Goal: Task Accomplishment & Management: Use online tool/utility

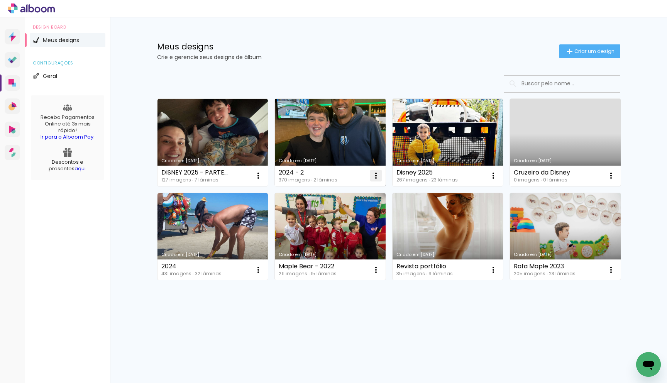
click at [263, 177] on iron-icon at bounding box center [258, 175] width 9 height 9
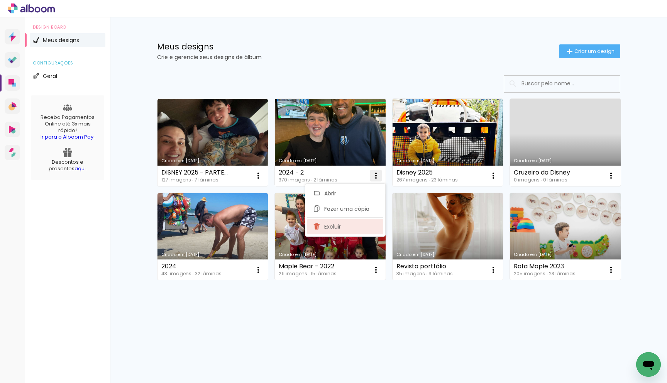
click at [357, 224] on paper-item "Excluir" at bounding box center [345, 226] width 76 height 15
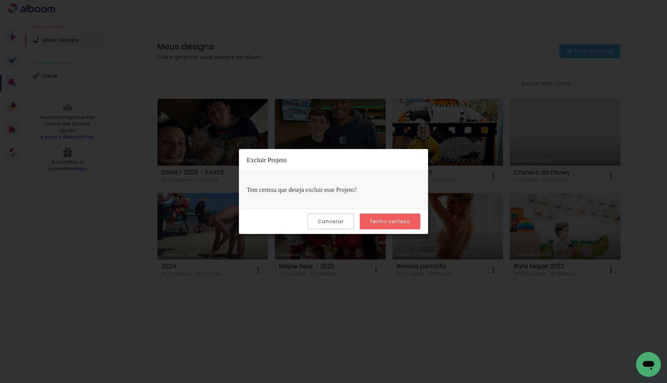
click at [0, 0] on slot "Tenho certeza" at bounding box center [0, 0] width 0 height 0
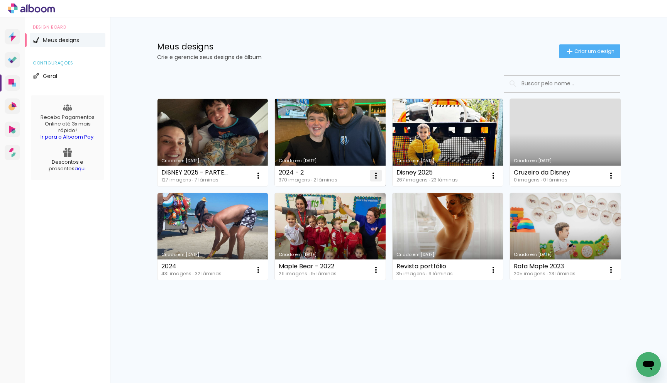
click at [263, 175] on iron-icon at bounding box center [258, 175] width 9 height 9
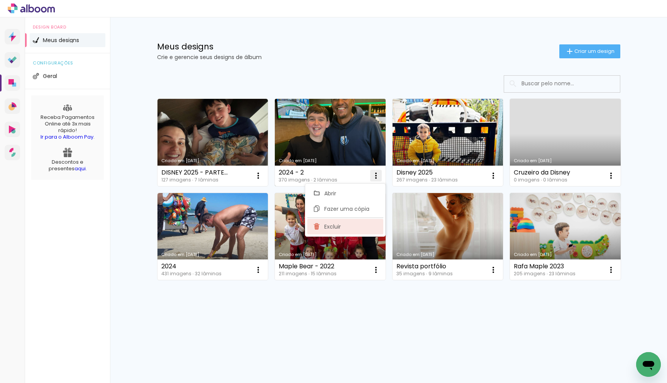
click at [365, 224] on paper-item "Excluir" at bounding box center [345, 226] width 76 height 15
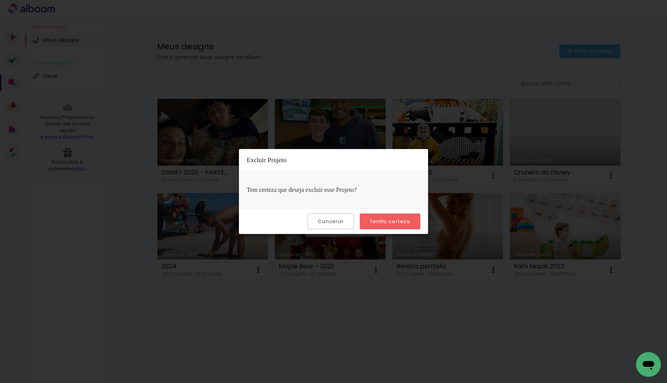
click at [384, 221] on quentale-directory at bounding box center [333, 191] width 667 height 383
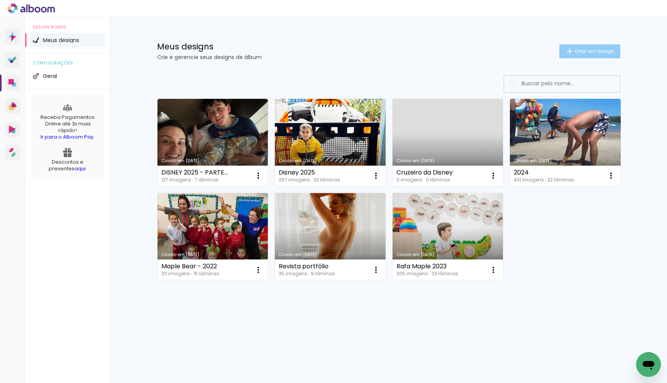
click at [585, 52] on span "Criar um design" at bounding box center [595, 51] width 40 height 5
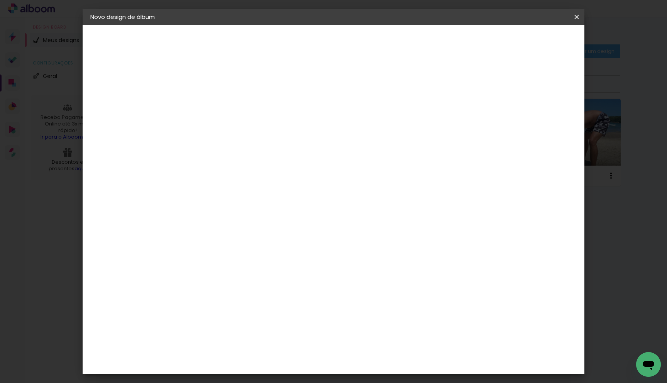
click at [217, 105] on input at bounding box center [217, 104] width 0 height 12
type input "2024 - parte 2"
type paper-input "2024 - parte 2"
click at [0, 0] on slot "Avançar" at bounding box center [0, 0] width 0 height 0
click at [237, 146] on input at bounding box center [236, 147] width 78 height 10
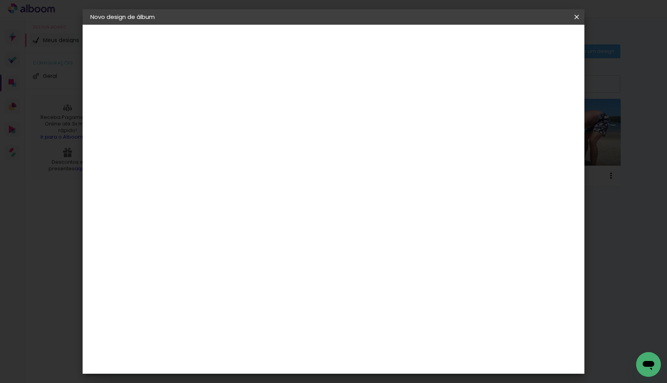
type input "só"
type paper-input "só"
click at [234, 174] on div "SóClick" at bounding box center [223, 174] width 22 height 6
click at [0, 0] on slot "Avançar" at bounding box center [0, 0] width 0 height 0
click at [269, 187] on span "20 × 30" at bounding box center [251, 197] width 36 height 20
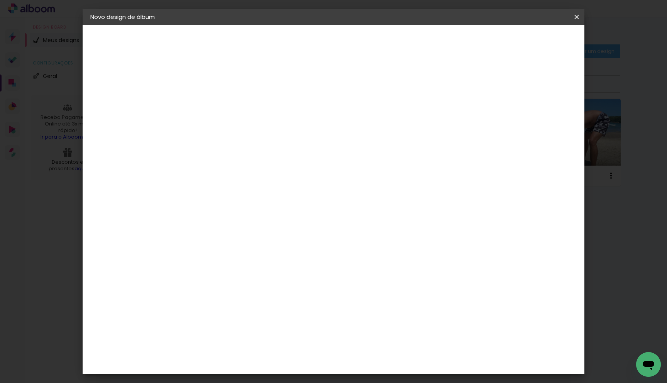
click at [0, 0] on slot "Avançar" at bounding box center [0, 0] width 0 height 0
click at [529, 44] on span "Iniciar design" at bounding box center [511, 40] width 35 height 5
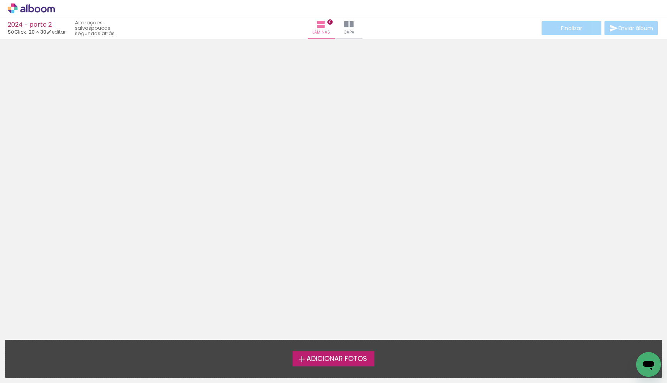
click at [335, 361] on span "Adicionar Fotos" at bounding box center [337, 359] width 61 height 7
click at [0, 0] on input "file" at bounding box center [0, 0] width 0 height 0
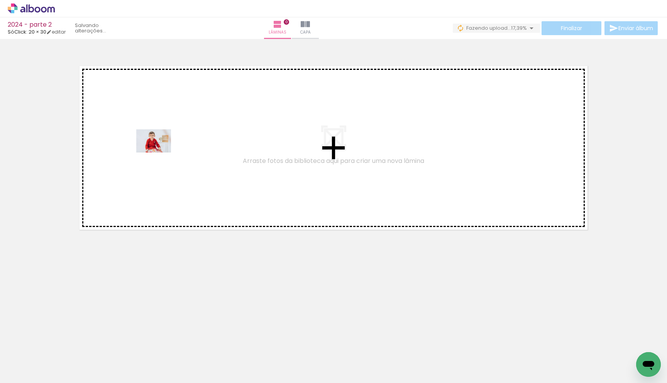
drag, startPoint x: 78, startPoint y: 366, endPoint x: 159, endPoint y: 153, distance: 228.7
click at [159, 153] on quentale-workspace at bounding box center [333, 191] width 667 height 383
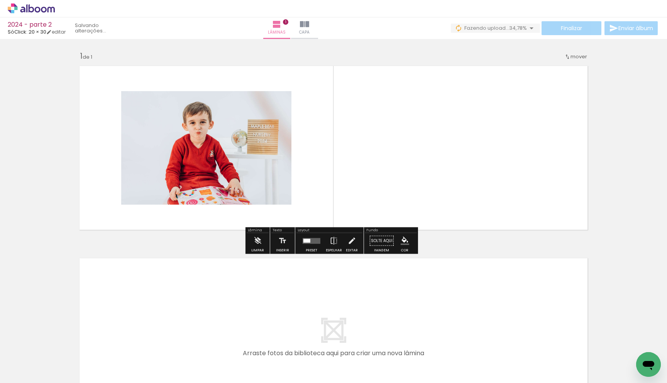
click at [129, 362] on div at bounding box center [120, 357] width 29 height 38
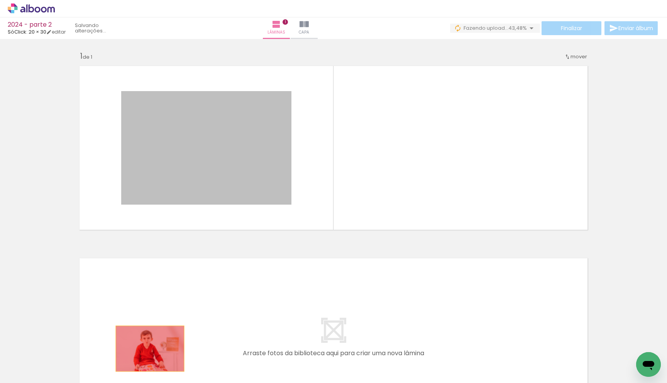
drag, startPoint x: 188, startPoint y: 213, endPoint x: 147, endPoint y: 349, distance: 142.1
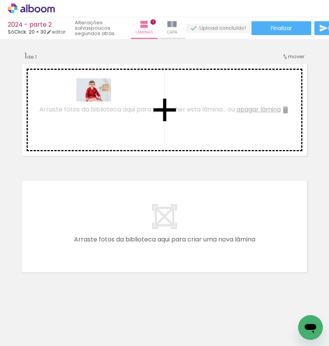
drag, startPoint x: 85, startPoint y: 320, endPoint x: 99, endPoint y: 102, distance: 218.3
click at [99, 102] on quentale-workspace at bounding box center [164, 173] width 329 height 346
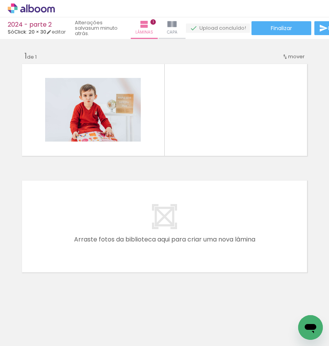
scroll to position [0, 288]
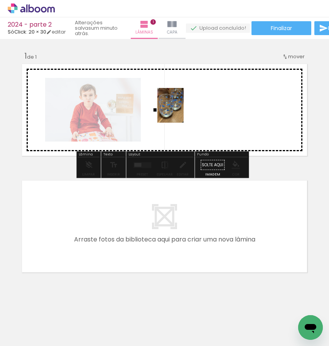
drag, startPoint x: 224, startPoint y: 326, endPoint x: 183, endPoint y: 114, distance: 215.9
click at [182, 112] on quentale-workspace at bounding box center [164, 173] width 329 height 346
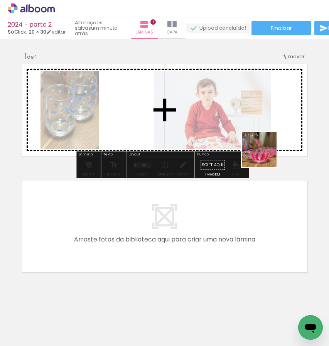
drag, startPoint x: 261, startPoint y: 314, endPoint x: 261, endPoint y: 142, distance: 172.2
click at [261, 142] on quentale-workspace at bounding box center [164, 173] width 329 height 346
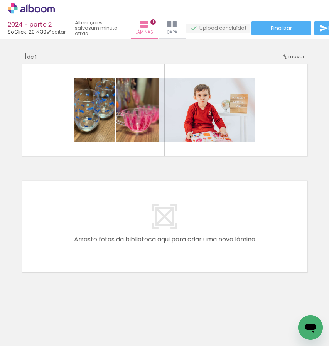
scroll to position [0, 447]
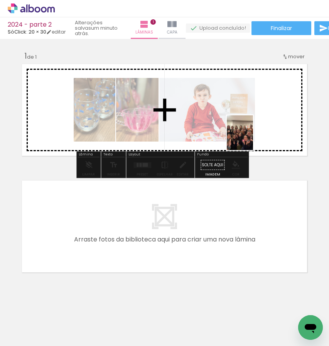
drag, startPoint x: 147, startPoint y: 327, endPoint x: 252, endPoint y: 134, distance: 220.0
click at [252, 135] on quentale-workspace at bounding box center [164, 173] width 329 height 346
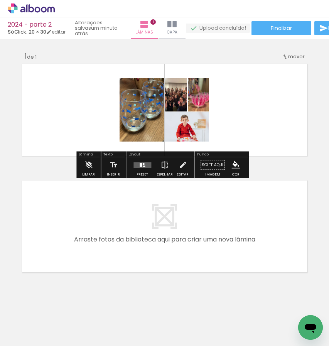
click at [166, 166] on iron-icon at bounding box center [165, 165] width 8 height 15
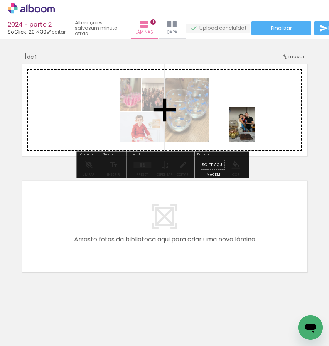
drag, startPoint x: 197, startPoint y: 277, endPoint x: 253, endPoint y: 130, distance: 157.4
click at [253, 130] on quentale-workspace at bounding box center [164, 173] width 329 height 346
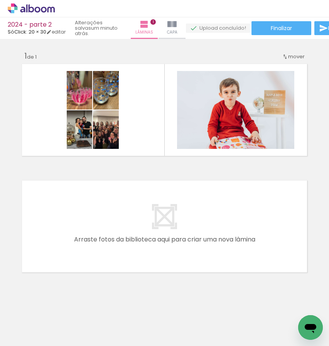
scroll to position [0, 450]
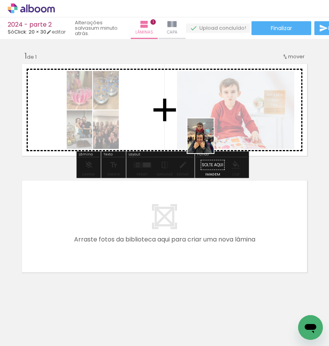
drag, startPoint x: 233, startPoint y: 317, endPoint x: 211, endPoint y: 149, distance: 169.0
click at [211, 140] on quentale-workspace at bounding box center [164, 173] width 329 height 346
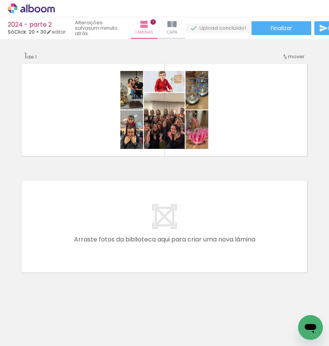
scroll to position [0, 0]
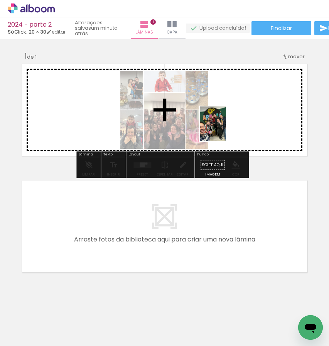
drag, startPoint x: 119, startPoint y: 324, endPoint x: 223, endPoint y: 129, distance: 221.2
click at [224, 128] on quentale-workspace at bounding box center [164, 173] width 329 height 346
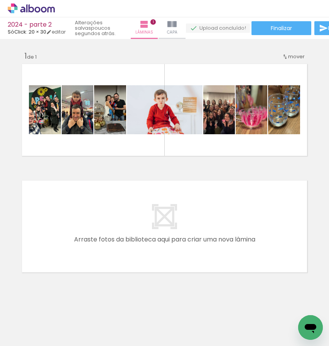
scroll to position [0, 617]
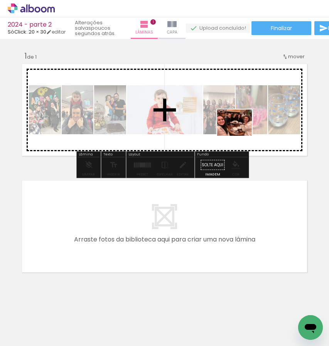
drag, startPoint x: 129, startPoint y: 312, endPoint x: 239, endPoint y: 133, distance: 210.2
click at [241, 133] on quentale-workspace at bounding box center [164, 173] width 329 height 346
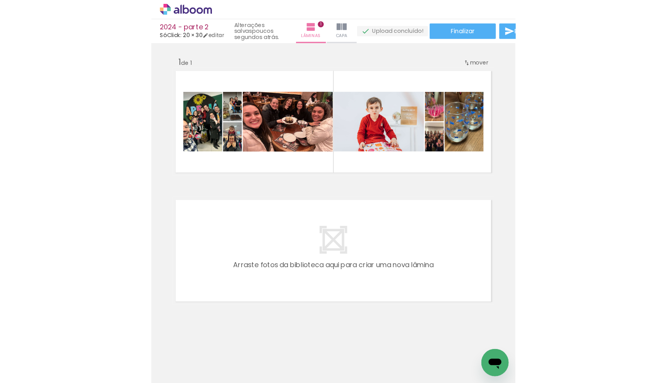
scroll to position [0, 73]
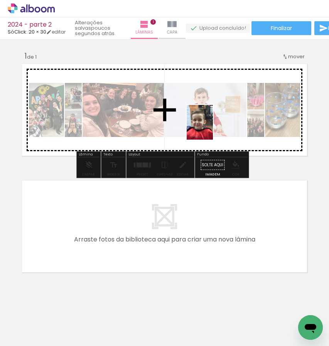
drag, startPoint x: 131, startPoint y: 320, endPoint x: 210, endPoint y: 128, distance: 207.6
click at [210, 128] on quentale-workspace at bounding box center [164, 173] width 329 height 346
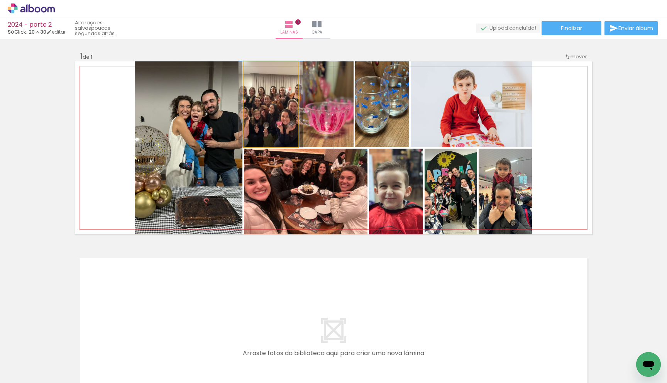
drag, startPoint x: 283, startPoint y: 125, endPoint x: 219, endPoint y: 127, distance: 64.5
click at [0, 0] on slot at bounding box center [0, 0] width 0 height 0
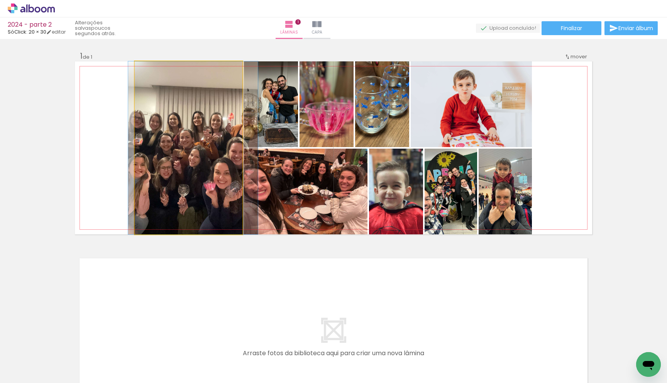
drag, startPoint x: 215, startPoint y: 132, endPoint x: 220, endPoint y: 132, distance: 4.7
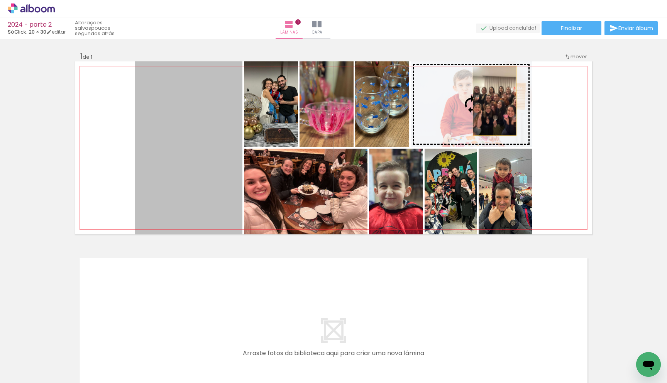
drag, startPoint x: 315, startPoint y: 129, endPoint x: 480, endPoint y: 102, distance: 168.0
click at [0, 0] on slot at bounding box center [0, 0] width 0 height 0
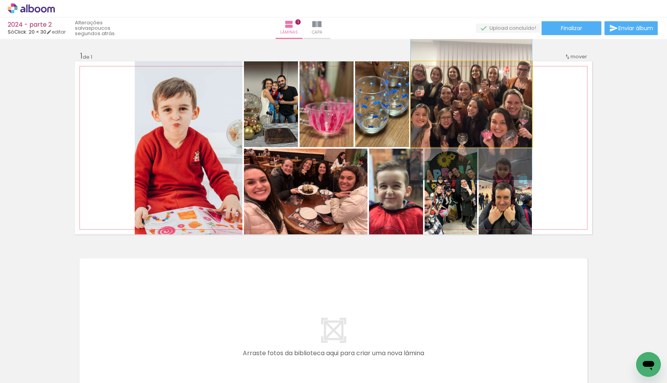
drag, startPoint x: 469, startPoint y: 105, endPoint x: 474, endPoint y: 100, distance: 7.1
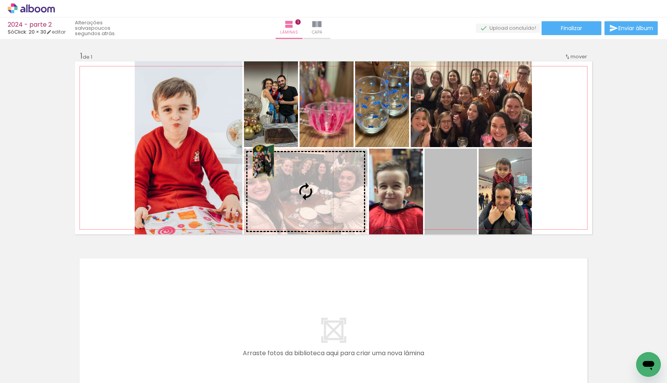
drag, startPoint x: 453, startPoint y: 197, endPoint x: 207, endPoint y: 154, distance: 249.8
click at [0, 0] on slot at bounding box center [0, 0] width 0 height 0
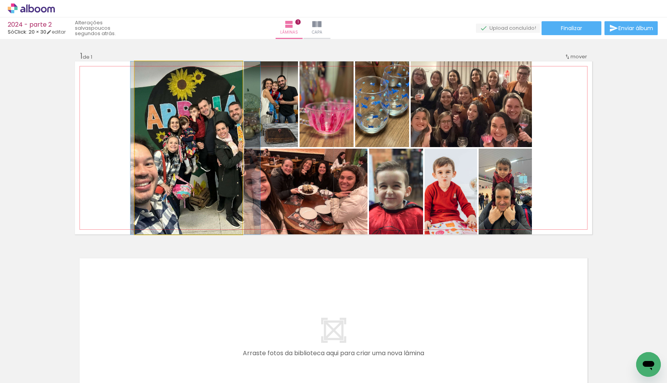
drag, startPoint x: 209, startPoint y: 155, endPoint x: 216, endPoint y: 156, distance: 7.5
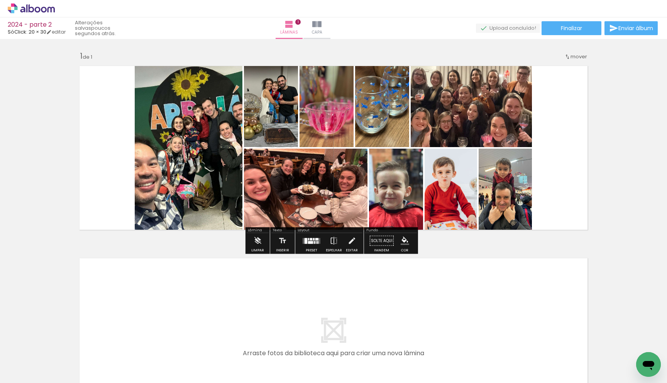
click at [314, 241] on div at bounding box center [314, 242] width 1 height 3
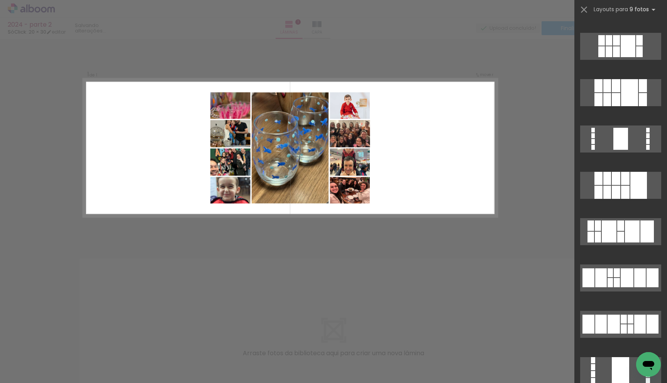
scroll to position [502, 0]
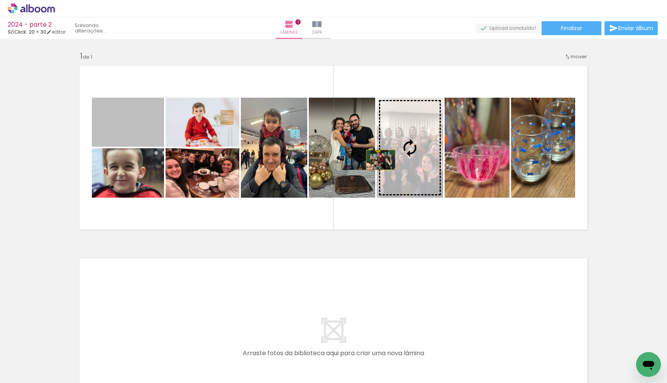
drag, startPoint x: 135, startPoint y: 132, endPoint x: 392, endPoint y: 160, distance: 258.3
click at [0, 0] on slot at bounding box center [0, 0] width 0 height 0
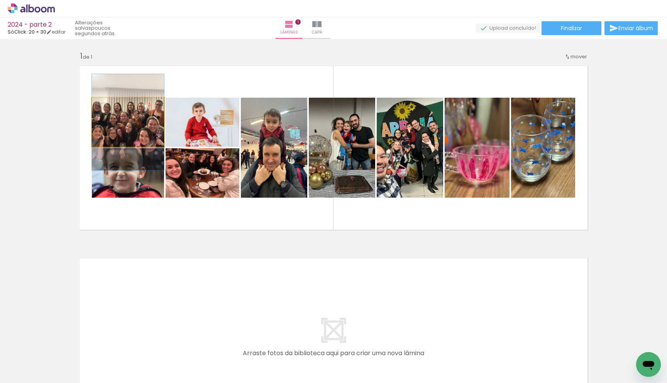
drag, startPoint x: 141, startPoint y: 121, endPoint x: 145, endPoint y: 121, distance: 4.2
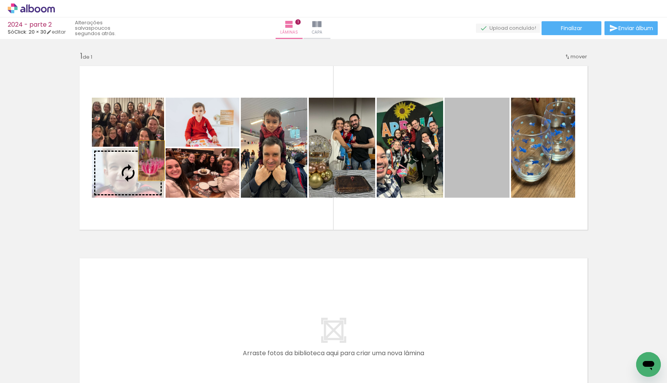
drag, startPoint x: 457, startPoint y: 162, endPoint x: 137, endPoint y: 161, distance: 319.8
click at [0, 0] on slot at bounding box center [0, 0] width 0 height 0
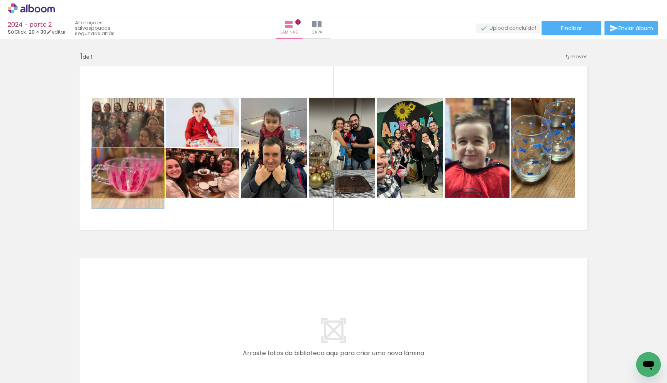
drag, startPoint x: 135, startPoint y: 176, endPoint x: 134, endPoint y: 164, distance: 12.4
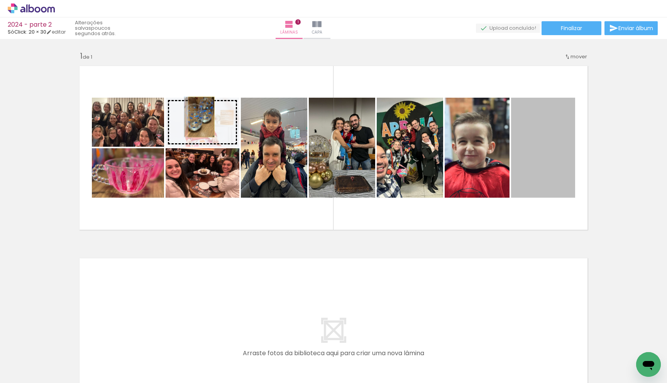
drag, startPoint x: 538, startPoint y: 153, endPoint x: 199, endPoint y: 117, distance: 341.7
click at [0, 0] on slot at bounding box center [0, 0] width 0 height 0
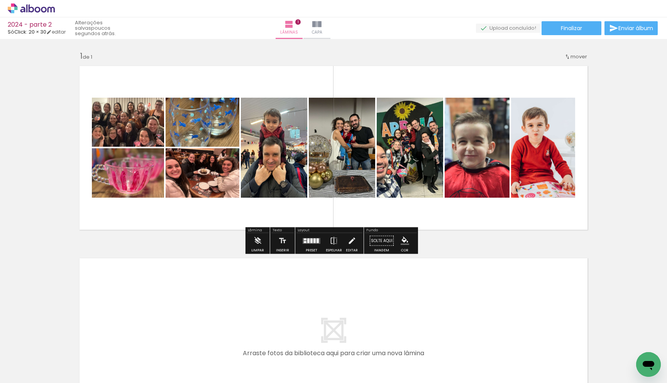
click at [307, 244] on div at bounding box center [311, 240] width 21 height 15
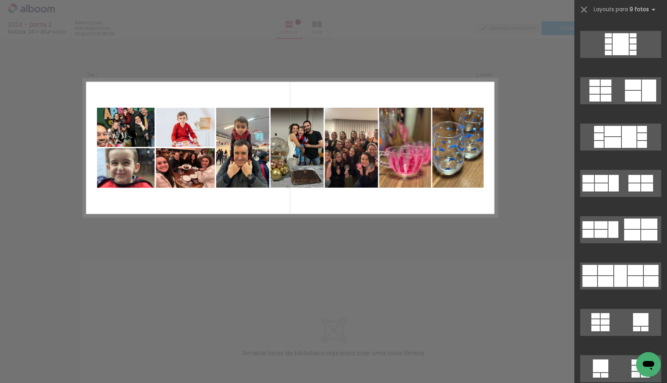
scroll to position [797, 0]
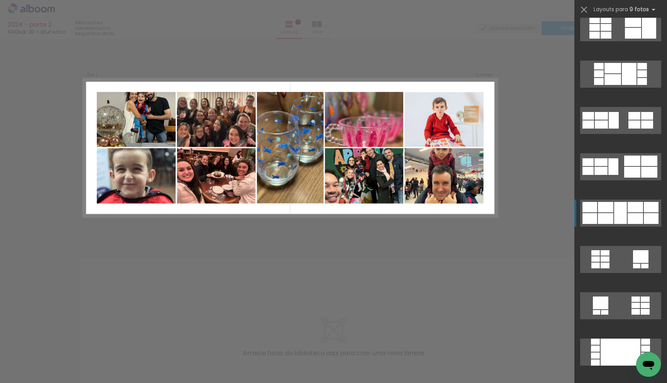
click at [604, 120] on div at bounding box center [601, 116] width 13 height 8
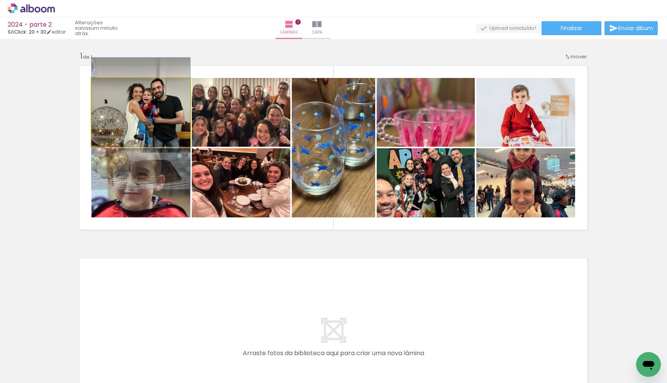
drag, startPoint x: 164, startPoint y: 118, endPoint x: 163, endPoint y: 129, distance: 11.6
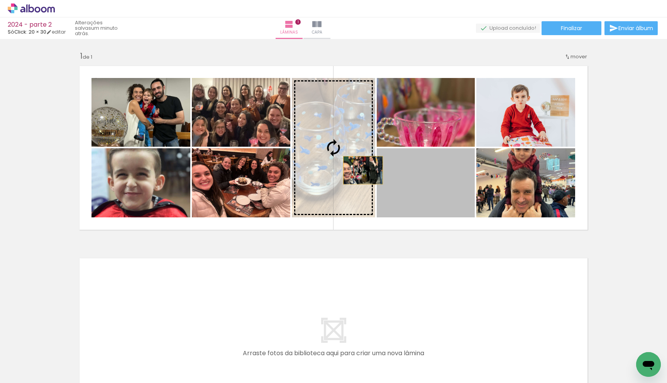
drag, startPoint x: 422, startPoint y: 190, endPoint x: 360, endPoint y: 170, distance: 64.7
click at [0, 0] on slot at bounding box center [0, 0] width 0 height 0
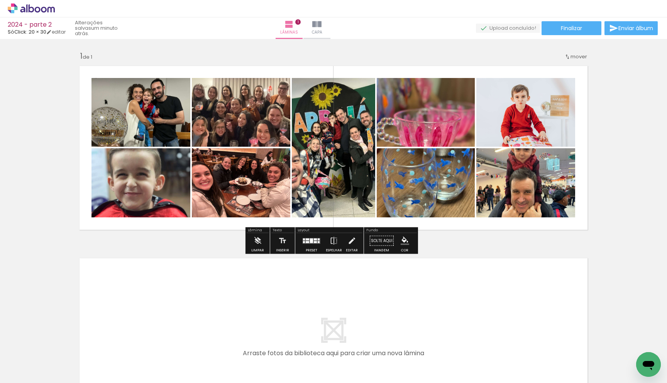
click at [314, 239] on div at bounding box center [315, 239] width 3 height 2
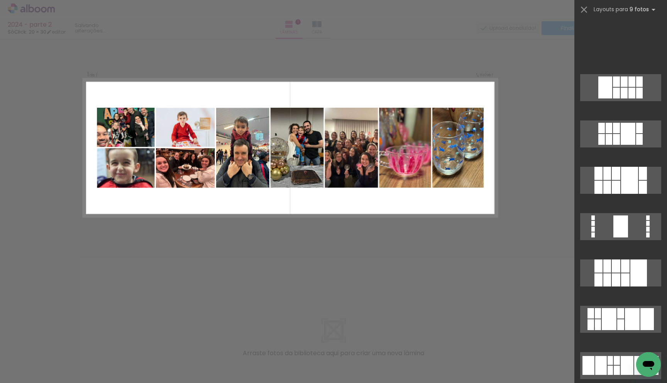
scroll to position [0, 0]
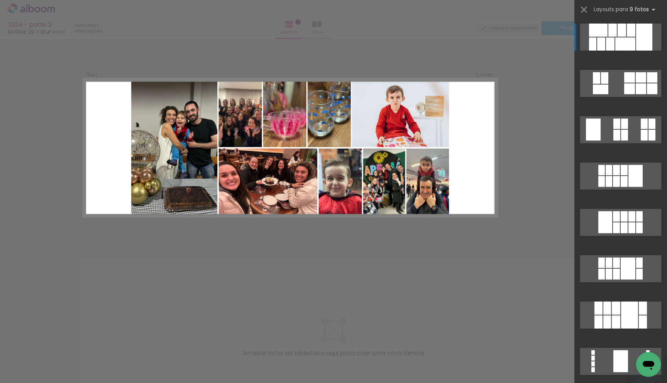
click at [616, 47] on div at bounding box center [626, 43] width 20 height 13
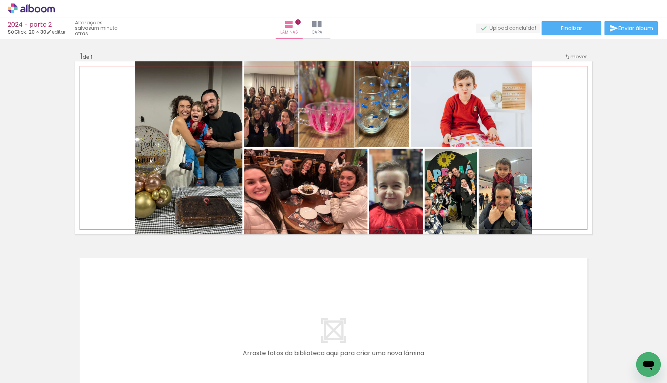
drag, startPoint x: 334, startPoint y: 127, endPoint x: 333, endPoint y: 123, distance: 4.0
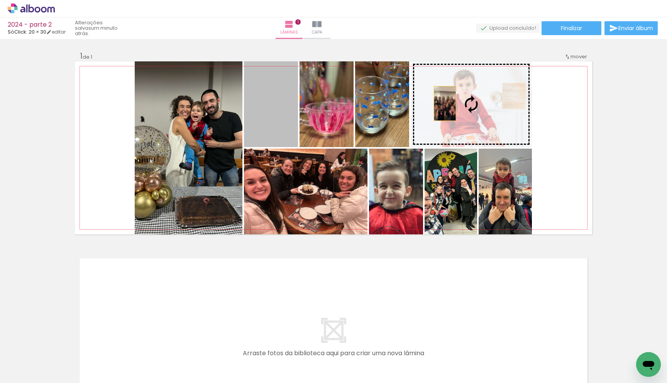
drag, startPoint x: 278, startPoint y: 115, endPoint x: 452, endPoint y: 103, distance: 174.2
click at [0, 0] on slot at bounding box center [0, 0] width 0 height 0
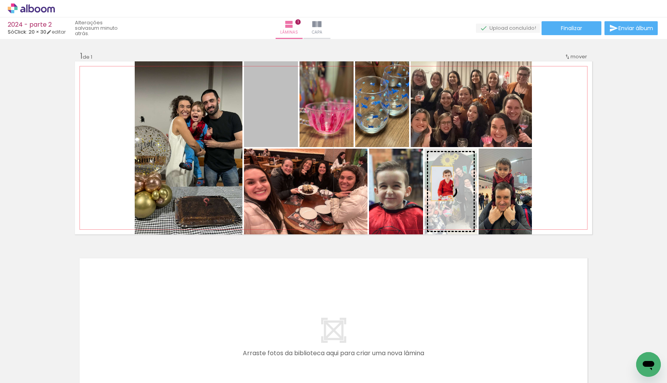
drag, startPoint x: 276, startPoint y: 120, endPoint x: 439, endPoint y: 183, distance: 175.7
click at [0, 0] on slot at bounding box center [0, 0] width 0 height 0
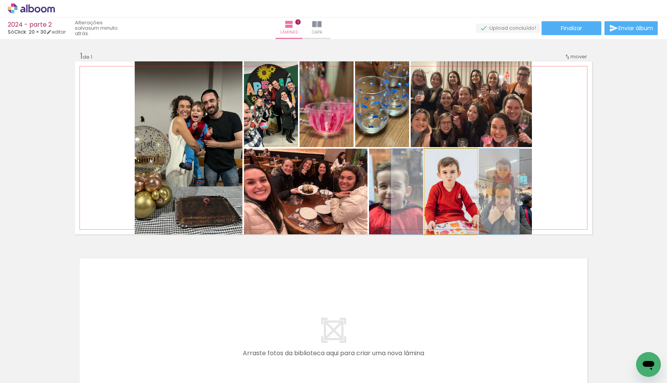
drag, startPoint x: 453, startPoint y: 195, endPoint x: 442, endPoint y: 187, distance: 14.4
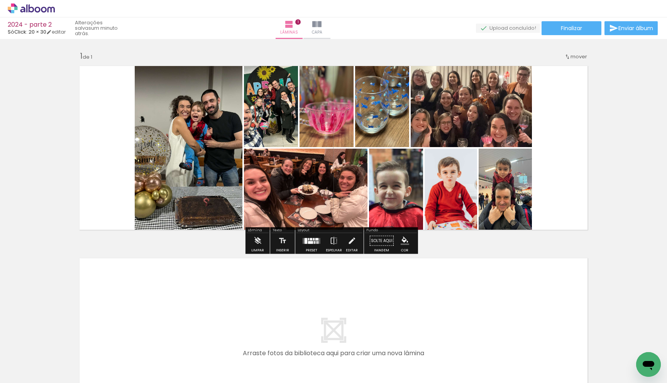
drag, startPoint x: 279, startPoint y: 97, endPoint x: 217, endPoint y: 111, distance: 63.4
click at [0, 0] on slot at bounding box center [0, 0] width 0 height 0
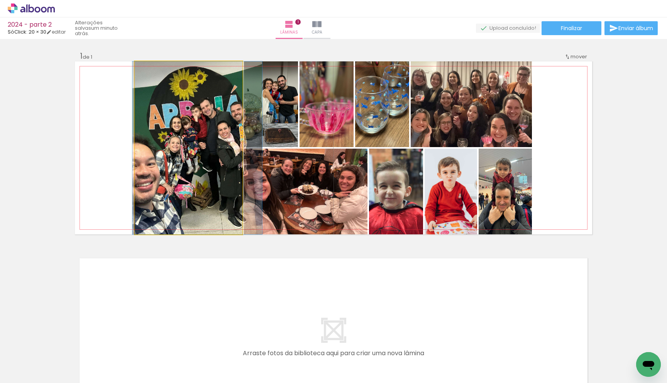
drag, startPoint x: 214, startPoint y: 133, endPoint x: 223, endPoint y: 136, distance: 9.5
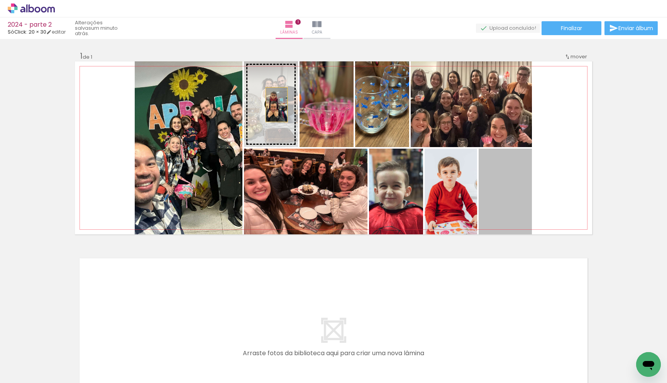
drag, startPoint x: 492, startPoint y: 190, endPoint x: 273, endPoint y: 104, distance: 234.7
click at [0, 0] on slot at bounding box center [0, 0] width 0 height 0
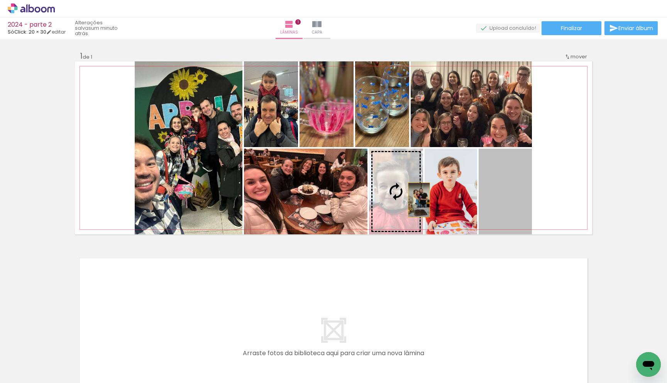
drag, startPoint x: 501, startPoint y: 199, endPoint x: 416, endPoint y: 200, distance: 84.6
click at [0, 0] on slot at bounding box center [0, 0] width 0 height 0
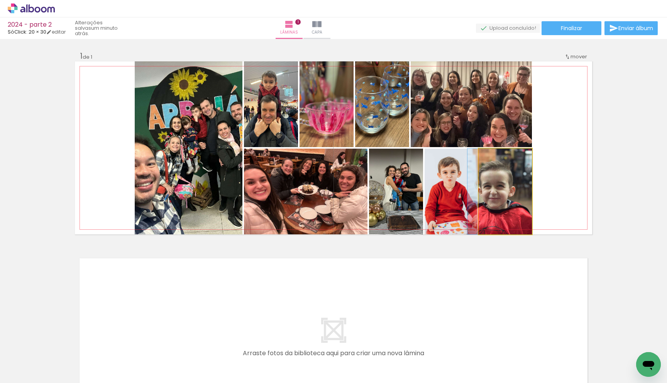
drag, startPoint x: 508, startPoint y: 188, endPoint x: 493, endPoint y: 221, distance: 36.5
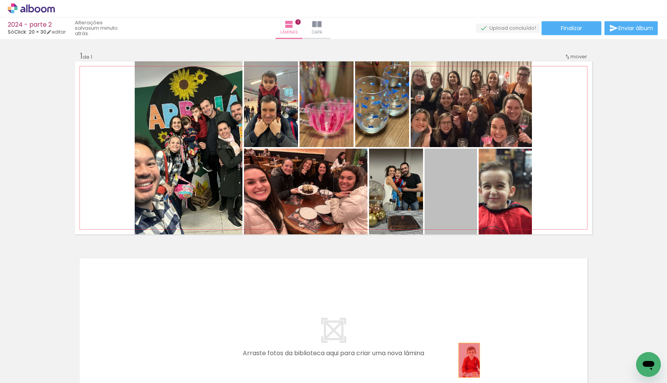
drag, startPoint x: 456, startPoint y: 204, endPoint x: 467, endPoint y: 360, distance: 156.4
click at [467, 360] on quentale-workspace at bounding box center [333, 191] width 667 height 383
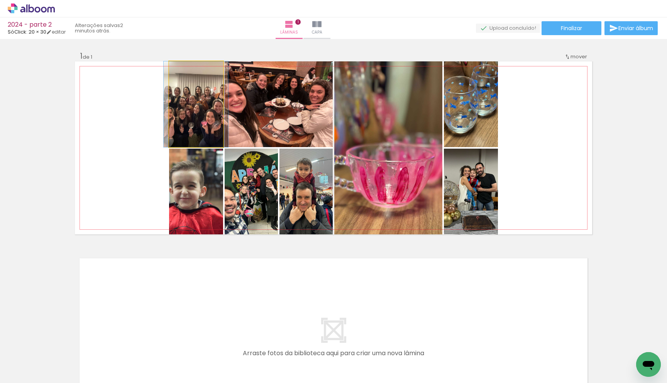
click at [202, 123] on quentale-photo at bounding box center [196, 104] width 54 height 86
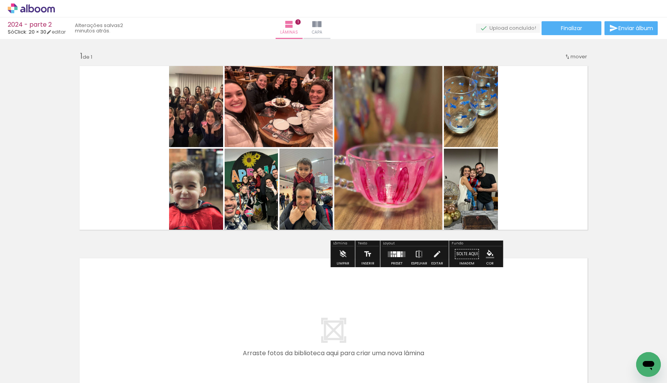
click at [371, 255] on paper-button "Inserir" at bounding box center [368, 256] width 17 height 20
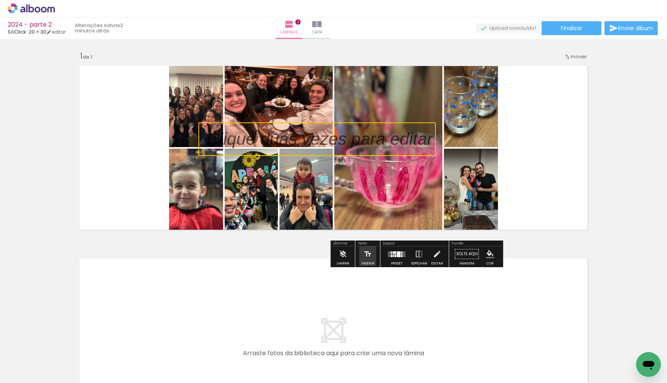
click at [390, 253] on quentale-layouter at bounding box center [397, 254] width 18 height 6
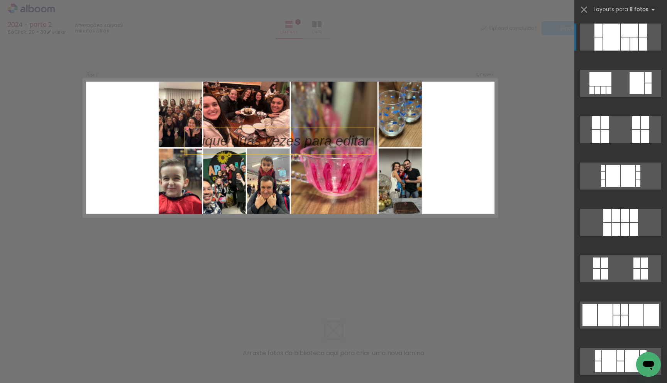
click at [338, 147] on p at bounding box center [284, 140] width 190 height 19
click at [548, 79] on div "Confirmar Cancelar" at bounding box center [333, 240] width 667 height 403
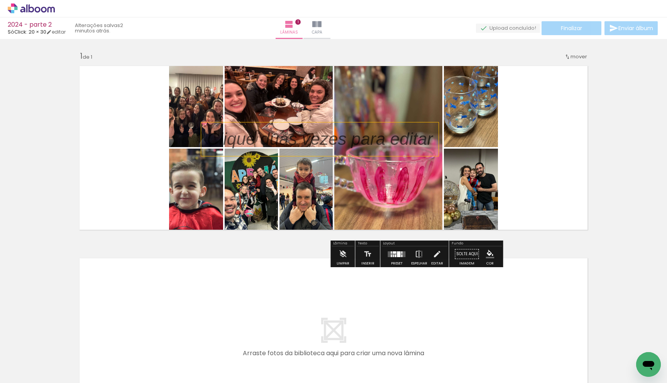
drag, startPoint x: 346, startPoint y: 136, endPoint x: 365, endPoint y: 221, distance: 86.4
click at [368, 244] on div "Inserir lâmina 1 de 1" at bounding box center [333, 234] width 667 height 385
click at [316, 154] on div at bounding box center [320, 139] width 238 height 34
click at [316, 137] on quentale-selection at bounding box center [318, 139] width 238 height 34
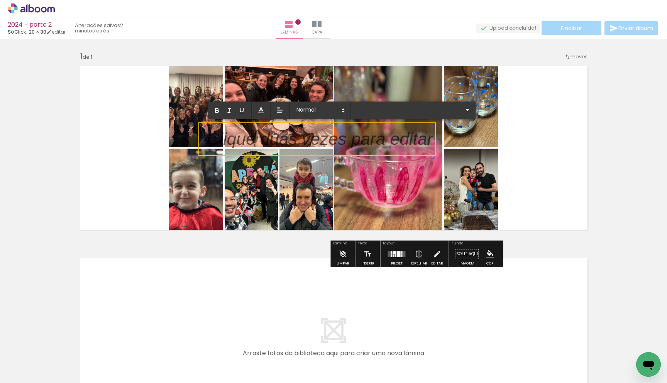
click at [316, 137] on p at bounding box center [320, 144] width 226 height 24
click at [601, 92] on div "Inserir lâmina 1 de 1" at bounding box center [333, 234] width 667 height 385
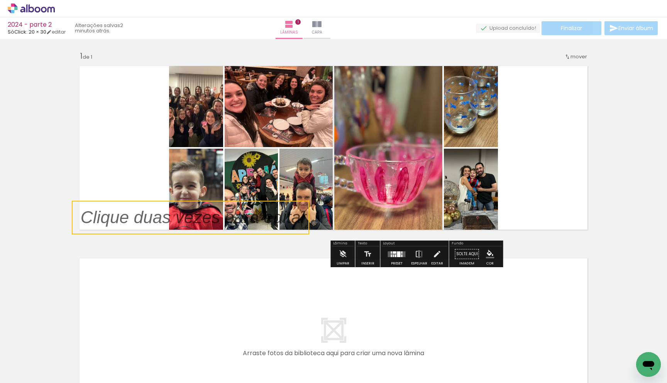
drag, startPoint x: 263, startPoint y: 142, endPoint x: 2, endPoint y: 260, distance: 286.1
click at [2, 260] on div "Inserir lâmina 1 de 1" at bounding box center [333, 234] width 667 height 385
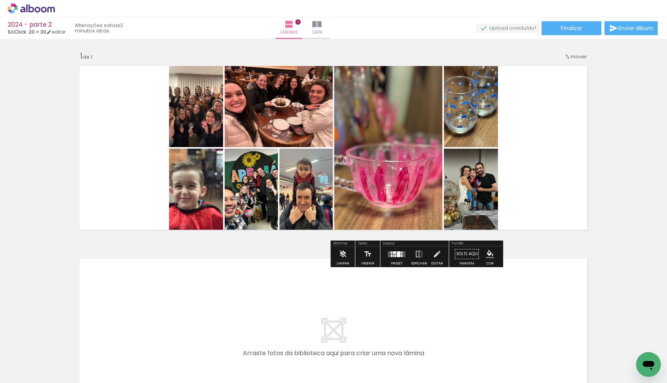
click at [390, 258] on div at bounding box center [397, 253] width 21 height 15
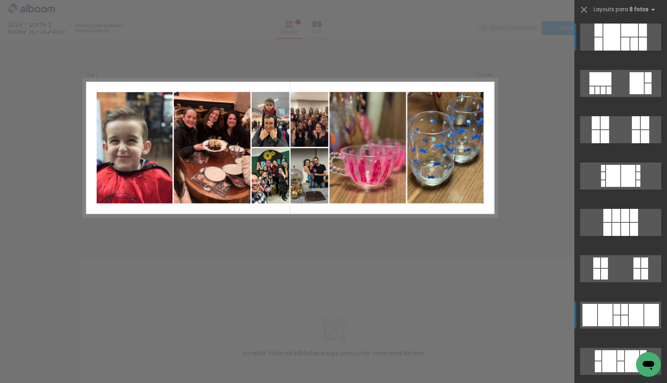
click at [618, 97] on quentale-layouter at bounding box center [620, 83] width 81 height 27
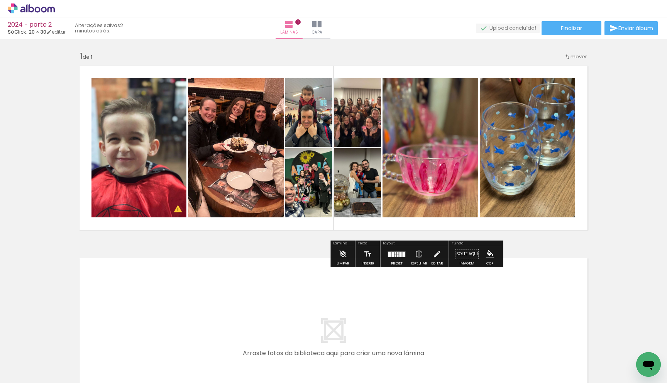
click at [395, 252] on div at bounding box center [396, 253] width 2 height 2
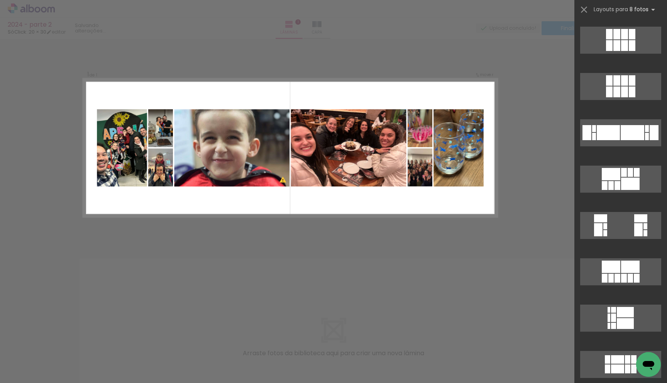
scroll to position [436, 0]
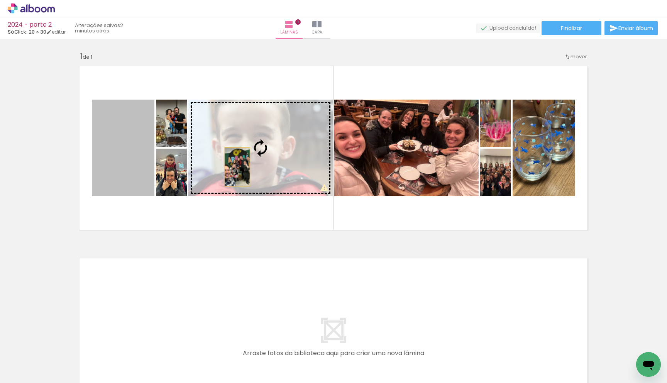
drag, startPoint x: 168, startPoint y: 167, endPoint x: 241, endPoint y: 166, distance: 73.0
click at [0, 0] on slot at bounding box center [0, 0] width 0 height 0
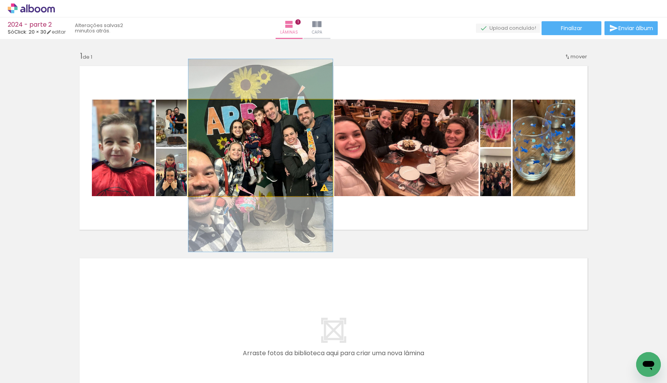
drag, startPoint x: 280, startPoint y: 170, endPoint x: 280, endPoint y: 178, distance: 7.8
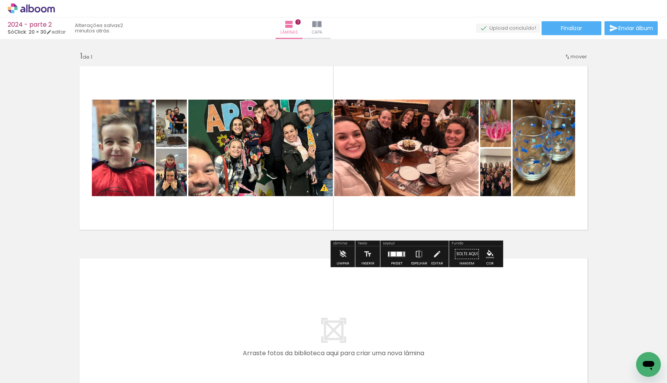
click at [391, 252] on div at bounding box center [393, 254] width 5 height 5
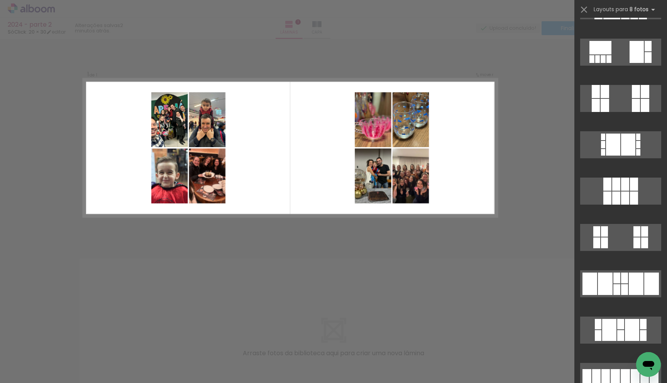
scroll to position [0, 0]
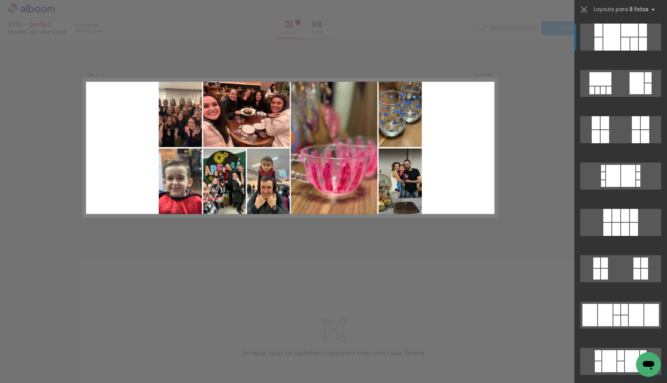
click at [627, 70] on quentale-layouter at bounding box center [620, 83] width 81 height 27
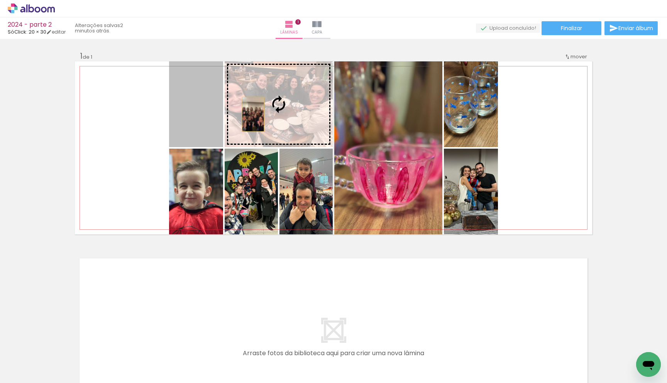
drag, startPoint x: 210, startPoint y: 115, endPoint x: 251, endPoint y: 114, distance: 40.6
click at [0, 0] on slot at bounding box center [0, 0] width 0 height 0
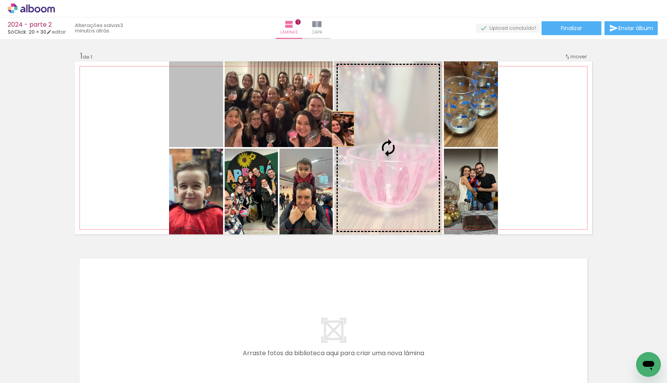
drag, startPoint x: 193, startPoint y: 109, endPoint x: 350, endPoint y: 129, distance: 158.5
click at [0, 0] on slot at bounding box center [0, 0] width 0 height 0
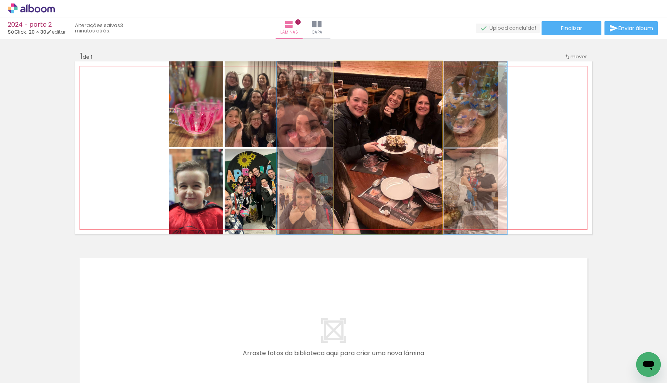
drag, startPoint x: 394, startPoint y: 155, endPoint x: 398, endPoint y: 156, distance: 3.9
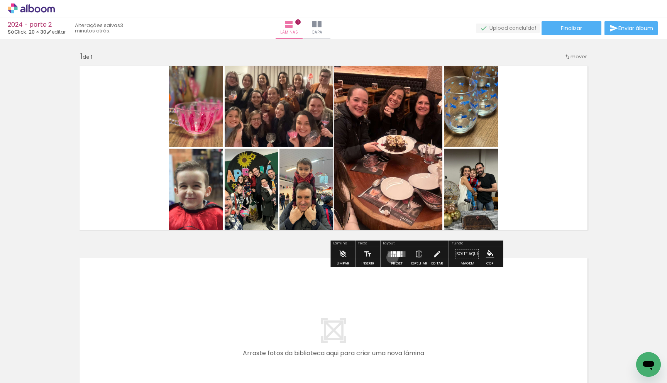
click at [391, 257] on div at bounding box center [397, 253] width 21 height 15
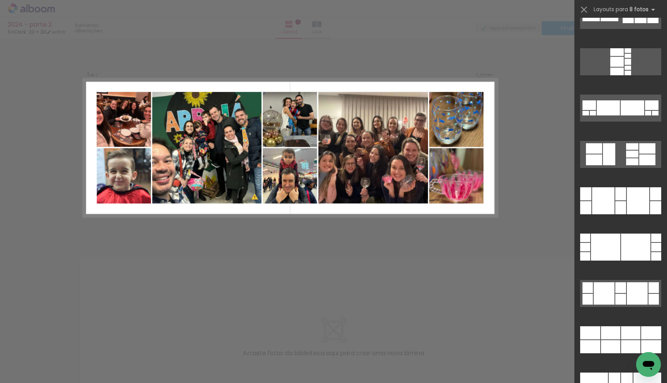
scroll to position [3598, 0]
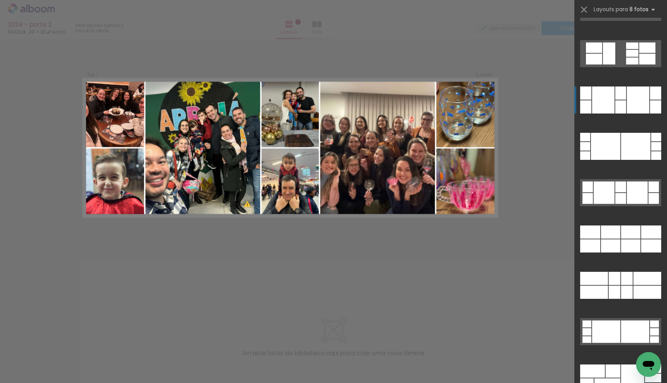
click at [617, 109] on div at bounding box center [621, 106] width 11 height 13
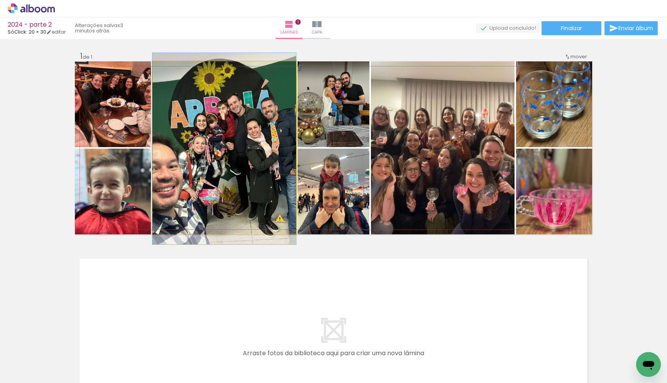
drag, startPoint x: 254, startPoint y: 136, endPoint x: 258, endPoint y: 137, distance: 4.3
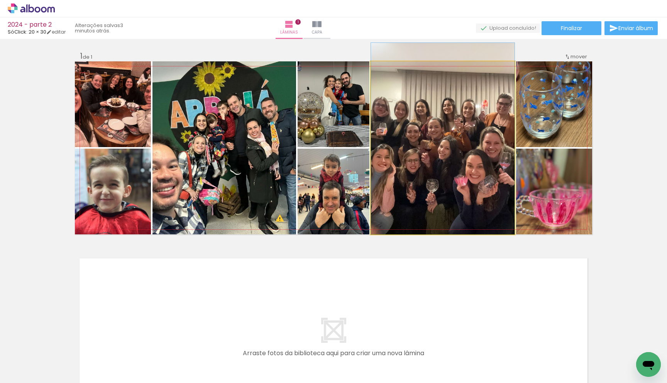
drag, startPoint x: 439, startPoint y: 149, endPoint x: 443, endPoint y: 137, distance: 12.2
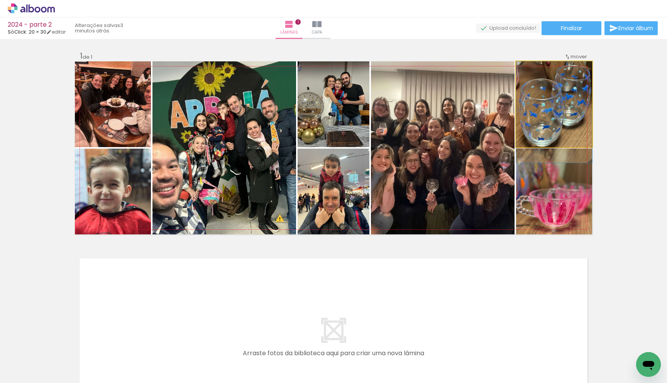
drag, startPoint x: 552, startPoint y: 117, endPoint x: 551, endPoint y: 126, distance: 9.3
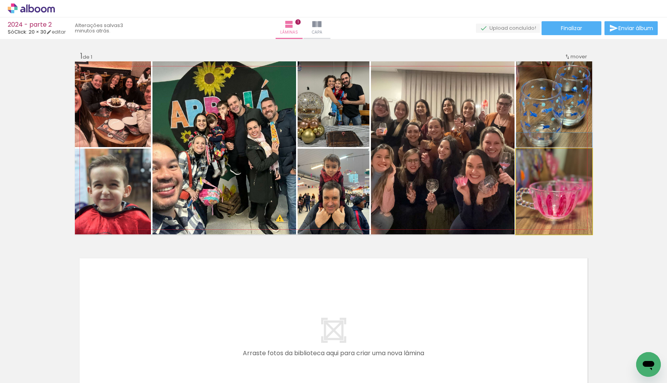
drag, startPoint x: 558, startPoint y: 201, endPoint x: 557, endPoint y: 188, distance: 12.8
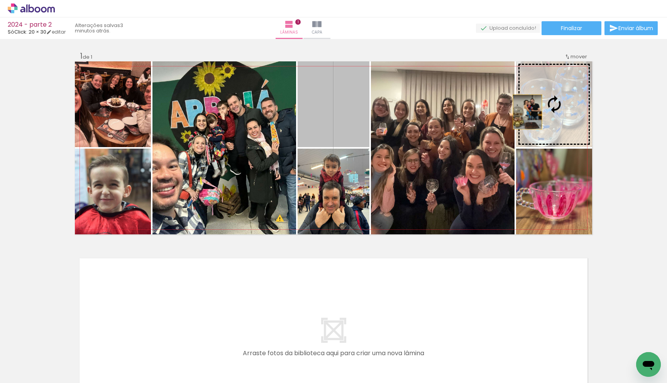
drag, startPoint x: 337, startPoint y: 119, endPoint x: 532, endPoint y: 112, distance: 195.2
click at [0, 0] on slot at bounding box center [0, 0] width 0 height 0
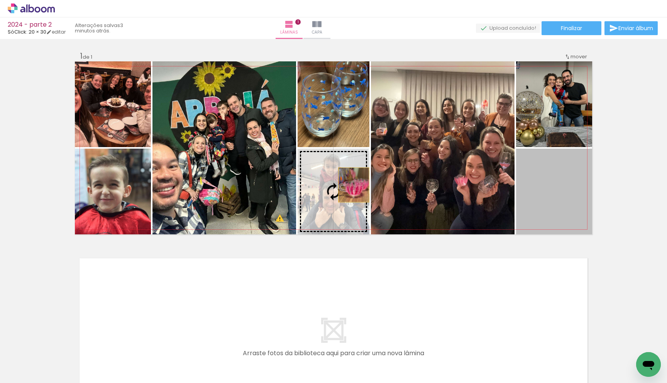
drag, startPoint x: 542, startPoint y: 190, endPoint x: 324, endPoint y: 185, distance: 217.9
click at [0, 0] on slot at bounding box center [0, 0] width 0 height 0
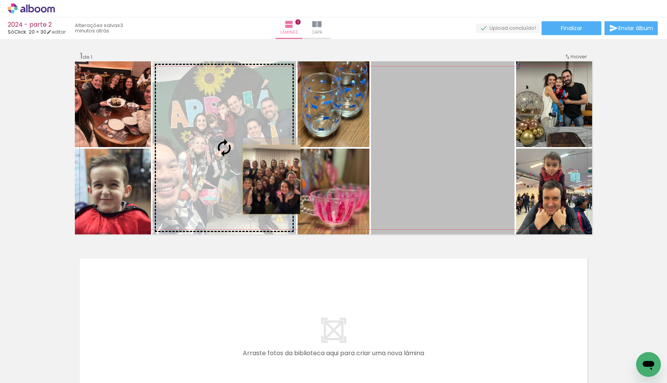
drag, startPoint x: 419, startPoint y: 194, endPoint x: 269, endPoint y: 180, distance: 151.3
click at [0, 0] on slot at bounding box center [0, 0] width 0 height 0
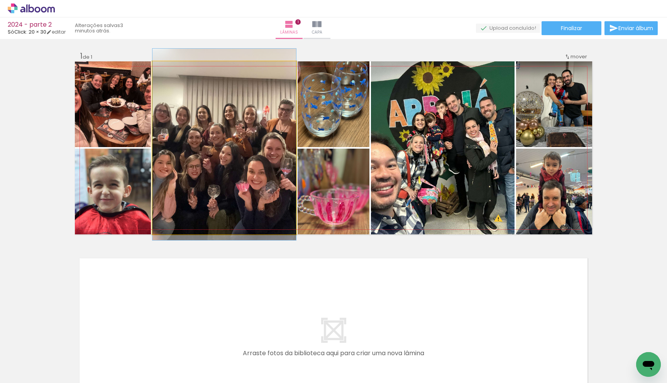
drag, startPoint x: 262, startPoint y: 158, endPoint x: 263, endPoint y: 154, distance: 4.3
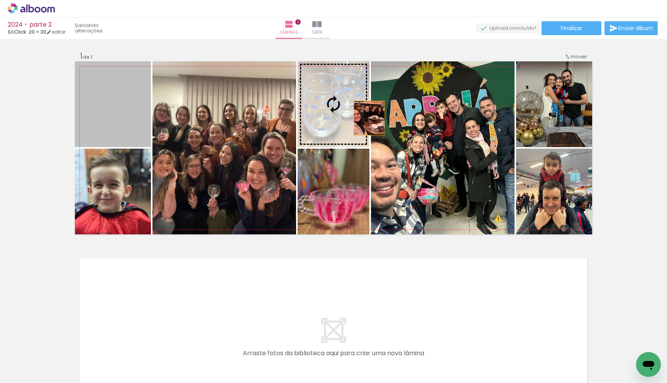
drag, startPoint x: 134, startPoint y: 113, endPoint x: 411, endPoint y: 118, distance: 277.3
click at [0, 0] on slot at bounding box center [0, 0] width 0 height 0
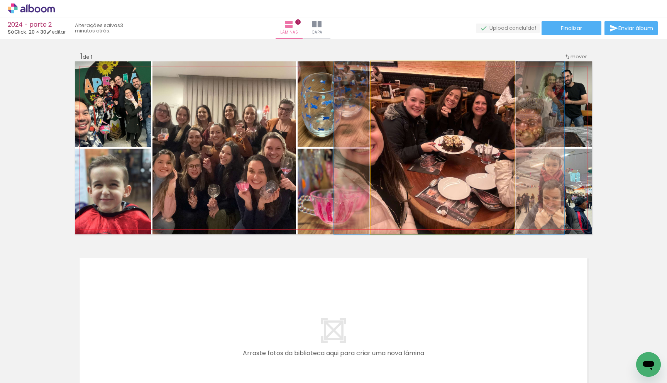
drag, startPoint x: 463, startPoint y: 157, endPoint x: 470, endPoint y: 157, distance: 6.6
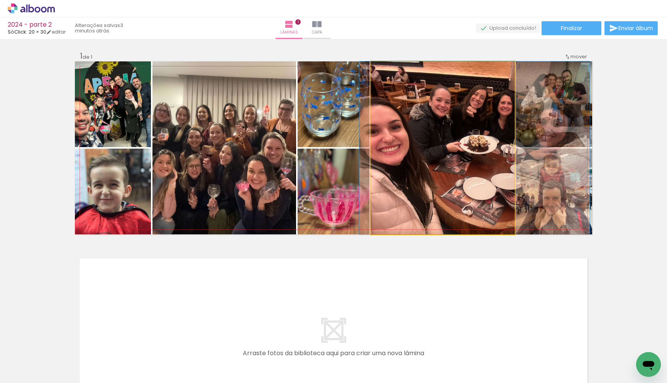
drag, startPoint x: 472, startPoint y: 159, endPoint x: 499, endPoint y: 159, distance: 27.4
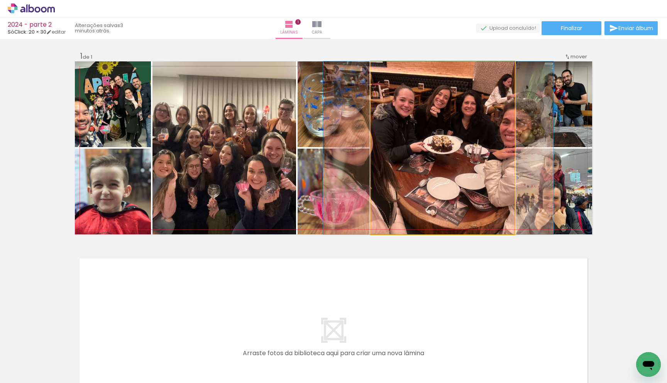
drag, startPoint x: 480, startPoint y: 159, endPoint x: 442, endPoint y: 159, distance: 37.8
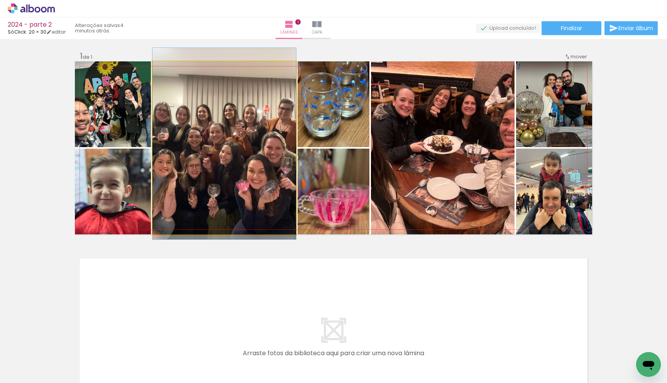
drag, startPoint x: 250, startPoint y: 161, endPoint x: 256, endPoint y: 161, distance: 5.4
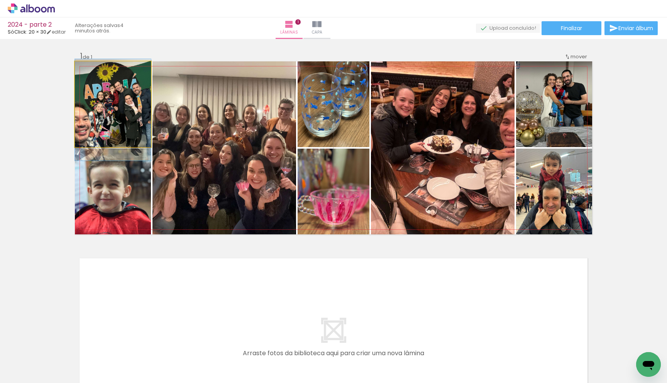
drag, startPoint x: 119, startPoint y: 121, endPoint x: 123, endPoint y: 127, distance: 7.0
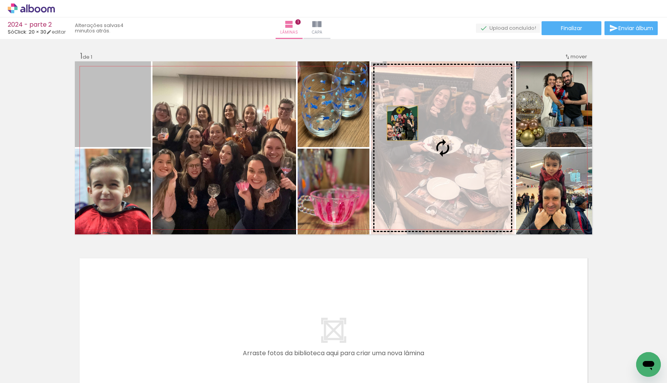
drag, startPoint x: 119, startPoint y: 123, endPoint x: 441, endPoint y: 122, distance: 321.7
click at [0, 0] on slot at bounding box center [0, 0] width 0 height 0
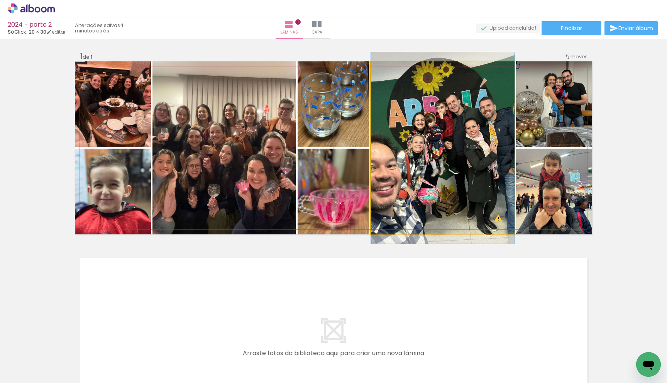
drag, startPoint x: 436, startPoint y: 151, endPoint x: 445, endPoint y: 151, distance: 8.5
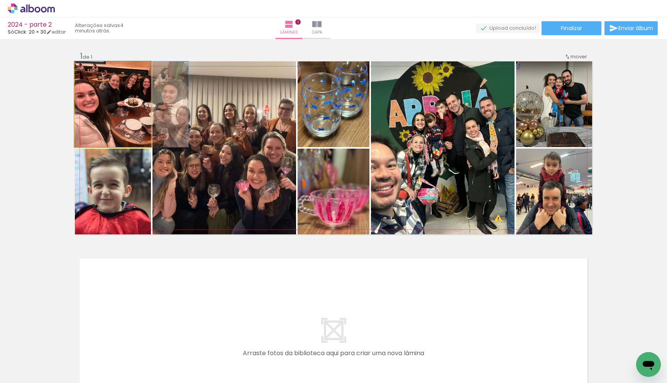
drag, startPoint x: 106, startPoint y: 98, endPoint x: 122, endPoint y: 102, distance: 17.0
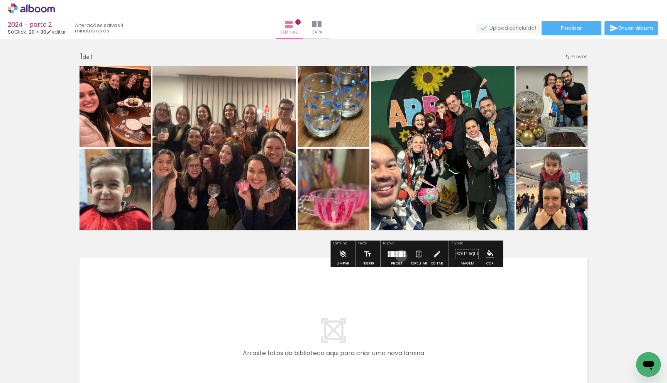
click at [400, 256] on div at bounding box center [401, 254] width 4 height 6
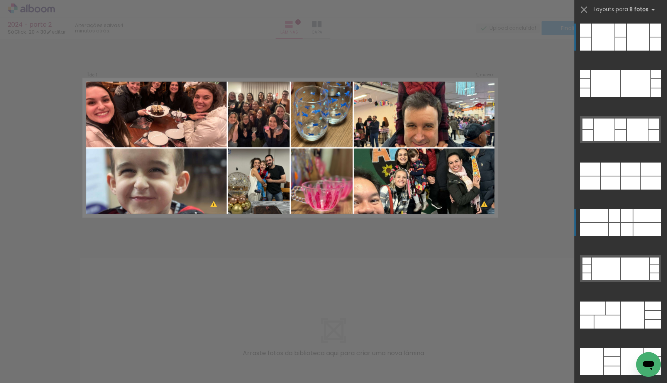
click at [652, 78] on div at bounding box center [657, 74] width 10 height 8
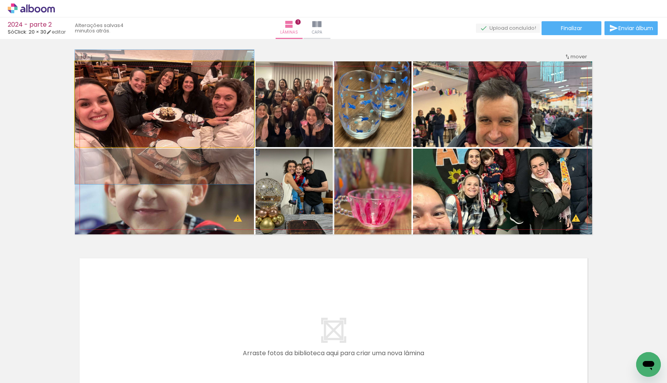
drag, startPoint x: 162, startPoint y: 103, endPoint x: 164, endPoint y: 116, distance: 12.9
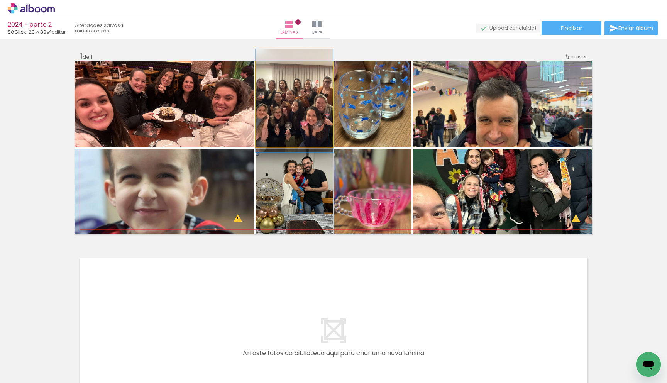
drag, startPoint x: 313, startPoint y: 125, endPoint x: 318, endPoint y: 125, distance: 5.0
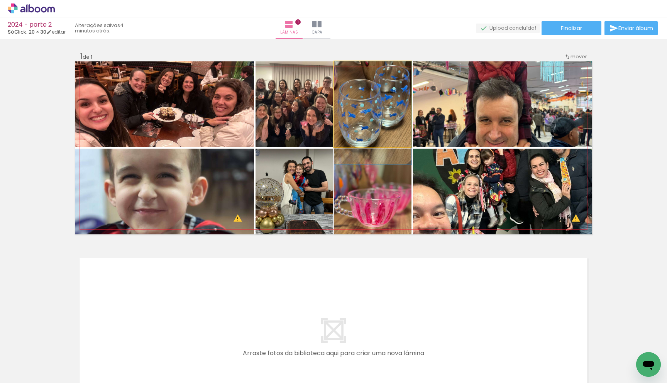
drag, startPoint x: 382, startPoint y: 125, endPoint x: 384, endPoint y: 134, distance: 9.5
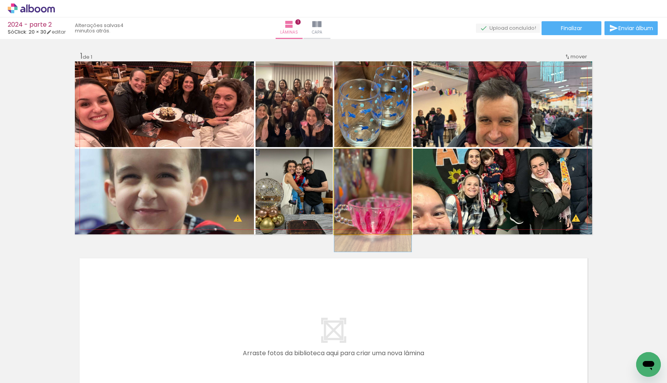
drag, startPoint x: 382, startPoint y: 187, endPoint x: 385, endPoint y: 213, distance: 26.0
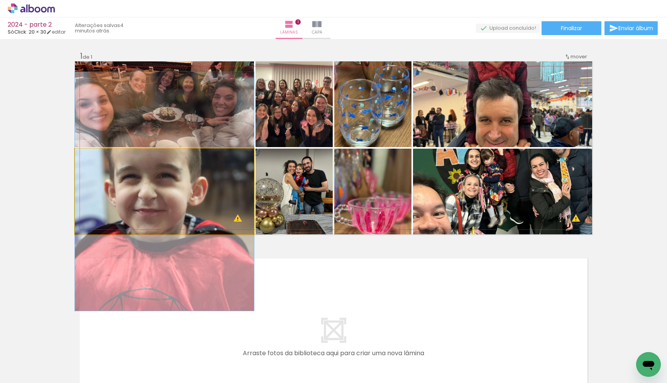
click at [212, 197] on quentale-photo at bounding box center [164, 192] width 179 height 86
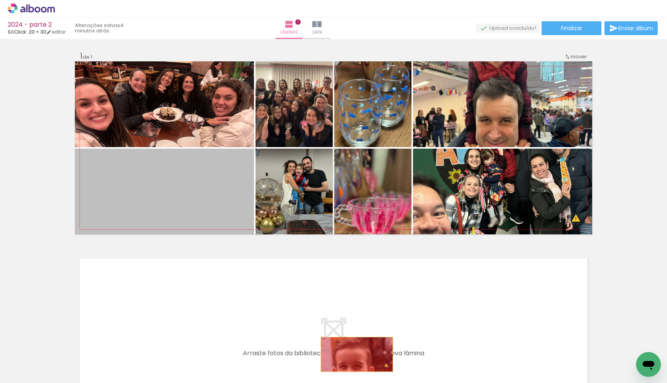
drag, startPoint x: 195, startPoint y: 187, endPoint x: 354, endPoint y: 355, distance: 230.6
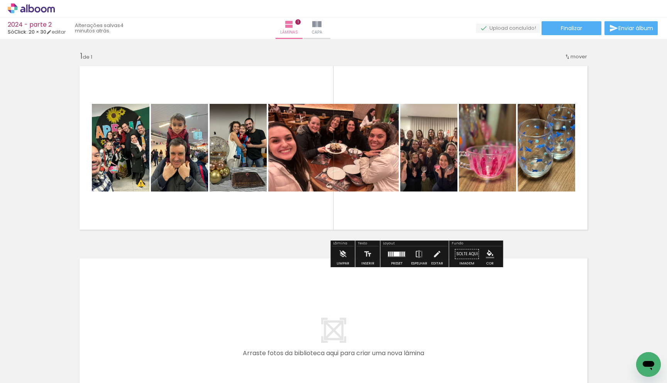
click at [394, 252] on div at bounding box center [397, 254] width 6 height 5
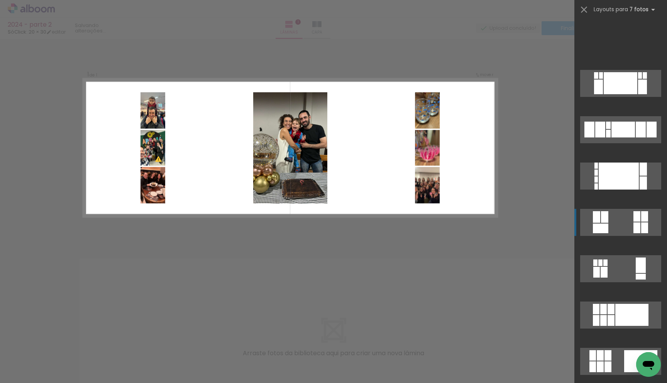
scroll to position [329, 0]
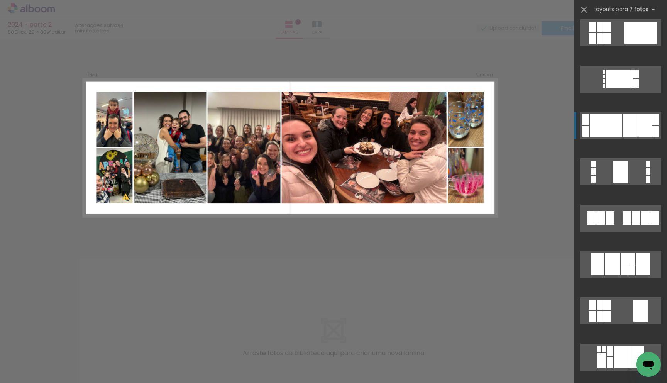
click at [611, 124] on div at bounding box center [606, 125] width 32 height 22
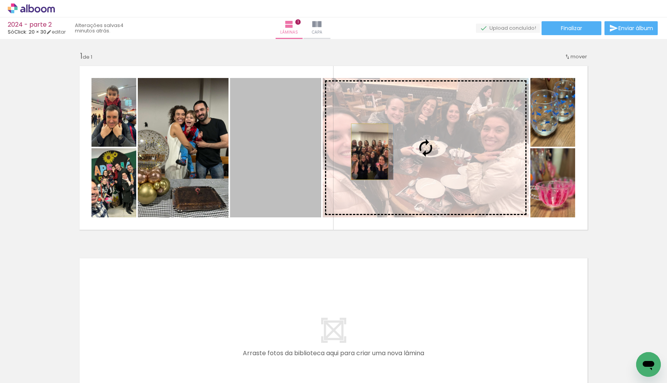
drag, startPoint x: 277, startPoint y: 153, endPoint x: 367, endPoint y: 152, distance: 89.6
click at [0, 0] on slot at bounding box center [0, 0] width 0 height 0
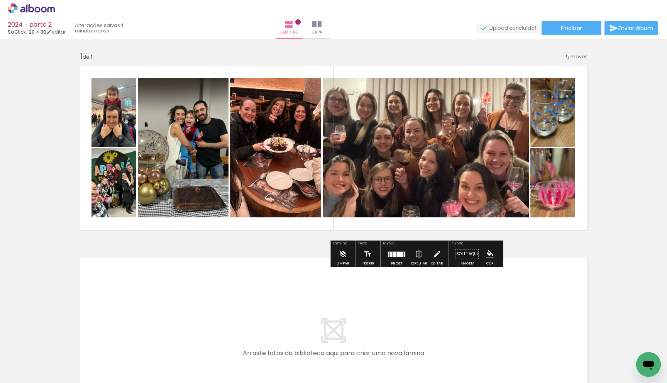
drag, startPoint x: 341, startPoint y: 155, endPoint x: 287, endPoint y: 157, distance: 54.5
click at [0, 0] on slot at bounding box center [0, 0] width 0 height 0
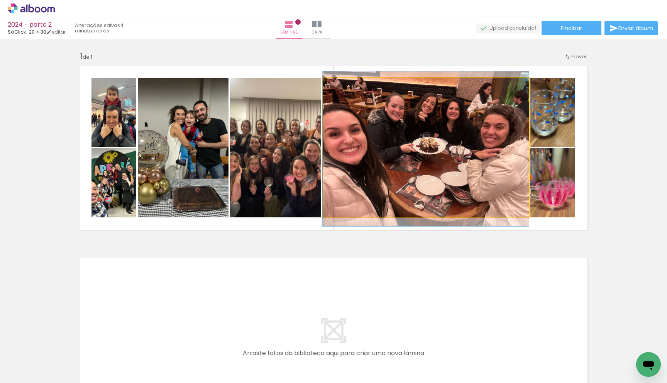
drag, startPoint x: 421, startPoint y: 157, endPoint x: 426, endPoint y: 158, distance: 4.7
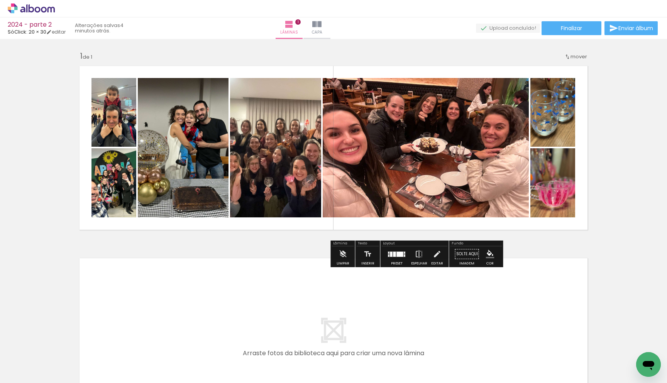
click at [354, 148] on quentale-photo at bounding box center [426, 147] width 206 height 139
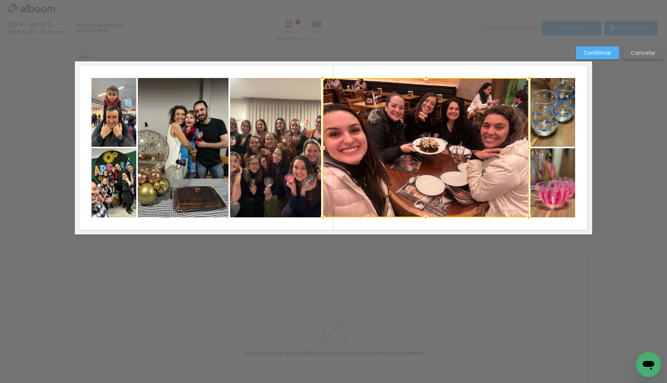
click at [354, 148] on div at bounding box center [426, 147] width 206 height 139
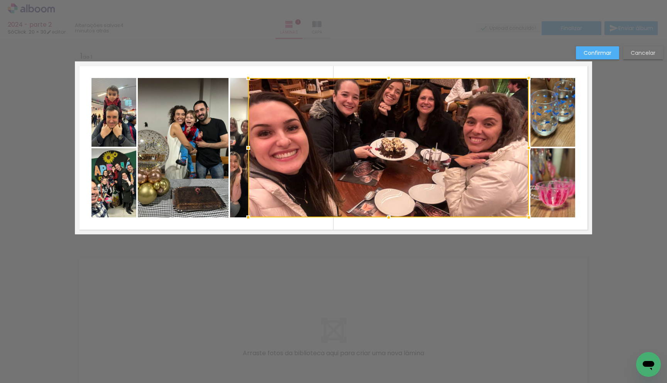
drag, startPoint x: 320, startPoint y: 146, endPoint x: 380, endPoint y: 152, distance: 60.5
click at [380, 152] on div at bounding box center [388, 147] width 281 height 139
click at [0, 0] on slot "Cancelar" at bounding box center [0, 0] width 0 height 0
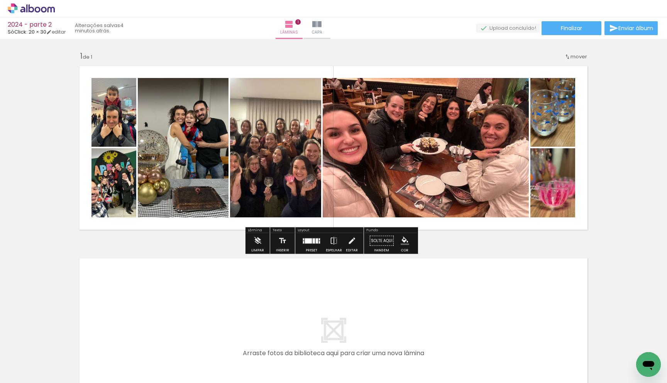
click at [348, 159] on quentale-photo at bounding box center [426, 147] width 206 height 139
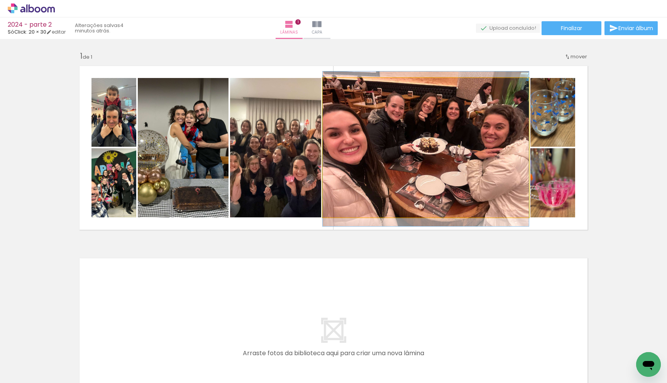
click at [336, 156] on quentale-photo at bounding box center [426, 147] width 206 height 139
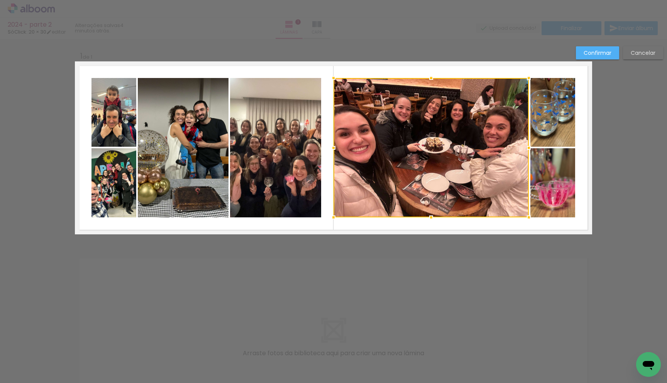
drag, startPoint x: 322, startPoint y: 148, endPoint x: 333, endPoint y: 149, distance: 11.0
click at [333, 149] on div at bounding box center [333, 147] width 15 height 15
click at [302, 148] on quentale-photo at bounding box center [275, 147] width 91 height 139
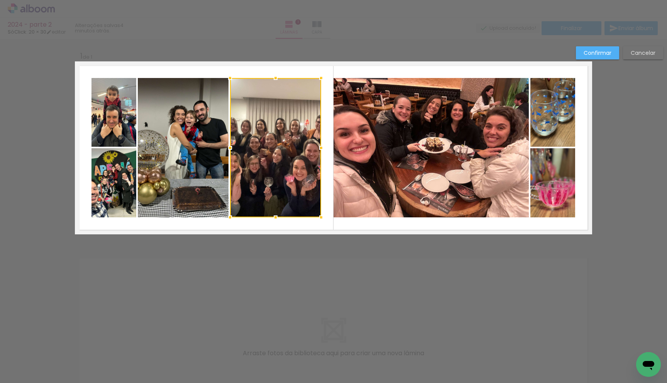
click at [302, 148] on div at bounding box center [275, 147] width 91 height 139
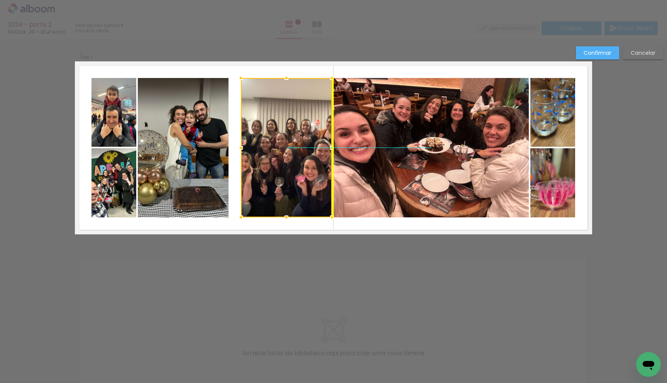
drag, startPoint x: 302, startPoint y: 149, endPoint x: 310, endPoint y: 148, distance: 8.6
click at [310, 148] on div at bounding box center [286, 147] width 91 height 139
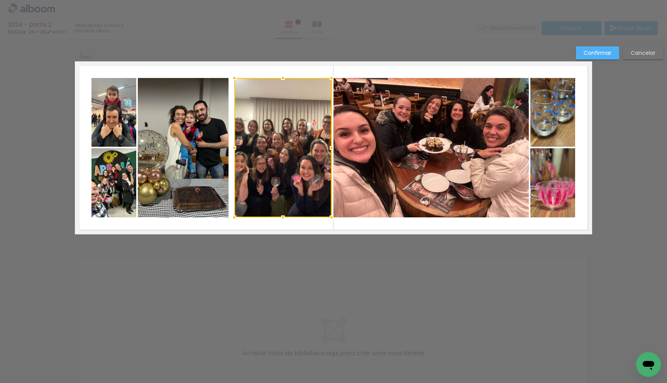
click at [234, 147] on div at bounding box center [234, 147] width 15 height 15
click at [209, 147] on quentale-photo at bounding box center [183, 147] width 91 height 139
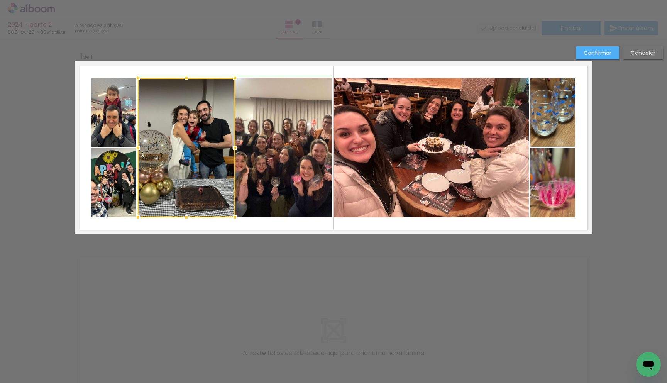
click at [228, 146] on div at bounding box center [234, 147] width 15 height 15
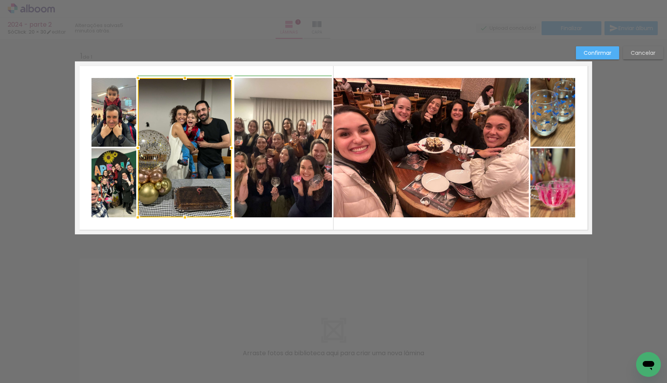
click at [229, 148] on div at bounding box center [231, 147] width 15 height 15
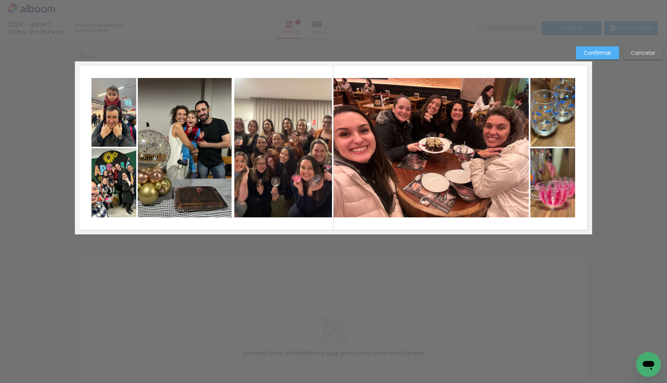
click at [0, 0] on slot "Confirmar" at bounding box center [0, 0] width 0 height 0
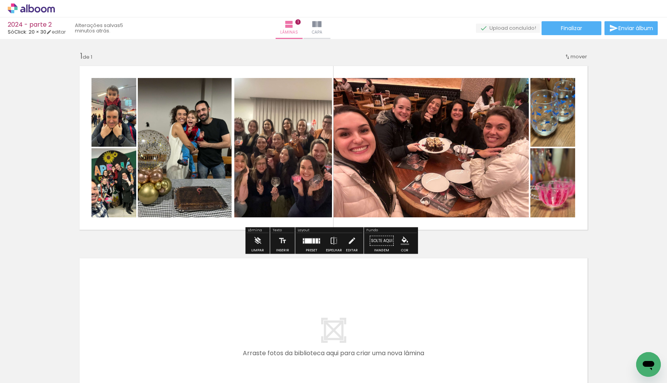
click at [267, 159] on quentale-photo at bounding box center [282, 147] width 97 height 139
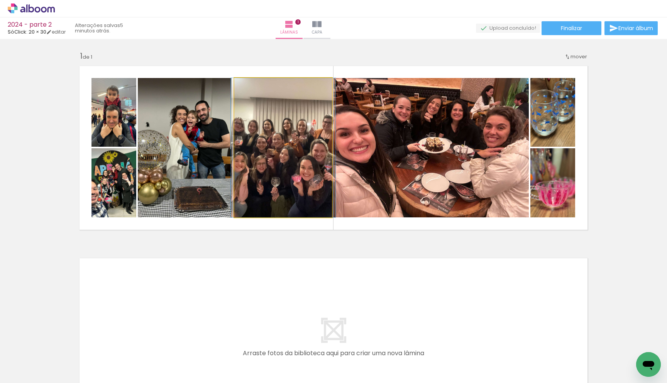
click at [237, 148] on quentale-photo at bounding box center [282, 147] width 97 height 139
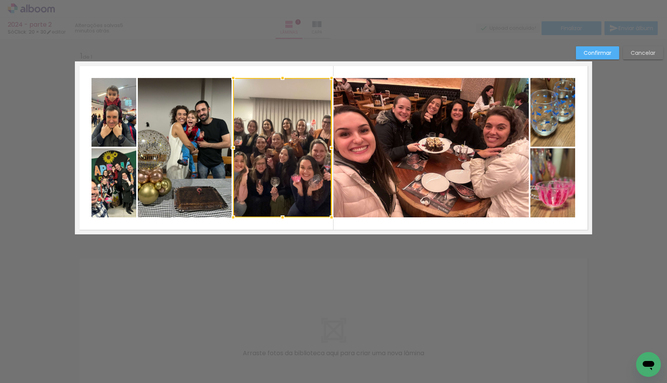
click at [233, 148] on div at bounding box center [233, 147] width 15 height 15
click at [0, 0] on slot "Confirmar" at bounding box center [0, 0] width 0 height 0
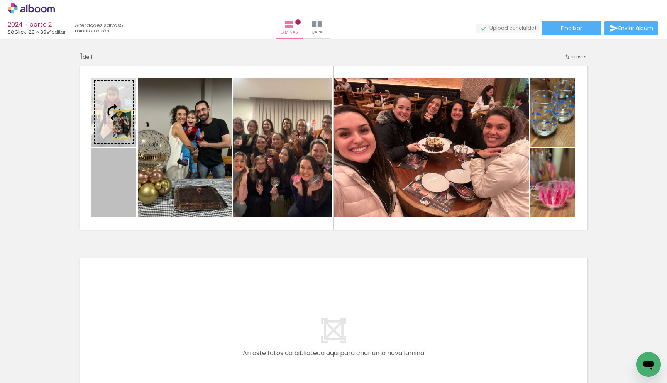
drag, startPoint x: 126, startPoint y: 171, endPoint x: 119, endPoint y: 122, distance: 48.7
click at [0, 0] on slot at bounding box center [0, 0] width 0 height 0
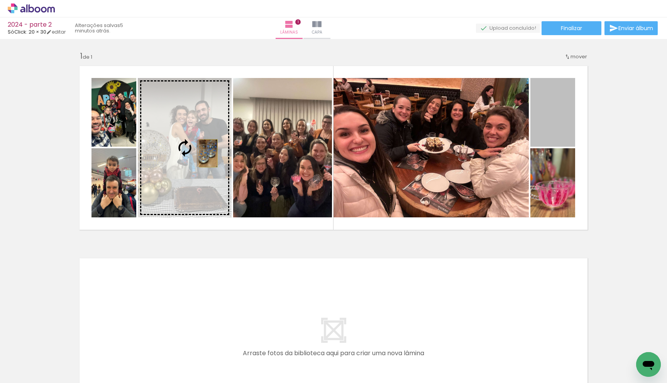
drag, startPoint x: 548, startPoint y: 133, endPoint x: 205, endPoint y: 153, distance: 343.1
click at [0, 0] on slot at bounding box center [0, 0] width 0 height 0
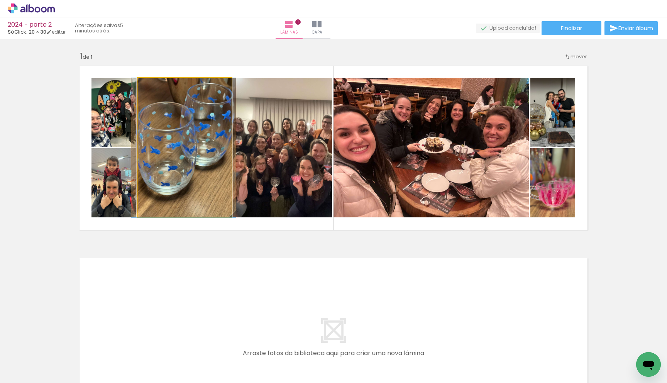
drag, startPoint x: 204, startPoint y: 152, endPoint x: 204, endPoint y: 156, distance: 4.6
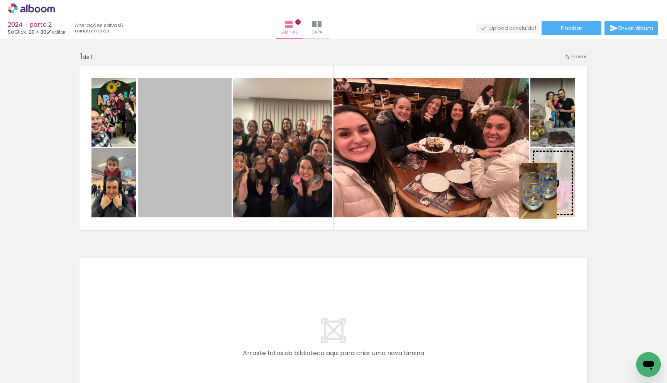
drag, startPoint x: 216, startPoint y: 161, endPoint x: 541, endPoint y: 191, distance: 325.8
click at [0, 0] on slot at bounding box center [0, 0] width 0 height 0
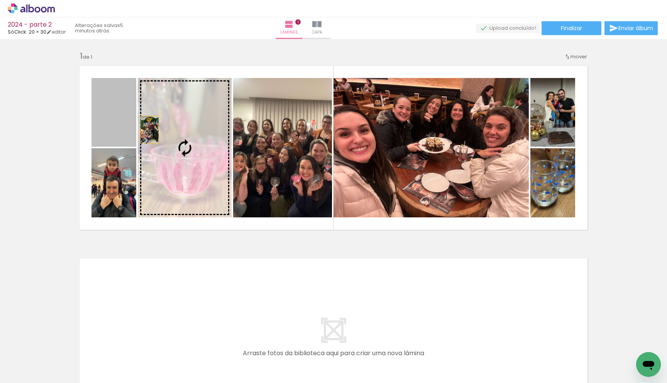
drag, startPoint x: 120, startPoint y: 120, endPoint x: 168, endPoint y: 138, distance: 51.0
click at [0, 0] on slot at bounding box center [0, 0] width 0 height 0
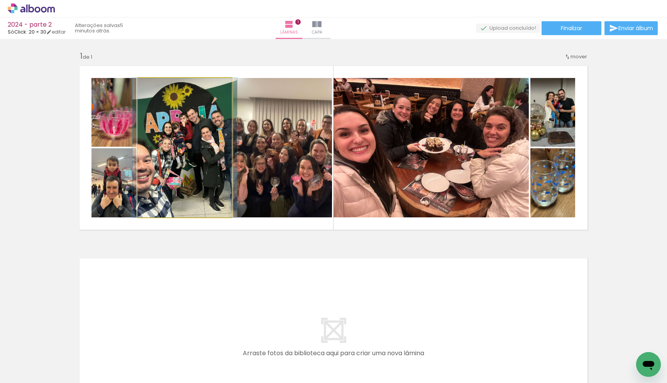
click at [178, 156] on quentale-photo at bounding box center [185, 147] width 94 height 139
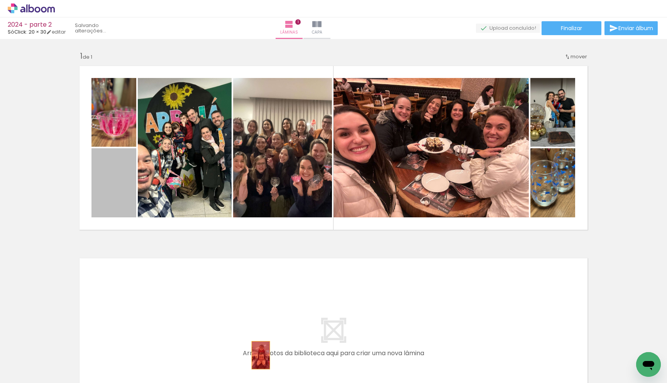
drag, startPoint x: 123, startPoint y: 191, endPoint x: 258, endPoint y: 356, distance: 213.2
click at [258, 356] on quentale-workspace at bounding box center [333, 191] width 667 height 383
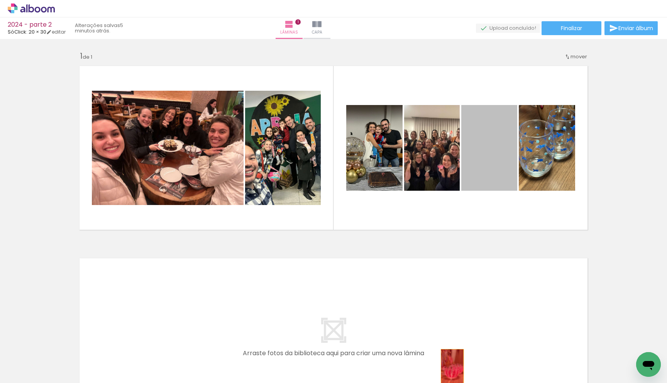
drag, startPoint x: 484, startPoint y: 165, endPoint x: 450, endPoint y: 367, distance: 204.8
click at [450, 367] on quentale-workspace at bounding box center [333, 191] width 667 height 383
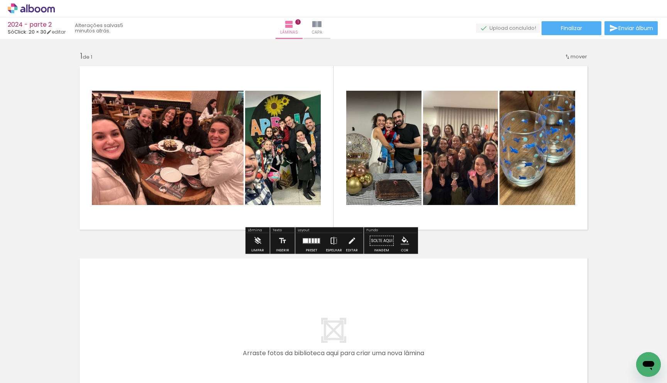
click at [331, 239] on iron-icon at bounding box center [334, 240] width 8 height 15
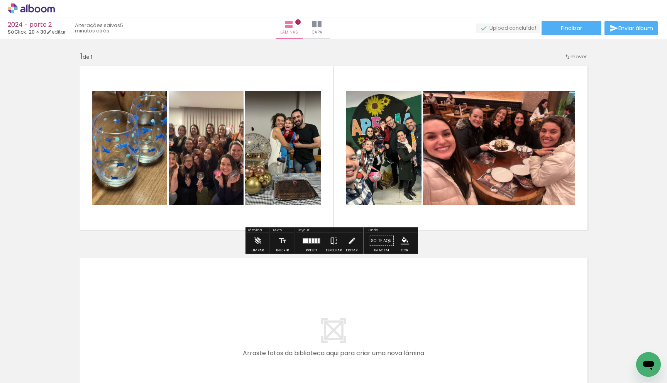
click at [331, 239] on iron-icon at bounding box center [334, 240] width 8 height 15
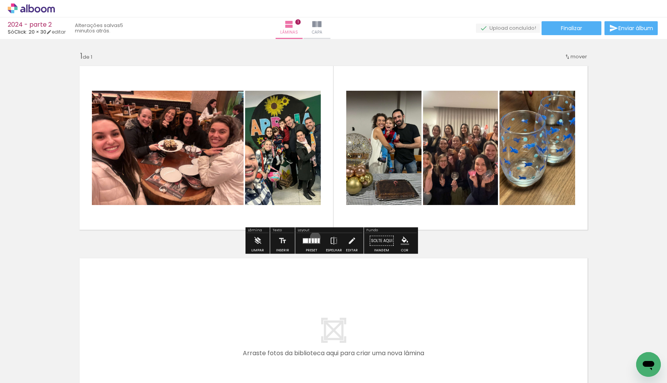
click at [314, 237] on div at bounding box center [311, 240] width 21 height 15
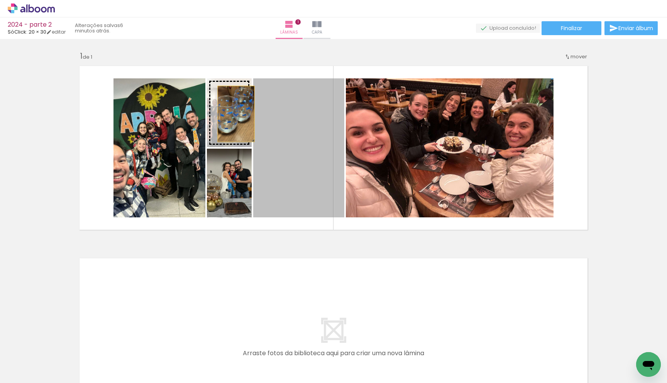
drag, startPoint x: 277, startPoint y: 168, endPoint x: 233, endPoint y: 114, distance: 69.5
click at [0, 0] on slot at bounding box center [0, 0] width 0 height 0
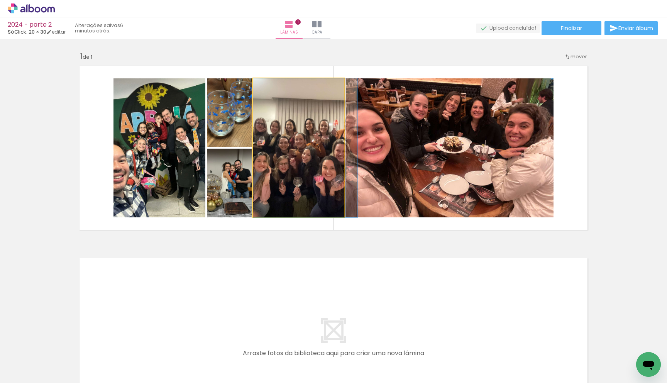
drag, startPoint x: 302, startPoint y: 153, endPoint x: 376, endPoint y: 154, distance: 73.4
click at [0, 0] on slot at bounding box center [0, 0] width 0 height 0
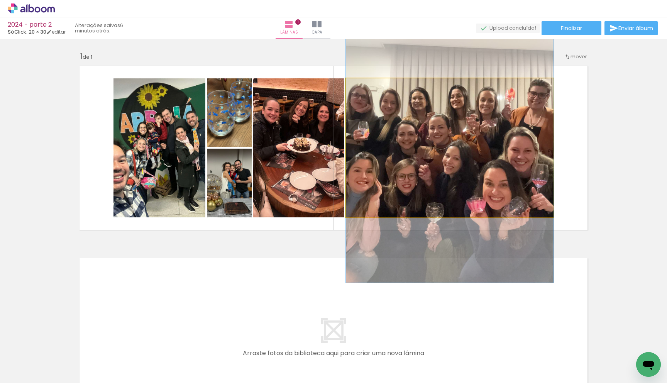
drag, startPoint x: 397, startPoint y: 149, endPoint x: 399, endPoint y: 146, distance: 4.4
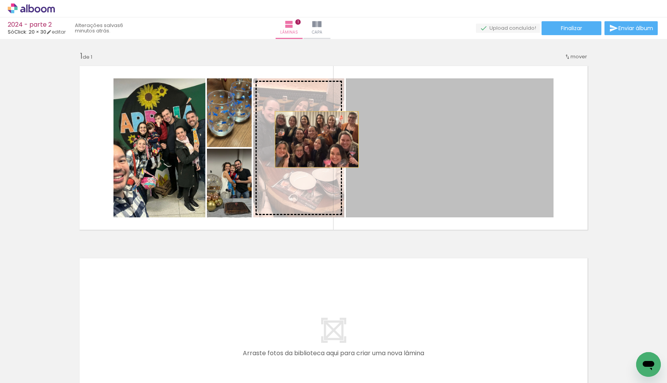
drag, startPoint x: 385, startPoint y: 141, endPoint x: 312, endPoint y: 139, distance: 72.6
click at [0, 0] on slot at bounding box center [0, 0] width 0 height 0
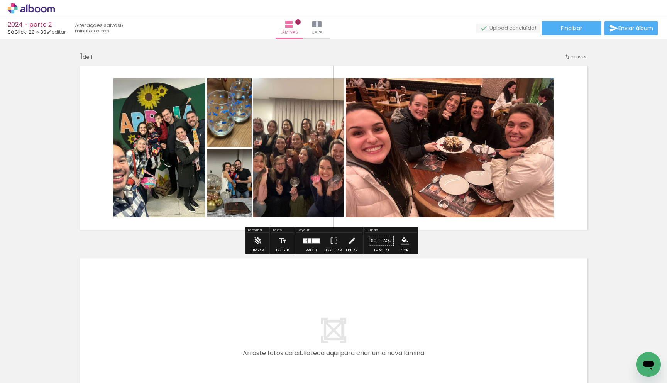
click at [392, 145] on quentale-photo at bounding box center [450, 147] width 208 height 139
click at [398, 154] on quentale-photo at bounding box center [450, 147] width 208 height 139
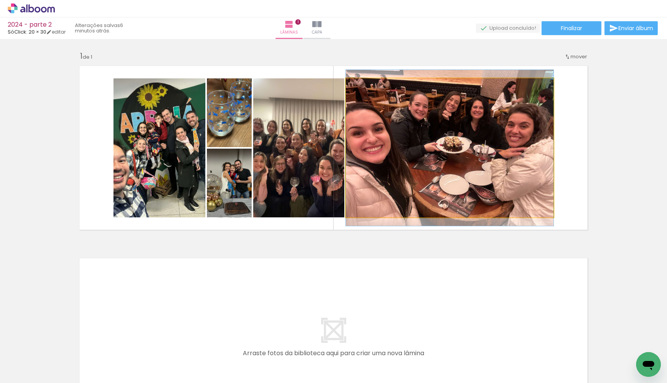
click at [398, 154] on quentale-photo at bounding box center [450, 147] width 208 height 139
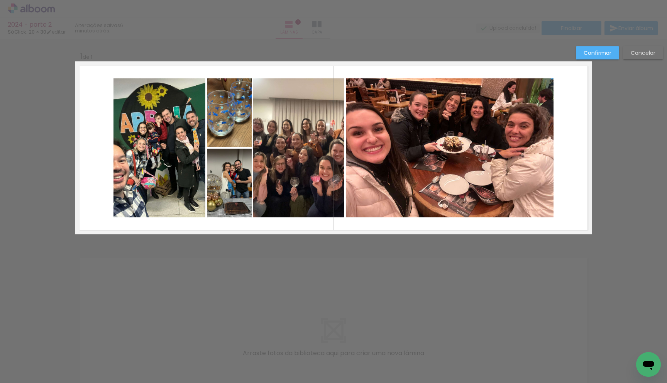
click at [417, 155] on quentale-photo at bounding box center [450, 147] width 208 height 139
click at [417, 155] on div at bounding box center [450, 147] width 208 height 139
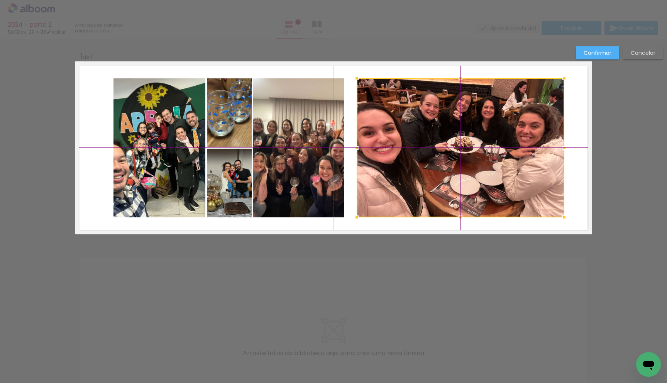
drag, startPoint x: 426, startPoint y: 156, endPoint x: 439, endPoint y: 157, distance: 13.2
click at [439, 157] on div at bounding box center [461, 147] width 208 height 139
click at [373, 160] on div at bounding box center [461, 147] width 208 height 139
click at [355, 149] on div at bounding box center [356, 147] width 15 height 15
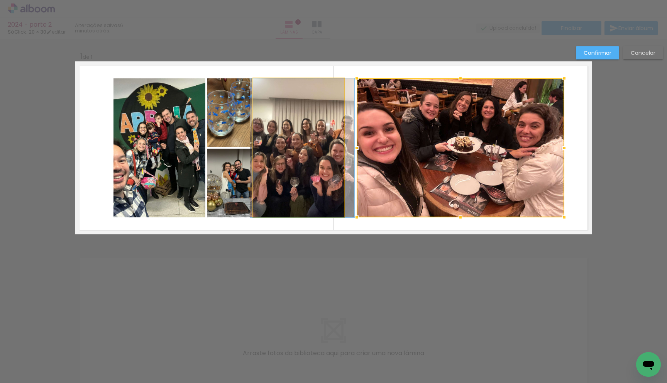
click at [336, 149] on quentale-photo at bounding box center [298, 147] width 91 height 139
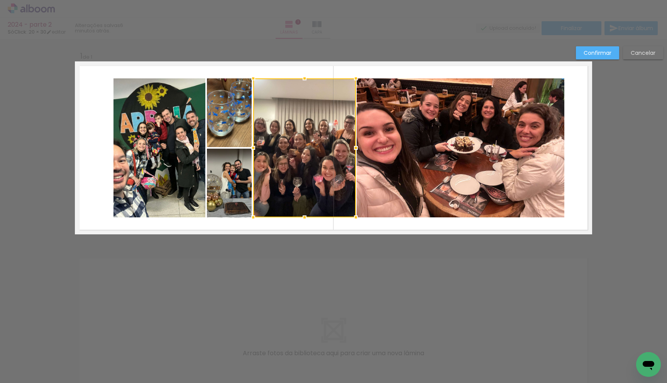
drag, startPoint x: 341, startPoint y: 148, endPoint x: 351, endPoint y: 150, distance: 9.4
click at [351, 150] on div at bounding box center [355, 147] width 15 height 15
click at [0, 0] on slot "Confirmar" at bounding box center [0, 0] width 0 height 0
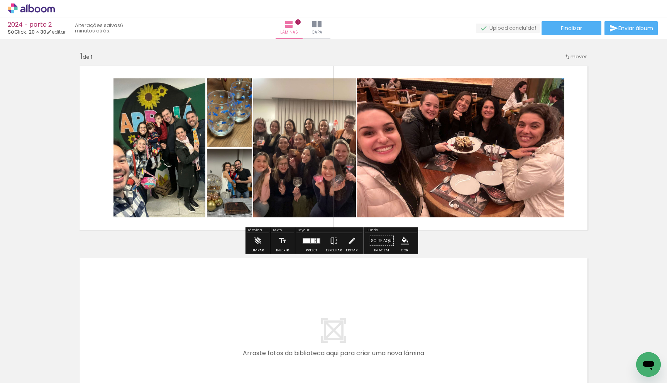
click at [281, 131] on quentale-photo at bounding box center [304, 147] width 103 height 139
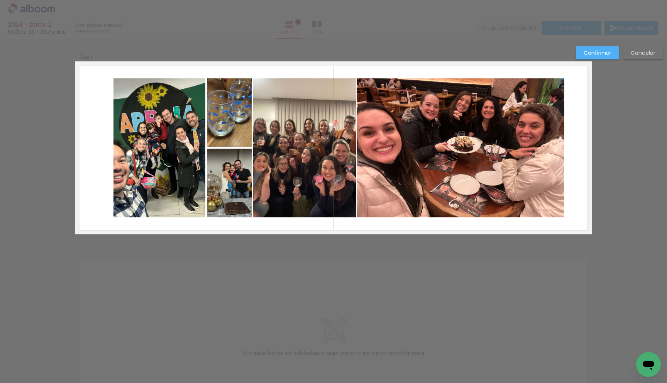
click at [0, 0] on slot "Confirmar" at bounding box center [0, 0] width 0 height 0
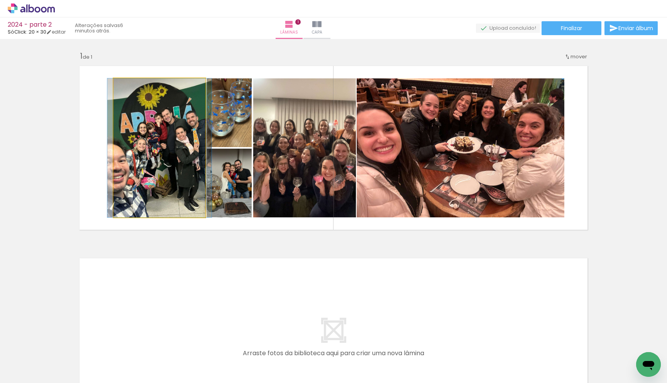
click at [151, 139] on quentale-photo at bounding box center [160, 147] width 92 height 139
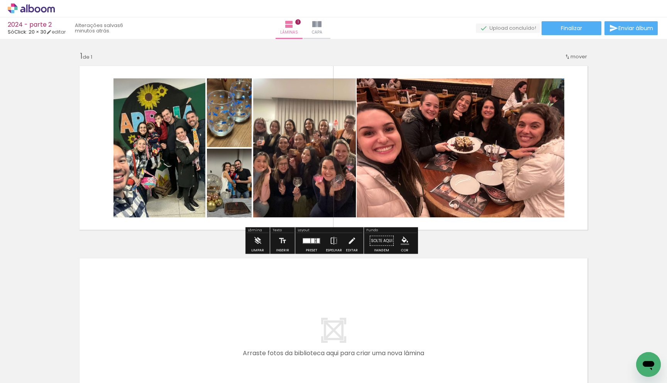
click at [151, 139] on quentale-photo at bounding box center [160, 147] width 92 height 139
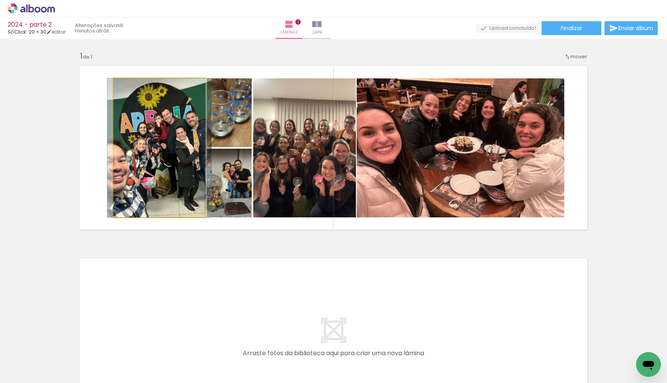
click at [151, 139] on quentale-photo at bounding box center [160, 147] width 92 height 139
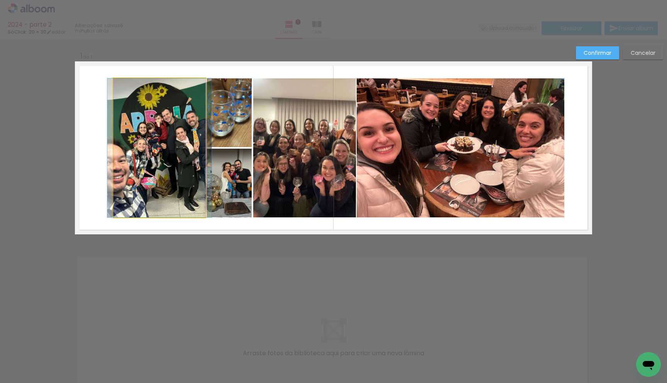
click at [118, 139] on quentale-photo at bounding box center [160, 147] width 92 height 139
click at [253, 139] on div at bounding box center [304, 147] width 103 height 139
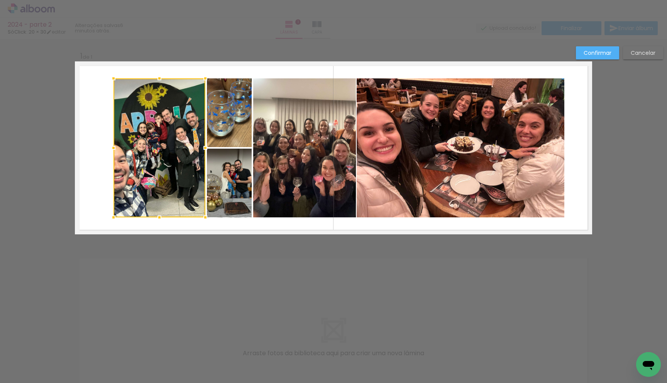
click at [118, 139] on div at bounding box center [160, 147] width 92 height 139
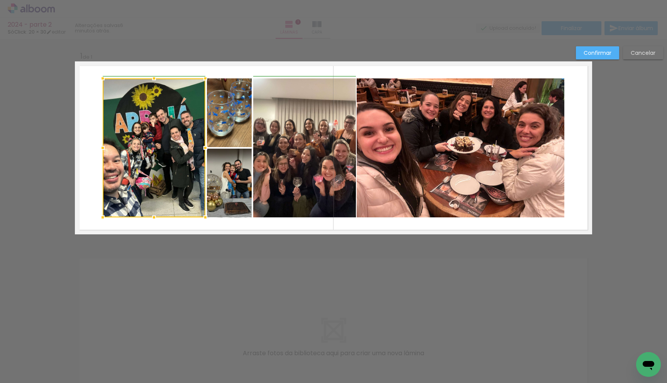
drag, startPoint x: 112, startPoint y: 145, endPoint x: 103, endPoint y: 144, distance: 8.5
click at [103, 144] on div at bounding box center [102, 147] width 15 height 15
click at [0, 0] on slot "Confirmar" at bounding box center [0, 0] width 0 height 0
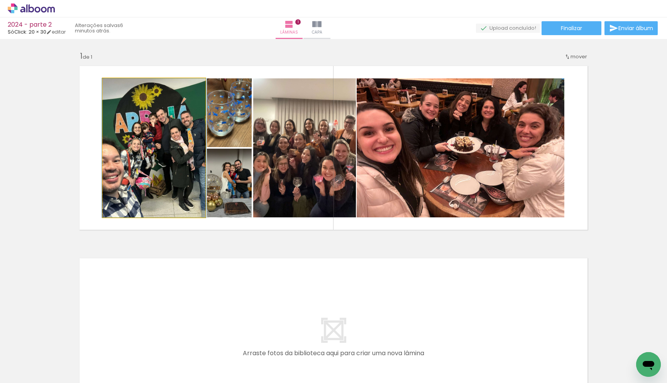
click at [171, 154] on quentale-photo at bounding box center [154, 147] width 103 height 139
drag, startPoint x: 157, startPoint y: 157, endPoint x: 166, endPoint y: 159, distance: 9.8
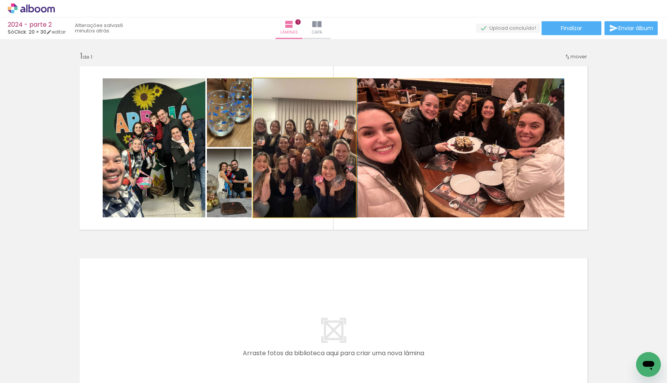
drag, startPoint x: 304, startPoint y: 134, endPoint x: 311, endPoint y: 134, distance: 7.7
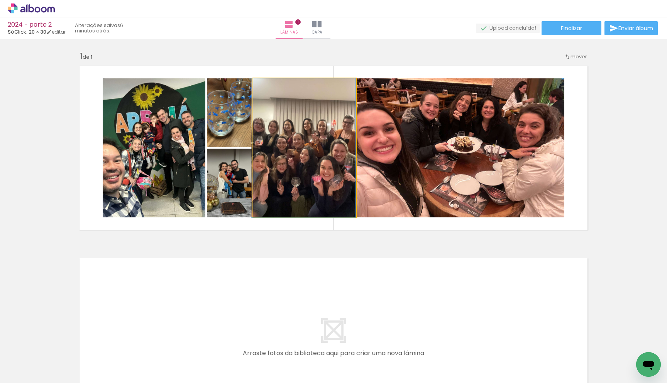
drag, startPoint x: 317, startPoint y: 134, endPoint x: 308, endPoint y: 134, distance: 9.3
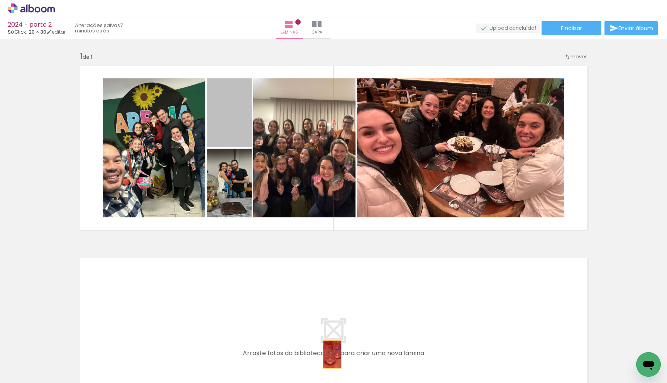
drag, startPoint x: 232, startPoint y: 122, endPoint x: 329, endPoint y: 356, distance: 253.1
click at [329, 356] on quentale-workspace at bounding box center [333, 191] width 667 height 383
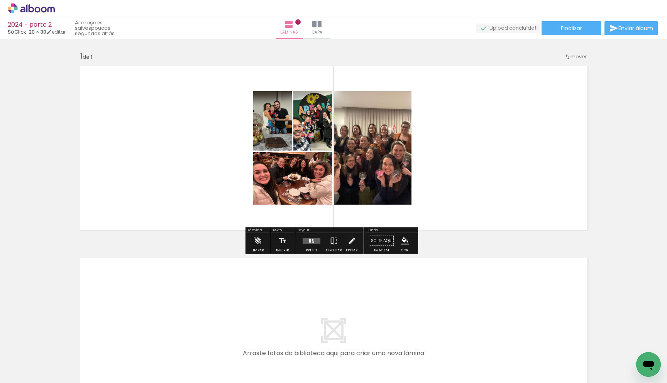
click at [312, 244] on div at bounding box center [311, 240] width 21 height 15
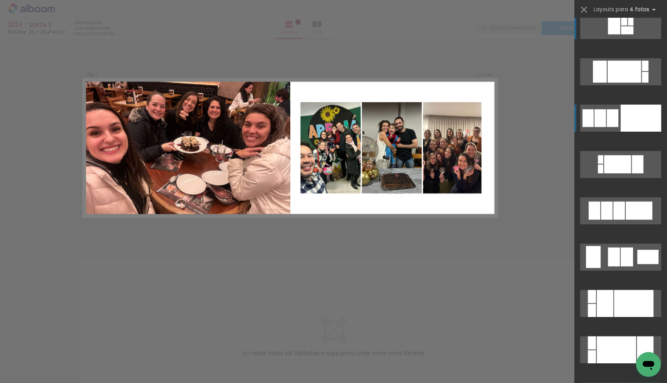
scroll to position [14, 0]
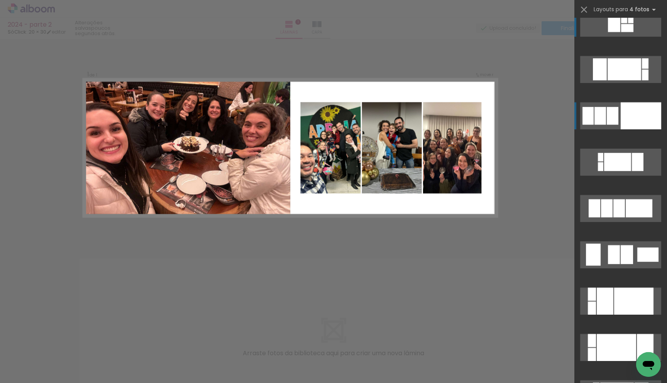
click at [633, 120] on div at bounding box center [641, 115] width 41 height 27
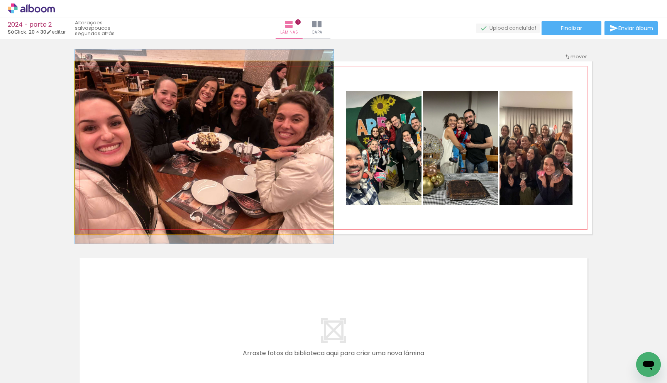
drag, startPoint x: 271, startPoint y: 163, endPoint x: 280, endPoint y: 161, distance: 8.6
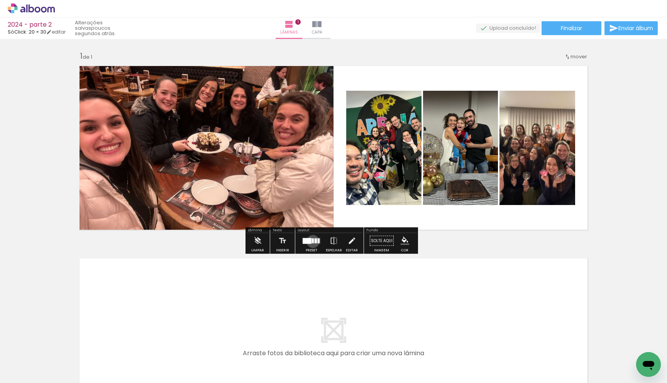
click at [312, 241] on div at bounding box center [313, 240] width 2 height 5
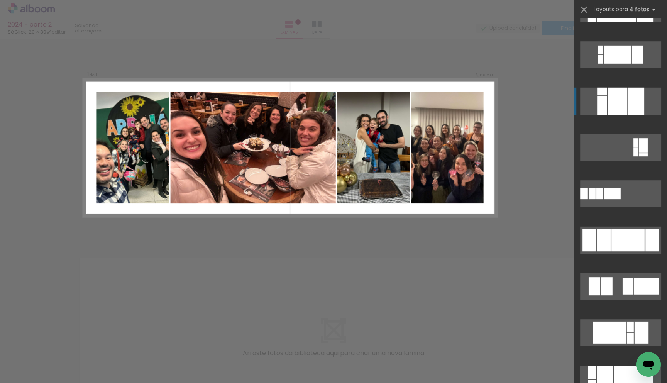
scroll to position [635, 0]
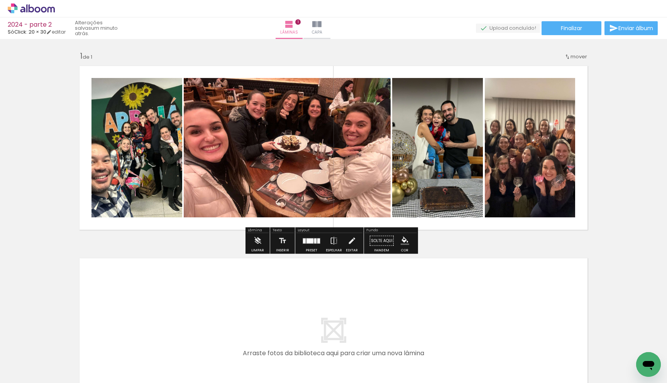
click at [314, 241] on div at bounding box center [315, 240] width 2 height 5
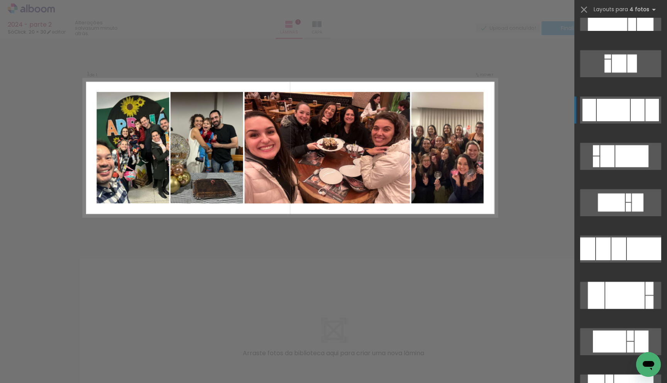
scroll to position [1556, 0]
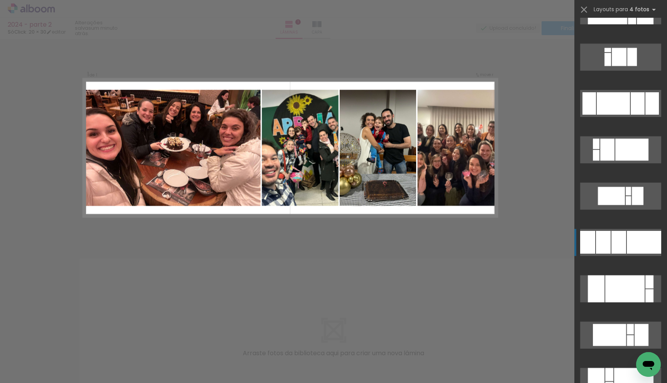
click at [629, 368] on div at bounding box center [633, 381] width 39 height 27
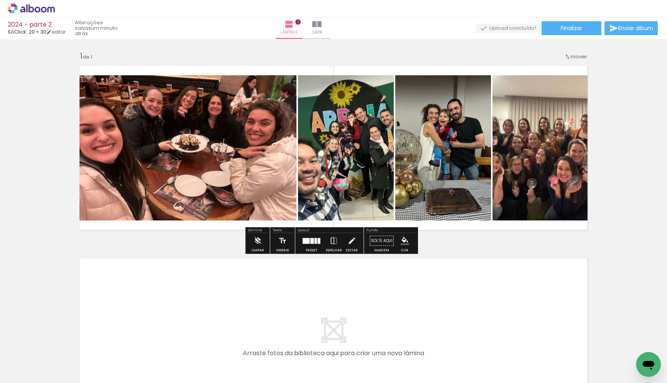
click at [271, 165] on quentale-photo at bounding box center [186, 147] width 222 height 145
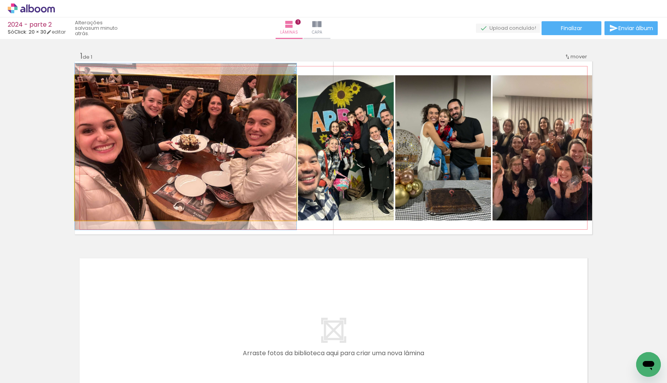
click at [271, 165] on quentale-photo at bounding box center [186, 147] width 222 height 145
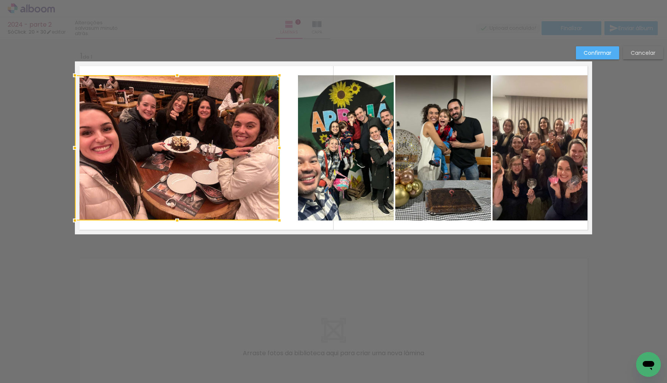
drag, startPoint x: 292, startPoint y: 148, endPoint x: 273, endPoint y: 147, distance: 19.4
click at [273, 147] on div at bounding box center [279, 147] width 15 height 15
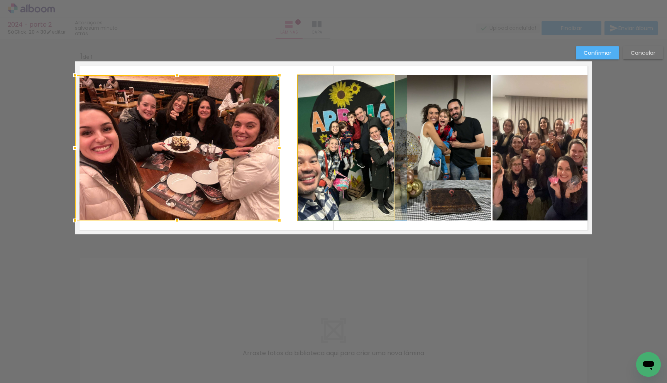
click at [317, 146] on quentale-photo at bounding box center [346, 147] width 96 height 145
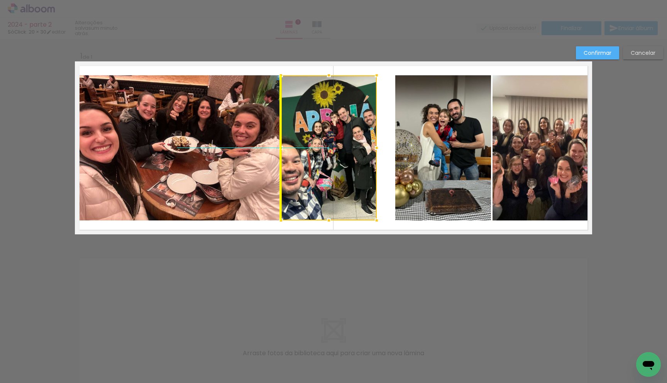
drag, startPoint x: 327, startPoint y: 147, endPoint x: 311, endPoint y: 148, distance: 16.2
click at [311, 148] on div at bounding box center [329, 147] width 96 height 145
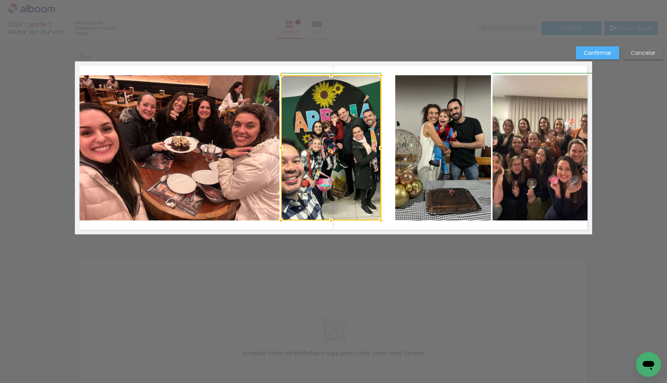
click at [377, 148] on div at bounding box center [380, 147] width 15 height 15
click at [427, 148] on quentale-photo at bounding box center [443, 147] width 96 height 145
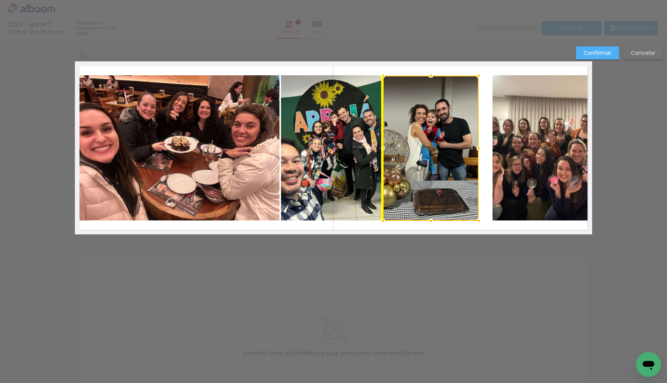
drag, startPoint x: 416, startPoint y: 148, endPoint x: 404, endPoint y: 149, distance: 12.4
click at [404, 149] on div at bounding box center [431, 148] width 96 height 145
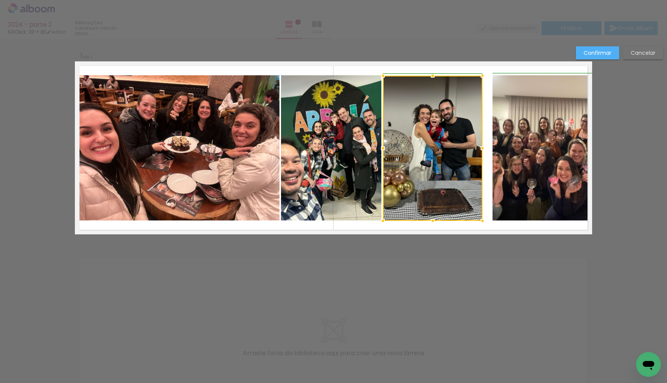
drag, startPoint x: 475, startPoint y: 149, endPoint x: 480, endPoint y: 149, distance: 4.3
click at [480, 149] on div at bounding box center [482, 148] width 15 height 15
click at [525, 148] on quentale-photo at bounding box center [543, 147] width 100 height 145
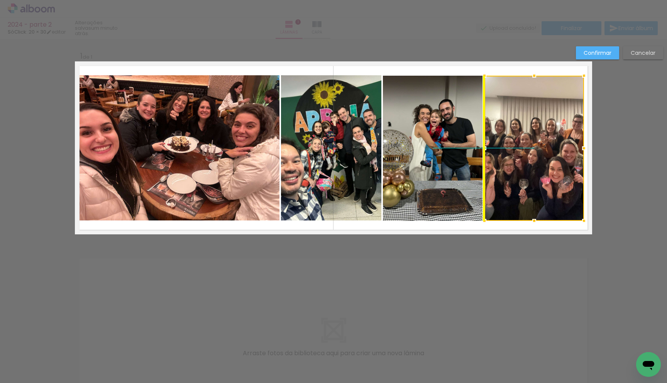
drag, startPoint x: 516, startPoint y: 148, endPoint x: 510, endPoint y: 149, distance: 5.8
click at [510, 149] on div at bounding box center [535, 148] width 100 height 145
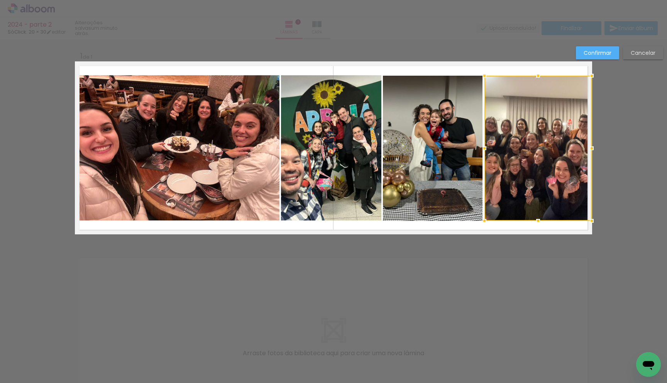
drag, startPoint x: 581, startPoint y: 149, endPoint x: 586, endPoint y: 150, distance: 5.1
click at [586, 150] on div at bounding box center [591, 148] width 15 height 15
click at [640, 174] on div "Confirmar Cancelar" at bounding box center [333, 240] width 667 height 403
click at [0, 0] on slot "Confirmar" at bounding box center [0, 0] width 0 height 0
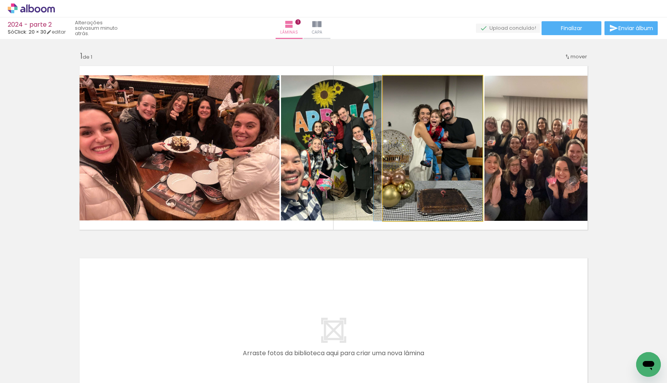
click at [470, 141] on quentale-photo at bounding box center [433, 148] width 100 height 145
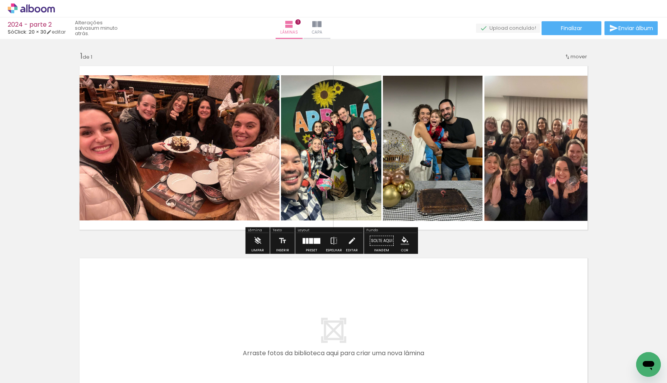
click at [506, 90] on quentale-photo at bounding box center [538, 148] width 107 height 145
drag, startPoint x: 353, startPoint y: 149, endPoint x: 421, endPoint y: 149, distance: 67.6
click at [0, 0] on slot at bounding box center [0, 0] width 0 height 0
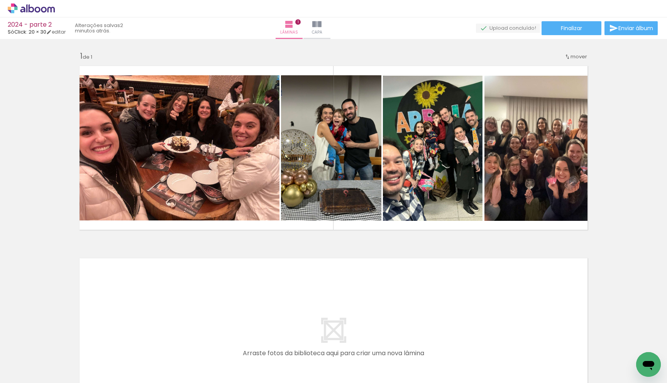
scroll to position [0, 0]
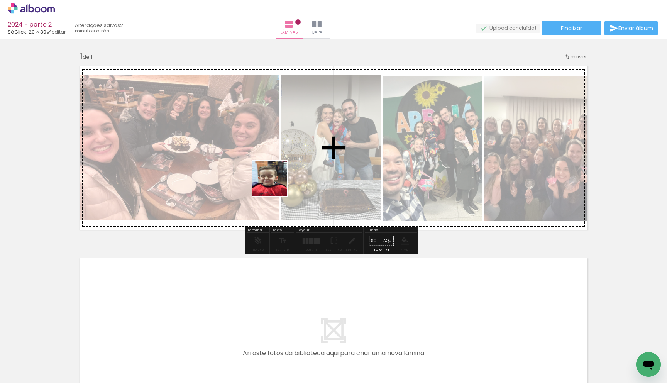
drag, startPoint x: 213, startPoint y: 362, endPoint x: 277, endPoint y: 208, distance: 166.4
click at [277, 183] on quentale-workspace at bounding box center [333, 191] width 667 height 383
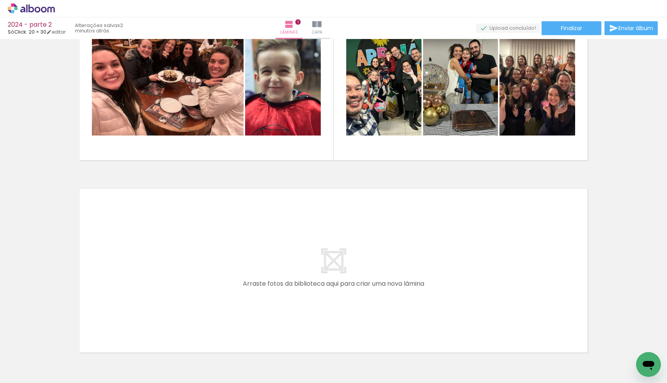
scroll to position [119, 0]
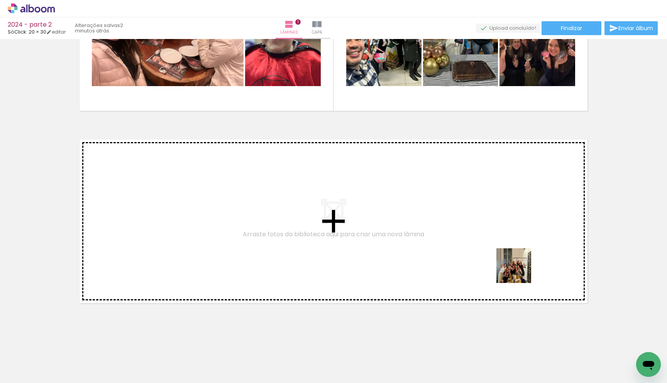
drag, startPoint x: 587, startPoint y: 371, endPoint x: 517, endPoint y: 267, distance: 124.8
click at [517, 267] on quentale-workspace at bounding box center [333, 191] width 667 height 383
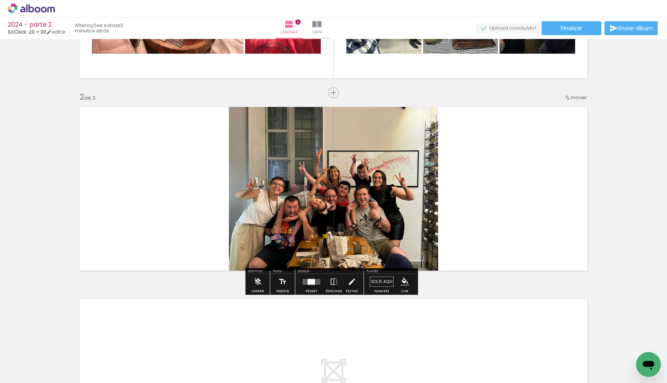
scroll to position [153, 0]
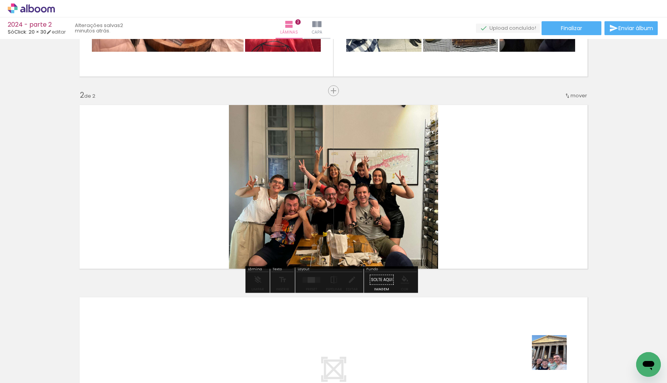
drag, startPoint x: 557, startPoint y: 366, endPoint x: 515, endPoint y: 229, distance: 144.3
click at [516, 228] on quentale-workspace at bounding box center [333, 191] width 667 height 383
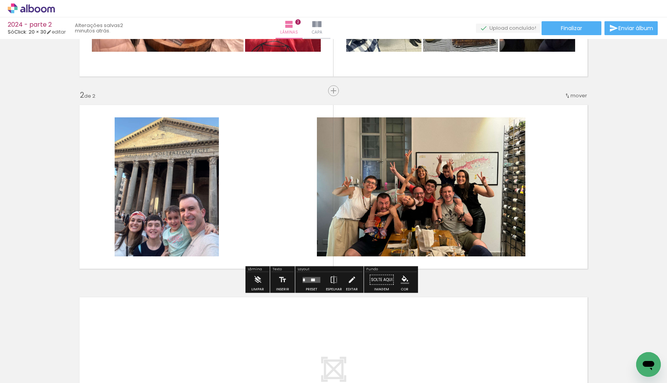
drag, startPoint x: 505, startPoint y: 359, endPoint x: 490, endPoint y: 248, distance: 111.8
click at [489, 241] on quentale-workspace at bounding box center [333, 191] width 667 height 383
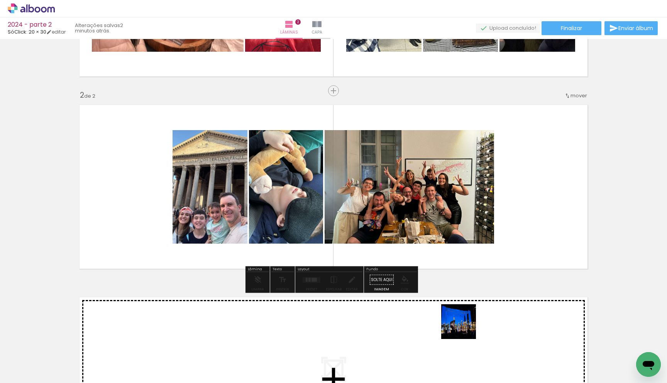
drag, startPoint x: 469, startPoint y: 360, endPoint x: 443, endPoint y: 282, distance: 82.4
click at [443, 255] on quentale-workspace at bounding box center [333, 191] width 667 height 383
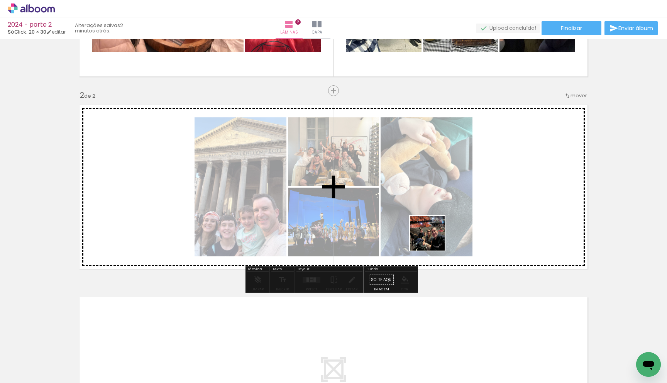
drag, startPoint x: 418, startPoint y: 361, endPoint x: 429, endPoint y: 256, distance: 105.6
click at [433, 239] on quentale-workspace at bounding box center [333, 191] width 667 height 383
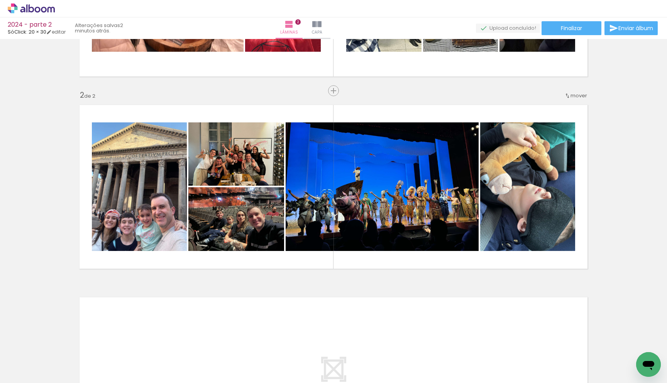
scroll to position [0, 0]
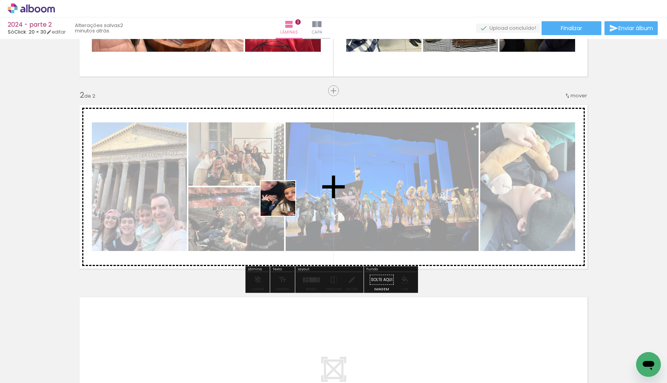
drag, startPoint x: 207, startPoint y: 309, endPoint x: 284, endPoint y: 204, distance: 129.9
click at [284, 204] on quentale-workspace at bounding box center [333, 191] width 667 height 383
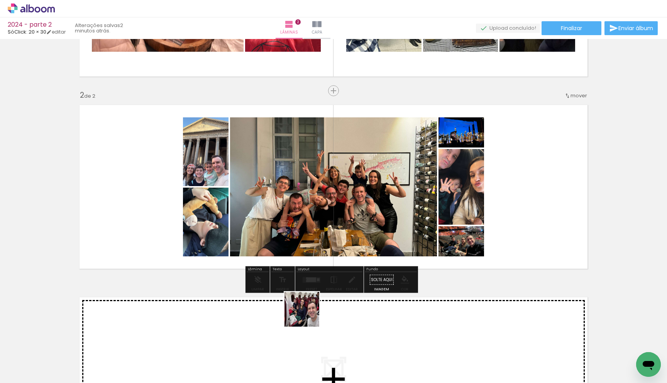
drag, startPoint x: 303, startPoint y: 344, endPoint x: 328, endPoint y: 217, distance: 129.5
click at [328, 216] on quentale-workspace at bounding box center [333, 191] width 667 height 383
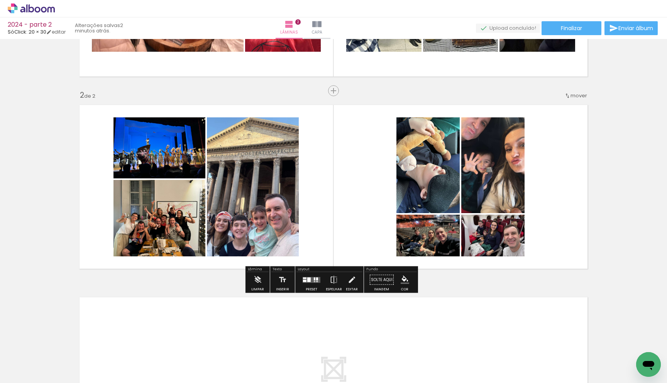
click at [95, 358] on div at bounding box center [77, 357] width 35 height 23
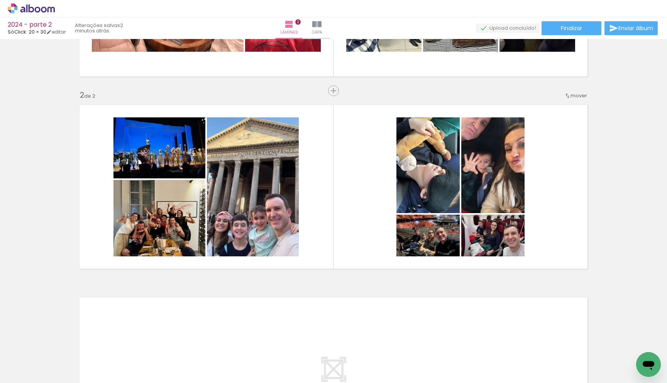
scroll to position [0, 162]
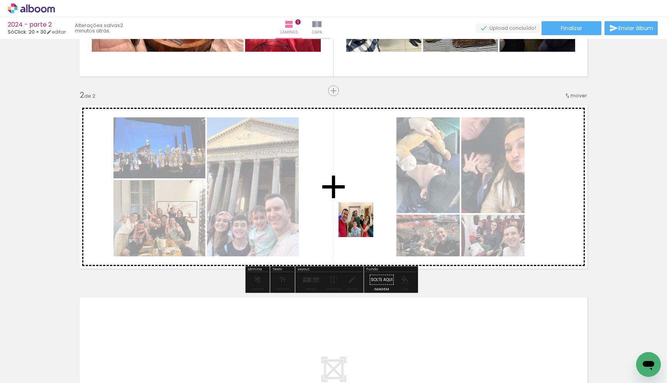
drag, startPoint x: 330, startPoint y: 338, endPoint x: 365, endPoint y: 214, distance: 128.3
click at [365, 214] on quentale-workspace at bounding box center [333, 191] width 667 height 383
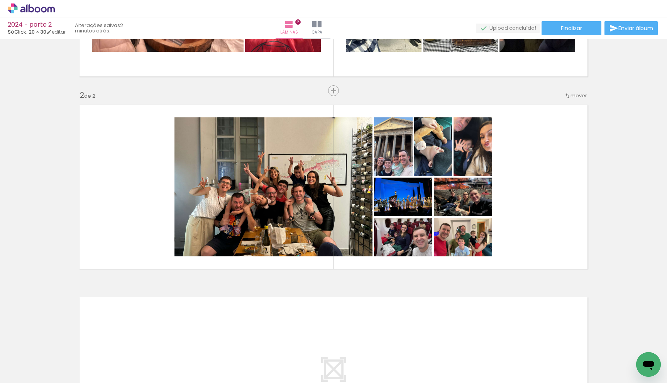
scroll to position [0, 393]
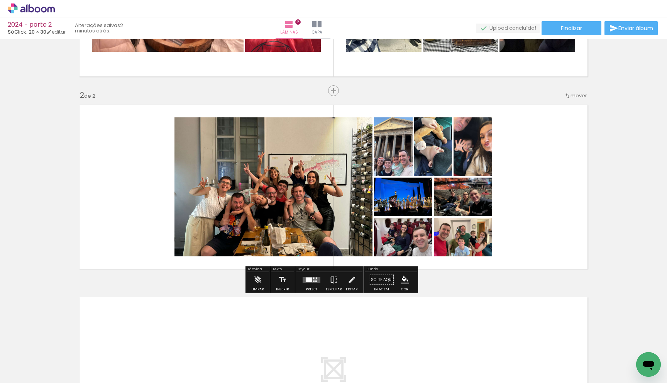
click at [313, 280] on div at bounding box center [314, 280] width 2 height 1
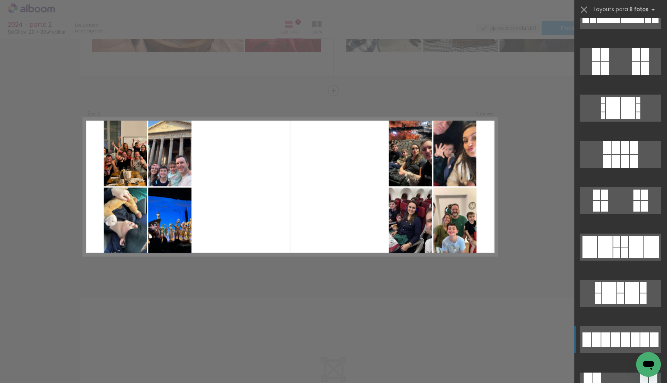
scroll to position [3421, 0]
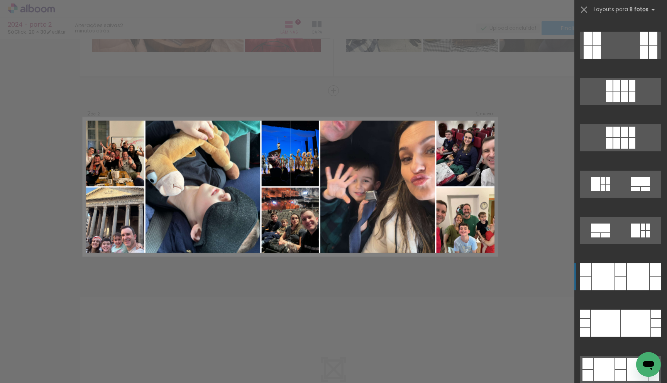
click at [627, 273] on div at bounding box center [638, 276] width 22 height 27
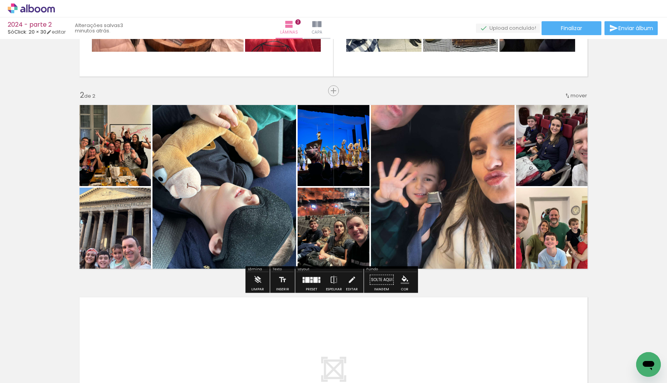
click at [305, 279] on div at bounding box center [307, 280] width 4 height 6
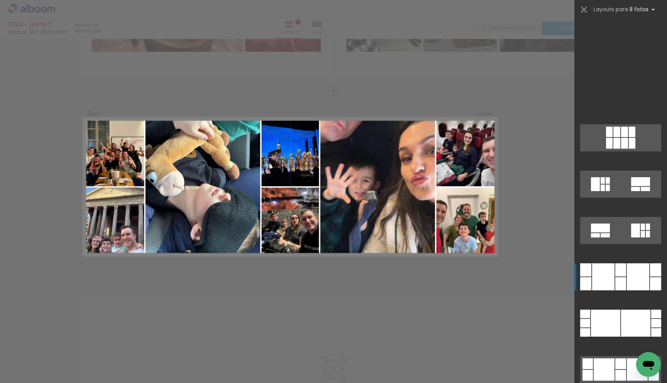
scroll to position [3661, 0]
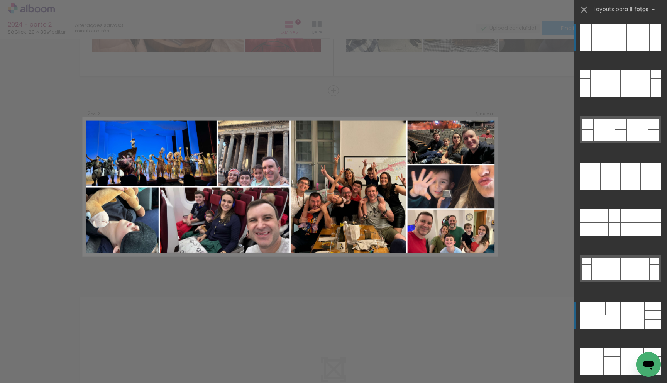
click at [624, 320] on div at bounding box center [632, 315] width 23 height 27
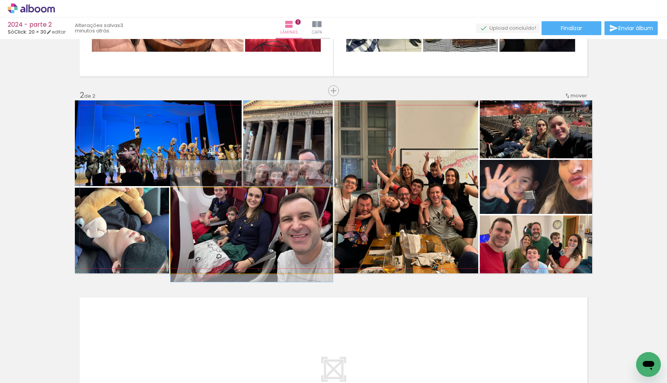
drag, startPoint x: 249, startPoint y: 232, endPoint x: 179, endPoint y: 170, distance: 93.6
click at [0, 0] on slot at bounding box center [0, 0] width 0 height 0
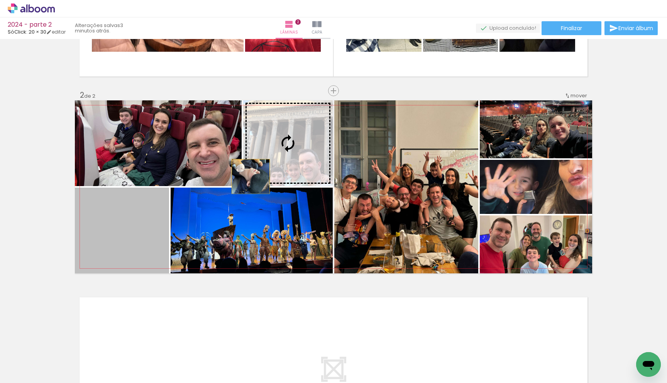
drag, startPoint x: 118, startPoint y: 236, endPoint x: 270, endPoint y: 167, distance: 166.1
click at [0, 0] on slot at bounding box center [0, 0] width 0 height 0
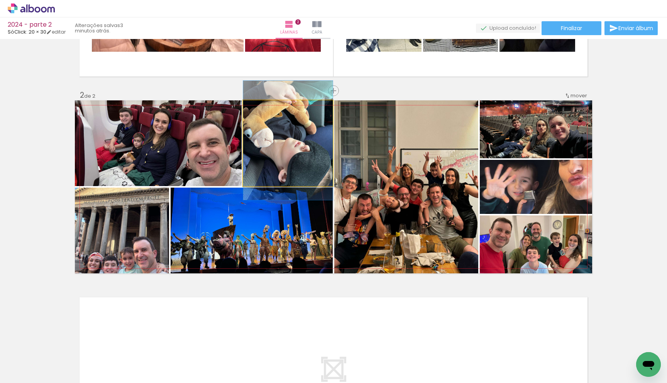
drag, startPoint x: 283, startPoint y: 165, endPoint x: 297, endPoint y: 163, distance: 14.5
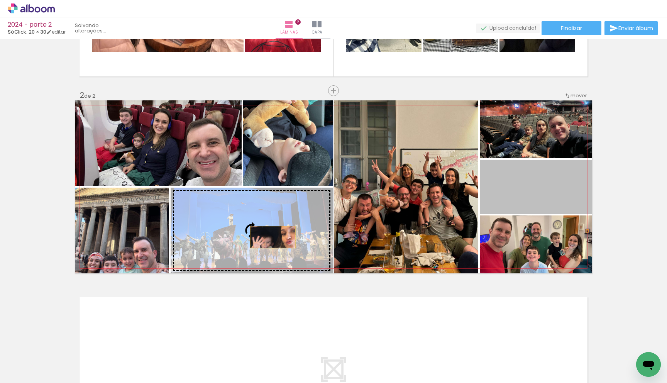
drag, startPoint x: 550, startPoint y: 197, endPoint x: 270, endPoint y: 237, distance: 283.6
click at [0, 0] on slot at bounding box center [0, 0] width 0 height 0
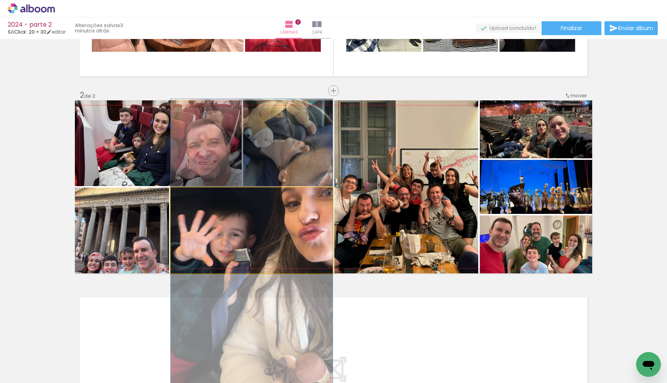
drag, startPoint x: 273, startPoint y: 237, endPoint x: 263, endPoint y: 243, distance: 11.3
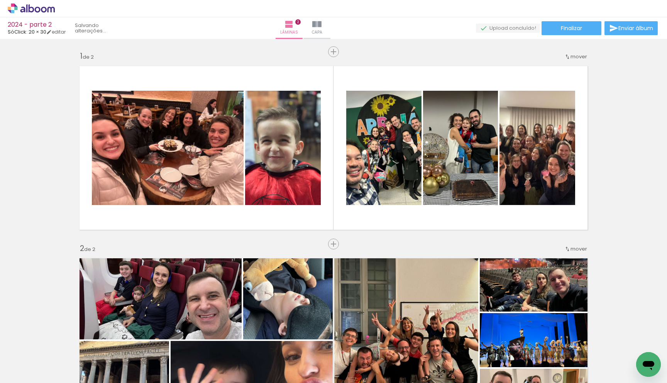
scroll to position [0, 393]
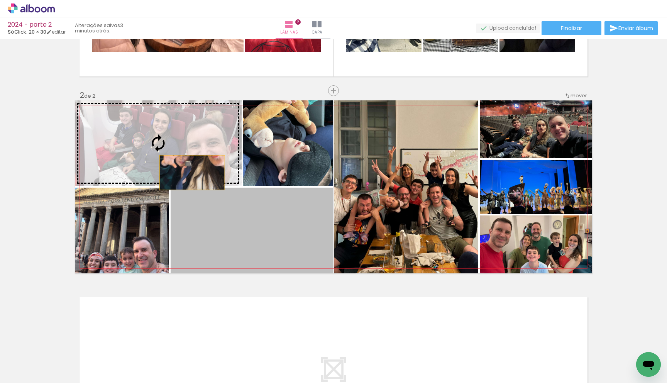
drag, startPoint x: 273, startPoint y: 232, endPoint x: 183, endPoint y: 170, distance: 109.1
click at [0, 0] on slot at bounding box center [0, 0] width 0 height 0
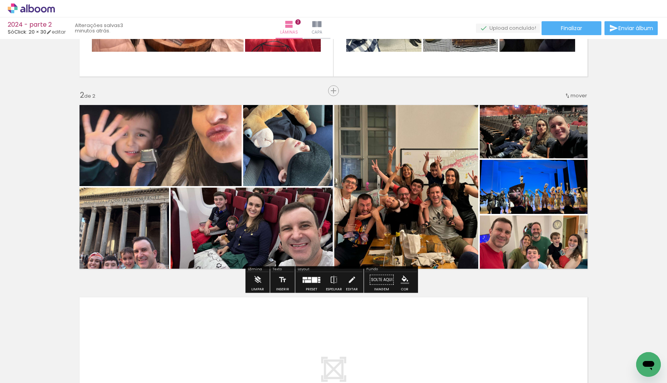
click at [312, 278] on div at bounding box center [314, 280] width 5 height 6
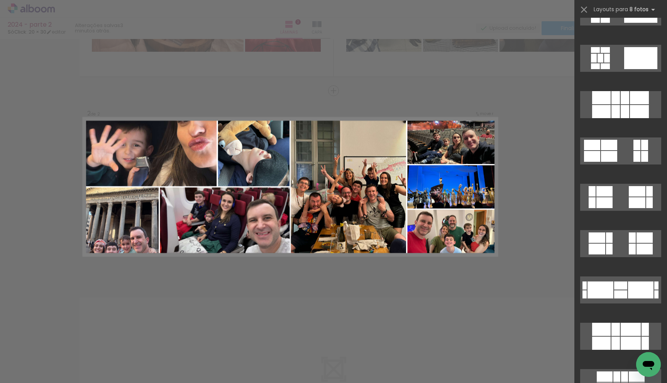
scroll to position [0, 0]
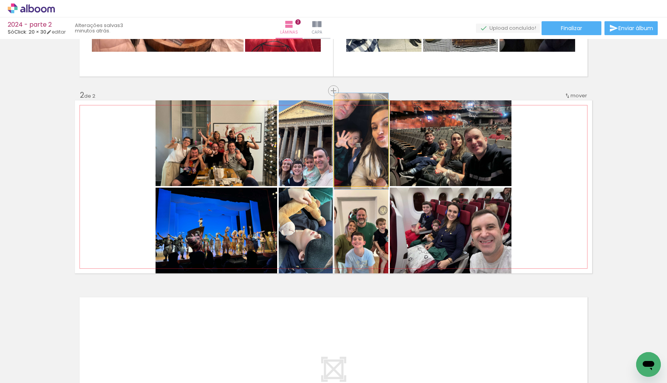
drag, startPoint x: 356, startPoint y: 154, endPoint x: 218, endPoint y: 139, distance: 138.3
click at [0, 0] on slot at bounding box center [0, 0] width 0 height 0
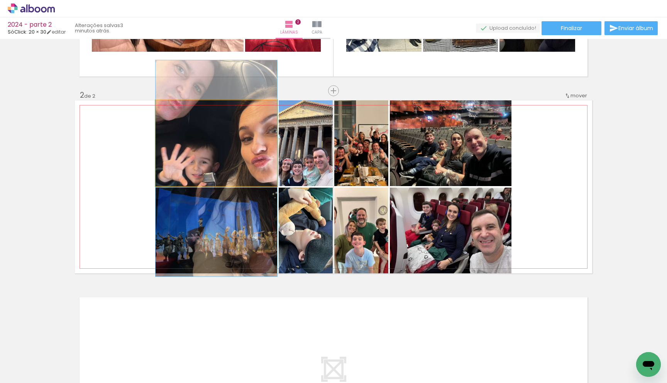
drag, startPoint x: 244, startPoint y: 146, endPoint x: 245, endPoint y: 156, distance: 10.5
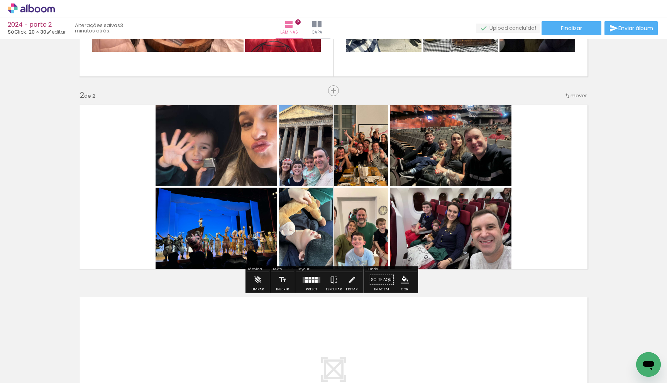
click at [312, 280] on div at bounding box center [313, 281] width 2 height 3
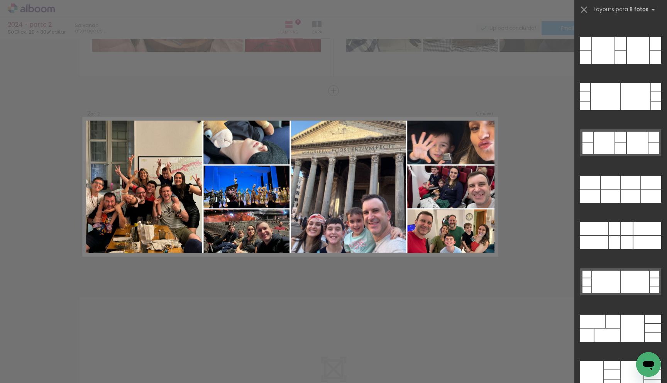
scroll to position [3875, 0]
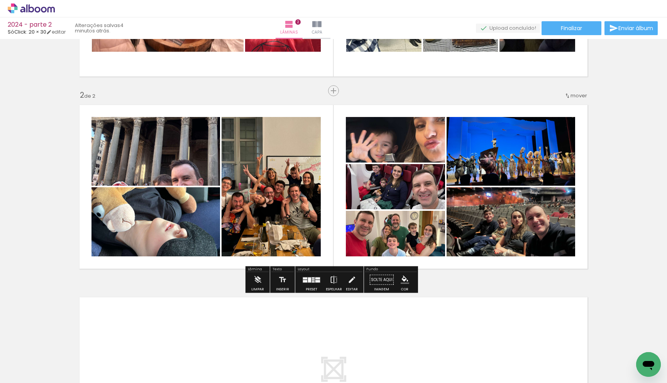
click at [330, 280] on iron-icon at bounding box center [334, 279] width 8 height 15
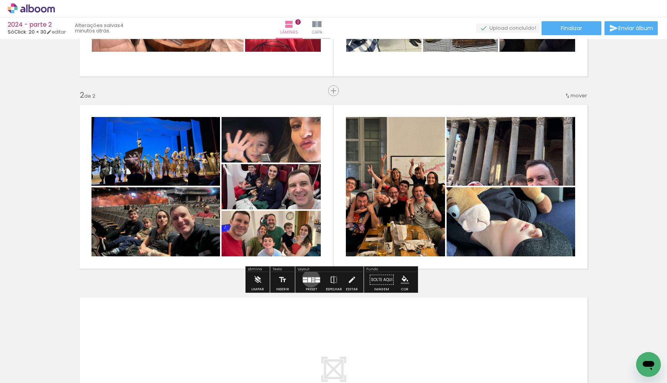
click at [309, 278] on quentale-layouter at bounding box center [312, 280] width 18 height 6
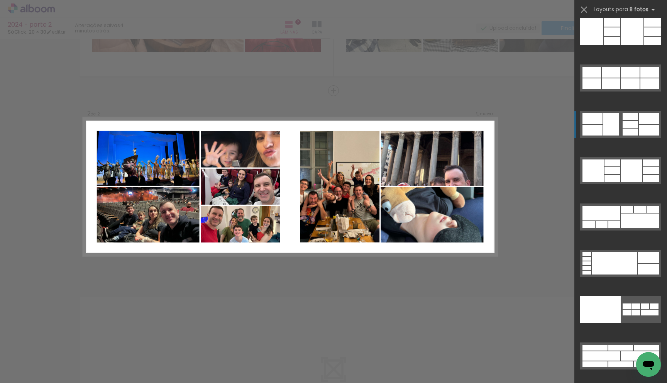
click at [517, 190] on div "Confirmar Cancelar" at bounding box center [333, 184] width 667 height 596
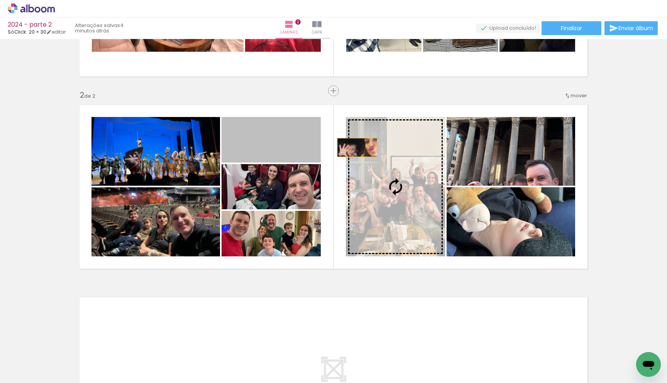
drag, startPoint x: 297, startPoint y: 146, endPoint x: 395, endPoint y: 151, distance: 99.0
click at [0, 0] on slot at bounding box center [0, 0] width 0 height 0
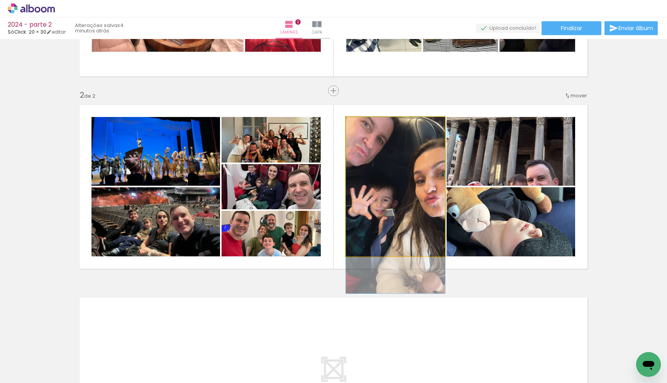
drag, startPoint x: 422, startPoint y: 199, endPoint x: 425, endPoint y: 219, distance: 20.3
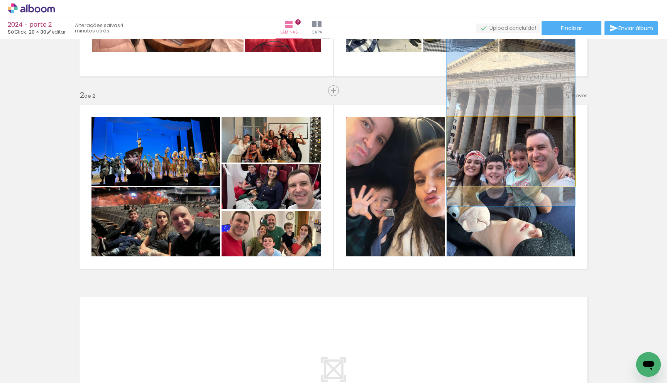
drag, startPoint x: 514, startPoint y: 154, endPoint x: 519, endPoint y: 119, distance: 34.6
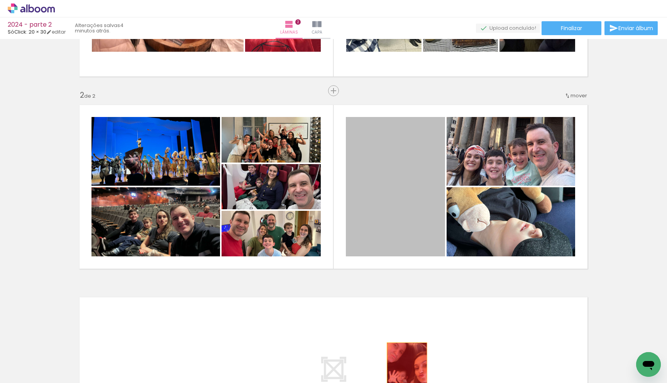
drag, startPoint x: 392, startPoint y: 187, endPoint x: 404, endPoint y: 371, distance: 184.2
click at [404, 371] on quentale-workspace at bounding box center [333, 191] width 667 height 383
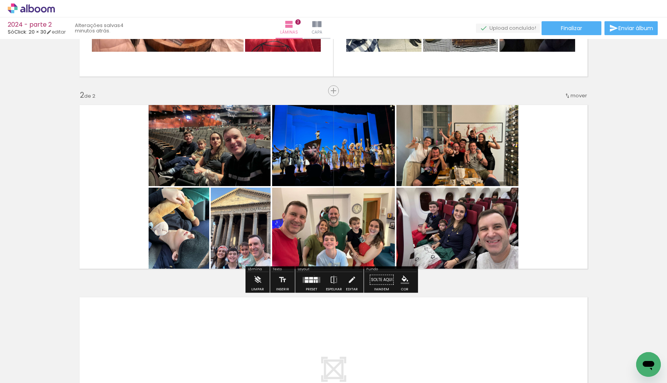
click at [312, 275] on div at bounding box center [311, 279] width 21 height 15
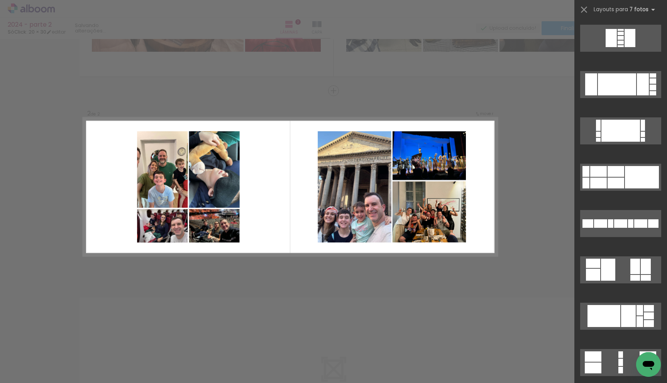
scroll to position [0, 0]
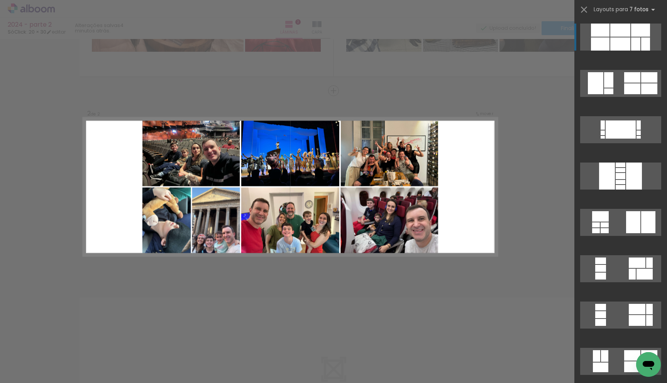
click at [626, 185] on div at bounding box center [621, 187] width 10 height 5
click at [611, 38] on div at bounding box center [621, 43] width 20 height 13
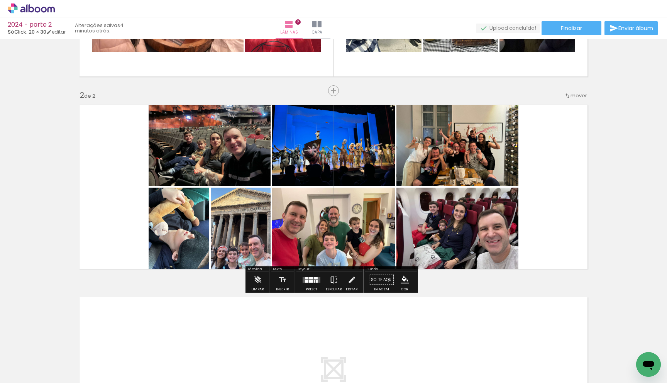
click at [334, 283] on iron-icon at bounding box center [334, 279] width 8 height 15
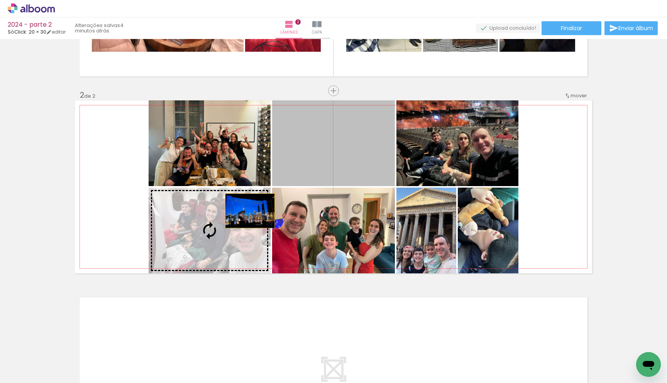
drag, startPoint x: 363, startPoint y: 155, endPoint x: 230, endPoint y: 221, distance: 148.7
click at [0, 0] on slot at bounding box center [0, 0] width 0 height 0
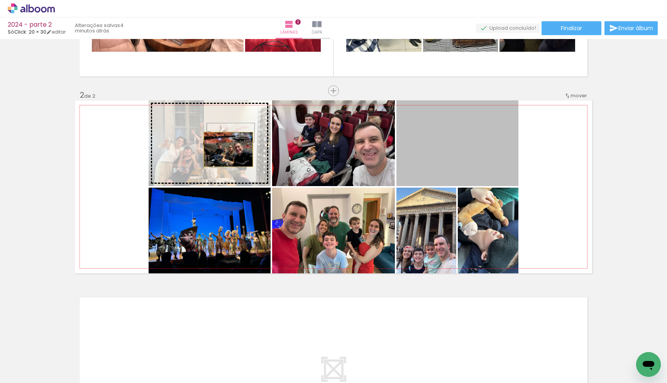
drag, startPoint x: 445, startPoint y: 154, endPoint x: 226, endPoint y: 149, distance: 219.8
click at [0, 0] on slot at bounding box center [0, 0] width 0 height 0
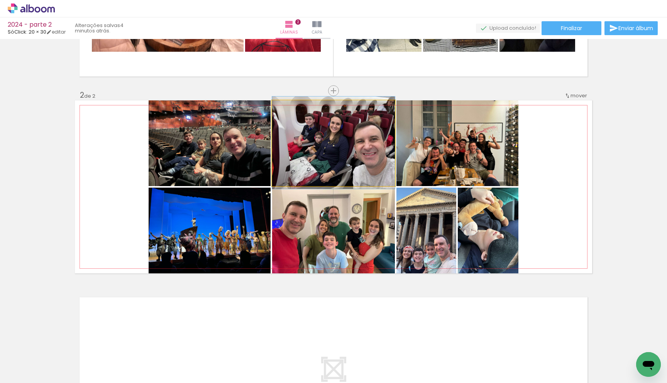
drag, startPoint x: 352, startPoint y: 157, endPoint x: 358, endPoint y: 157, distance: 6.2
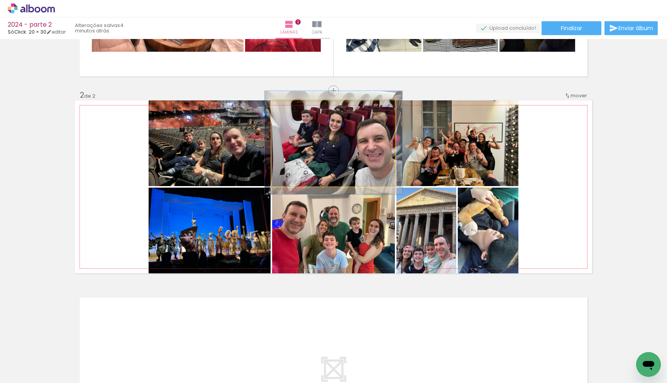
click at [292, 109] on div at bounding box center [293, 108] width 7 height 7
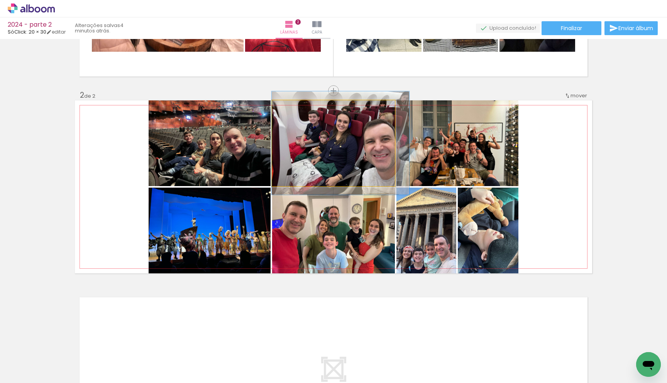
drag, startPoint x: 353, startPoint y: 141, endPoint x: 360, endPoint y: 142, distance: 6.6
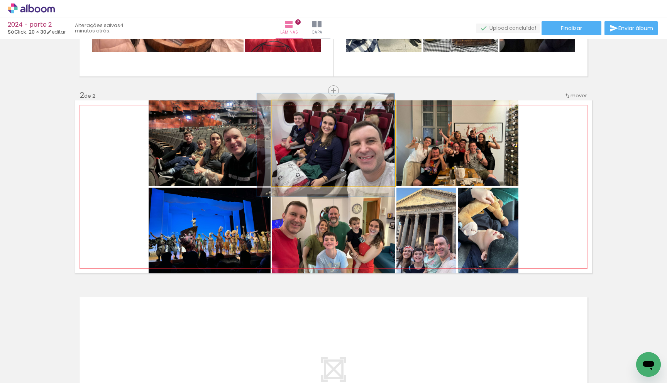
drag, startPoint x: 356, startPoint y: 158, endPoint x: 332, endPoint y: 159, distance: 24.4
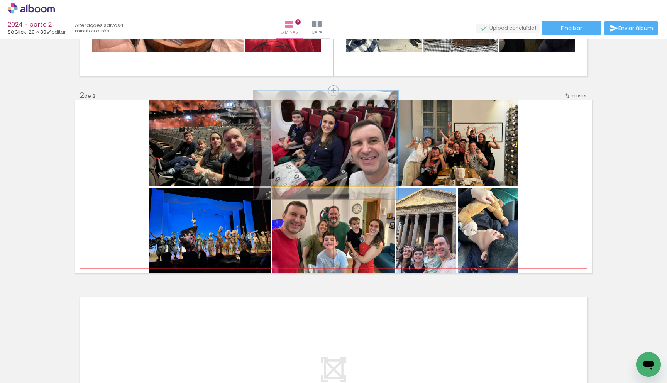
type paper-slider "120"
click at [295, 108] on div at bounding box center [296, 108] width 12 height 12
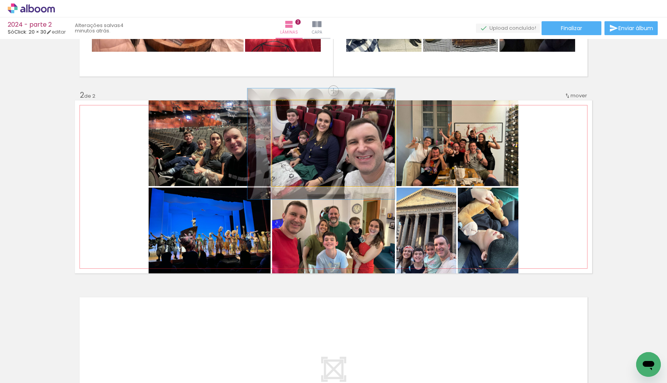
drag, startPoint x: 333, startPoint y: 140, endPoint x: 328, endPoint y: 139, distance: 5.2
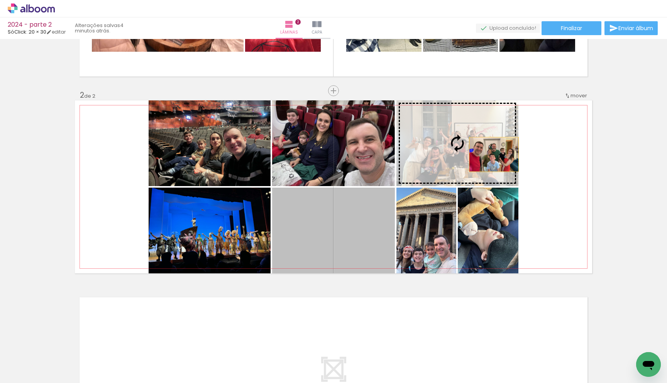
drag, startPoint x: 360, startPoint y: 242, endPoint x: 492, endPoint y: 154, distance: 158.5
click at [0, 0] on slot at bounding box center [0, 0] width 0 height 0
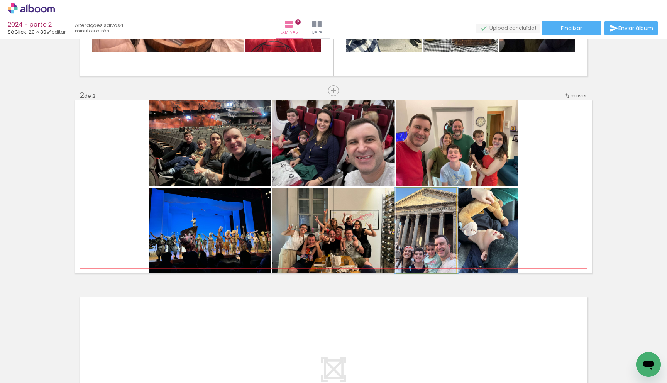
drag, startPoint x: 426, startPoint y: 244, endPoint x: 426, endPoint y: 237, distance: 7.0
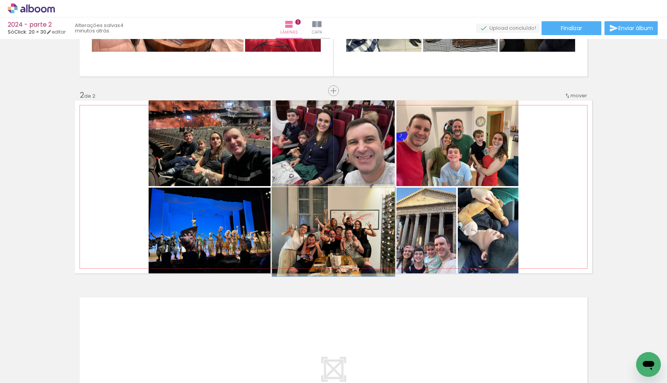
drag, startPoint x: 363, startPoint y: 242, endPoint x: 371, endPoint y: 242, distance: 7.3
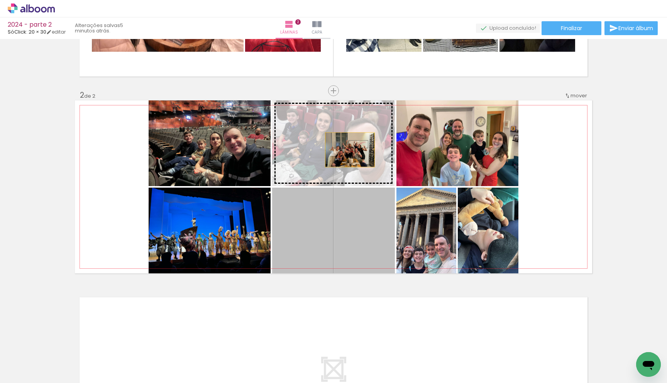
drag, startPoint x: 350, startPoint y: 222, endPoint x: 347, endPoint y: 145, distance: 76.5
click at [0, 0] on slot at bounding box center [0, 0] width 0 height 0
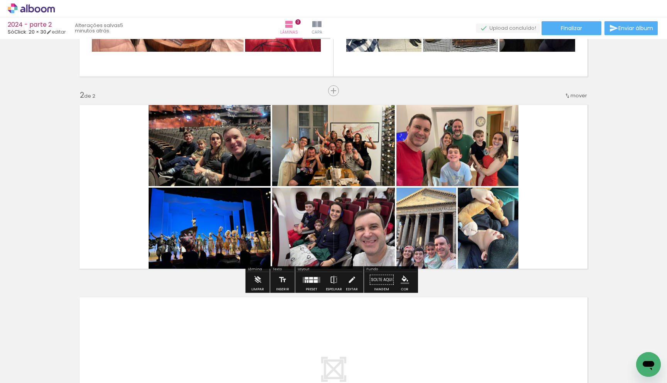
click at [333, 278] on iron-icon at bounding box center [334, 279] width 8 height 15
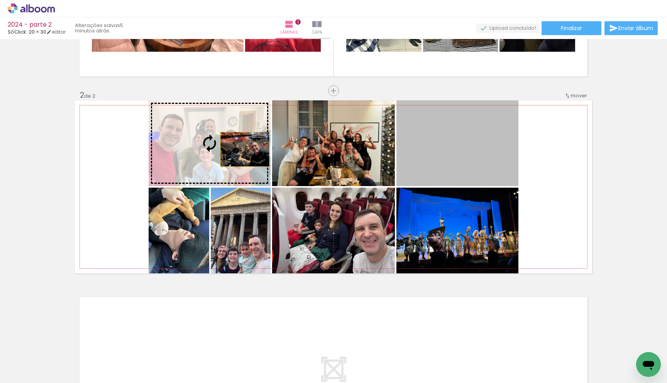
drag, startPoint x: 442, startPoint y: 168, endPoint x: 231, endPoint y: 151, distance: 211.1
click at [0, 0] on slot at bounding box center [0, 0] width 0 height 0
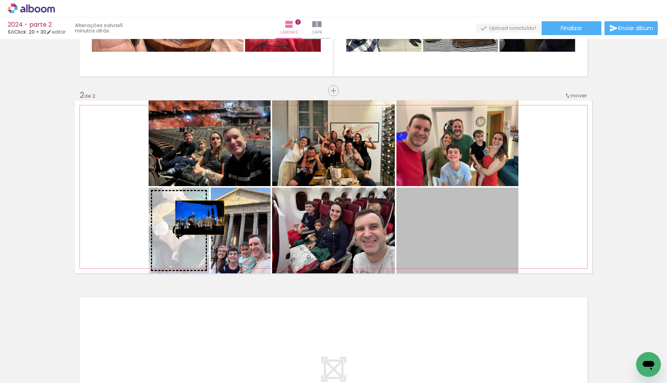
drag, startPoint x: 452, startPoint y: 244, endPoint x: 193, endPoint y: 218, distance: 260.5
click at [0, 0] on slot at bounding box center [0, 0] width 0 height 0
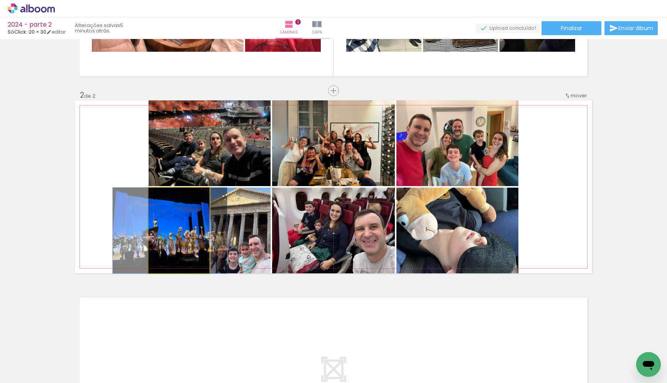
drag, startPoint x: 193, startPoint y: 231, endPoint x: 185, endPoint y: 229, distance: 8.8
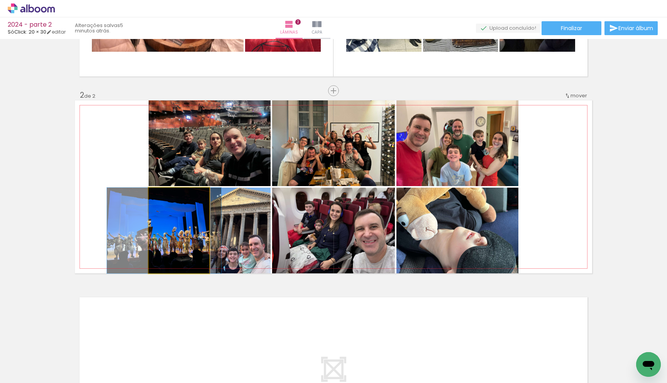
drag, startPoint x: 182, startPoint y: 228, endPoint x: 175, endPoint y: 226, distance: 7.7
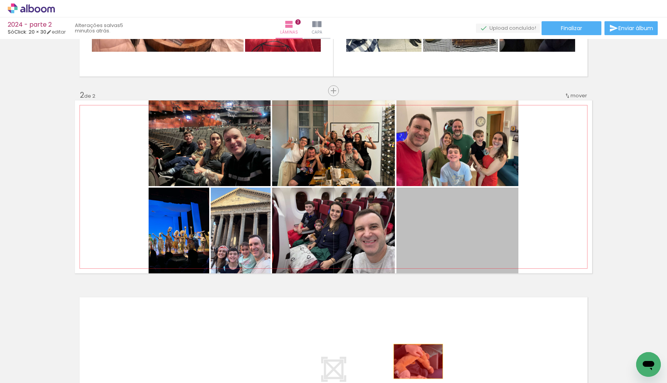
drag, startPoint x: 436, startPoint y: 239, endPoint x: 416, endPoint y: 362, distance: 124.9
click at [416, 362] on quentale-workspace at bounding box center [333, 191] width 667 height 383
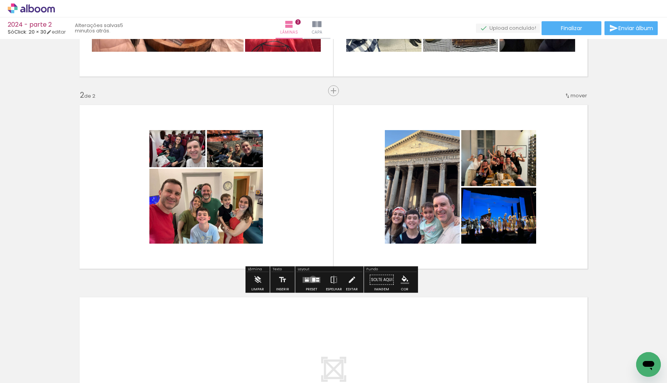
click at [312, 279] on div at bounding box center [313, 280] width 3 height 4
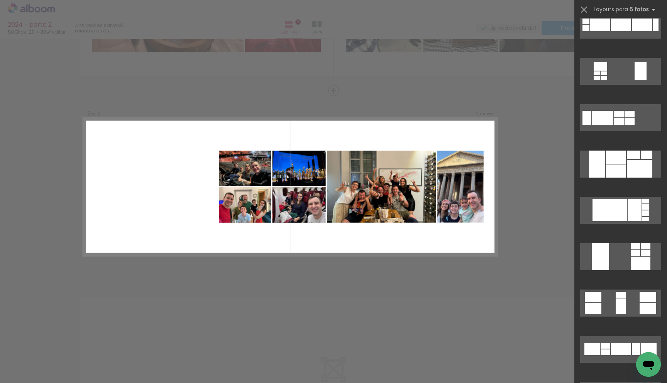
scroll to position [658, 0]
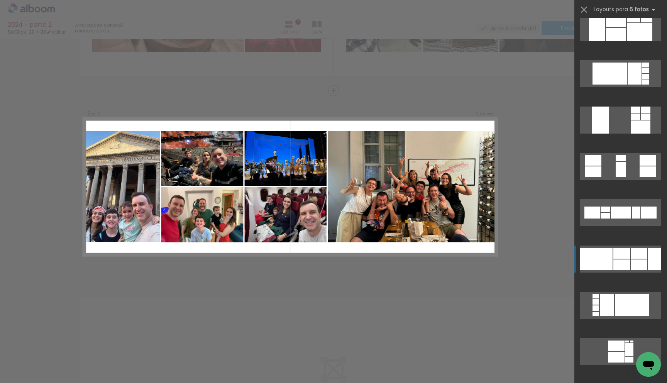
click at [621, 256] on div at bounding box center [622, 253] width 17 height 10
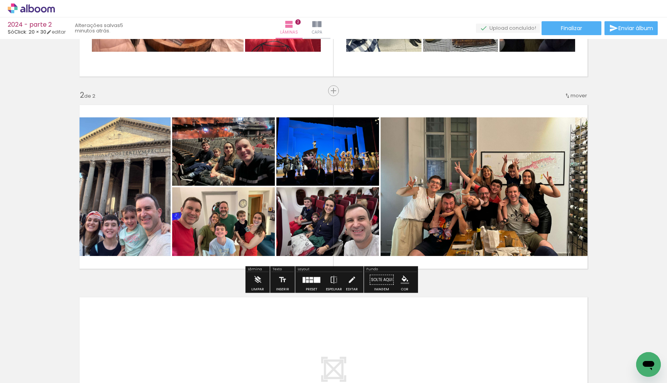
click at [305, 279] on quentale-layouter at bounding box center [312, 280] width 18 height 6
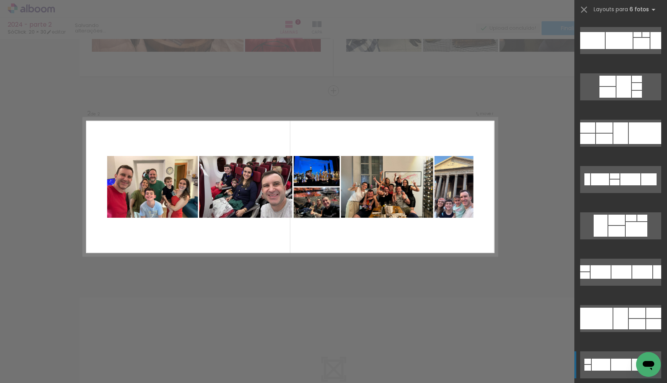
scroll to position [1212, 0]
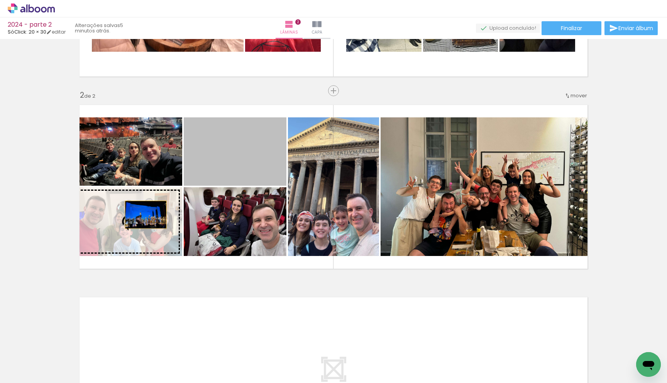
drag, startPoint x: 224, startPoint y: 174, endPoint x: 143, endPoint y: 215, distance: 91.2
click at [0, 0] on slot at bounding box center [0, 0] width 0 height 0
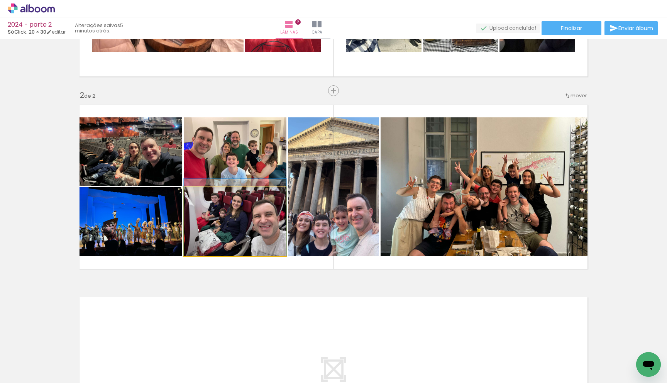
drag, startPoint x: 259, startPoint y: 243, endPoint x: 247, endPoint y: 157, distance: 86.9
click at [0, 0] on slot at bounding box center [0, 0] width 0 height 0
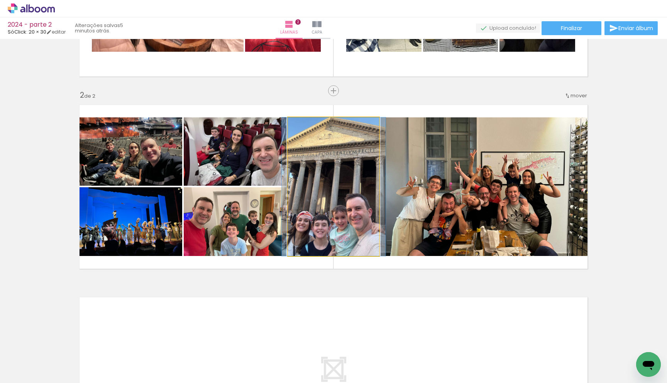
drag, startPoint x: 335, startPoint y: 217, endPoint x: 334, endPoint y: 207, distance: 9.3
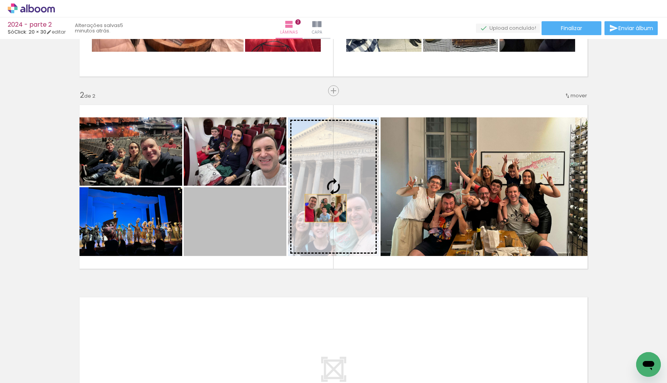
drag, startPoint x: 252, startPoint y: 235, endPoint x: 333, endPoint y: 204, distance: 86.6
click at [0, 0] on slot at bounding box center [0, 0] width 0 height 0
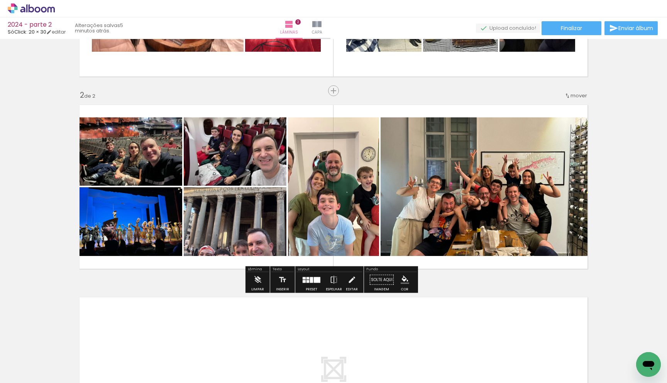
click at [319, 280] on div at bounding box center [311, 279] width 21 height 15
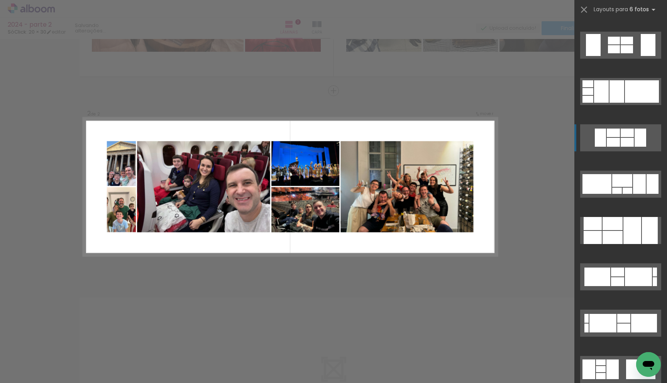
scroll to position [5341, 0]
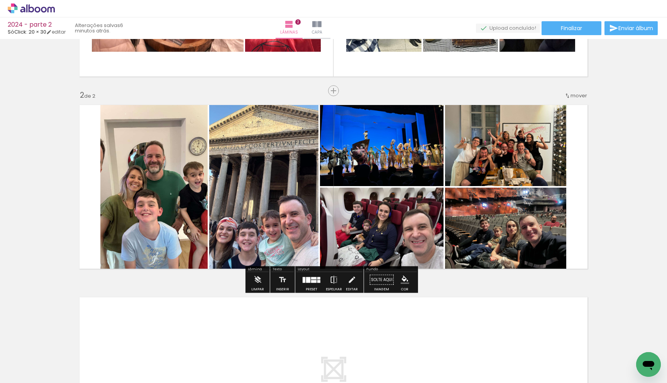
click at [330, 280] on iron-icon at bounding box center [334, 279] width 8 height 15
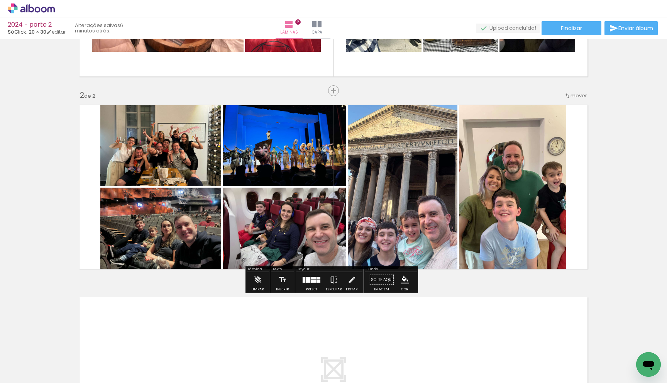
drag, startPoint x: 275, startPoint y: 166, endPoint x: 159, endPoint y: 162, distance: 116.7
click at [0, 0] on slot at bounding box center [0, 0] width 0 height 0
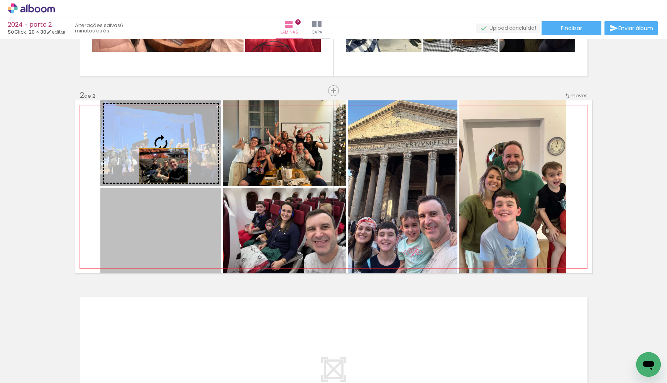
drag, startPoint x: 158, startPoint y: 209, endPoint x: 160, endPoint y: 151, distance: 57.6
click at [0, 0] on slot at bounding box center [0, 0] width 0 height 0
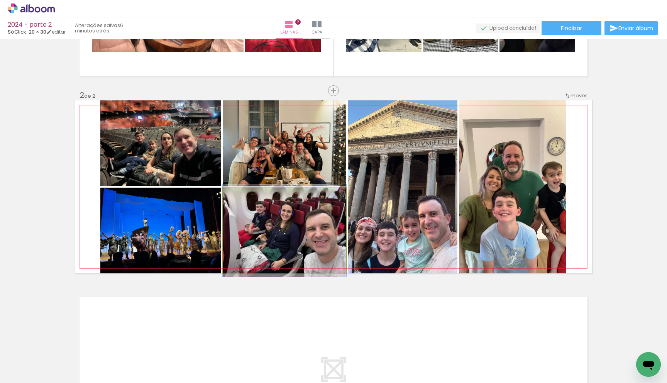
drag, startPoint x: 283, startPoint y: 233, endPoint x: 271, endPoint y: 161, distance: 72.3
click at [0, 0] on slot at bounding box center [0, 0] width 0 height 0
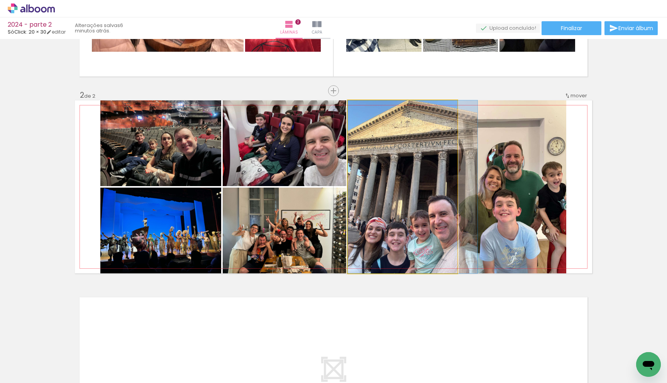
drag, startPoint x: 370, startPoint y: 205, endPoint x: 382, endPoint y: 206, distance: 12.8
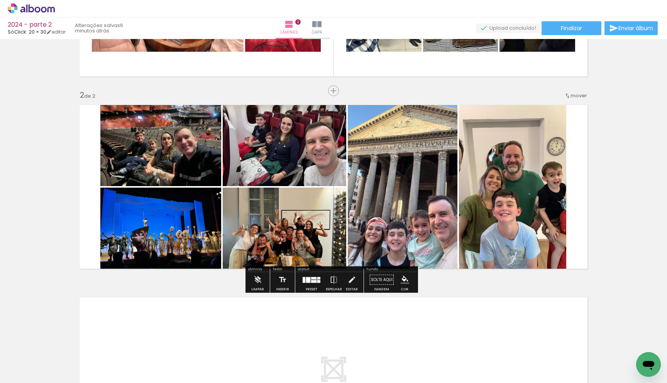
click at [317, 281] on div at bounding box center [318, 281] width 3 height 3
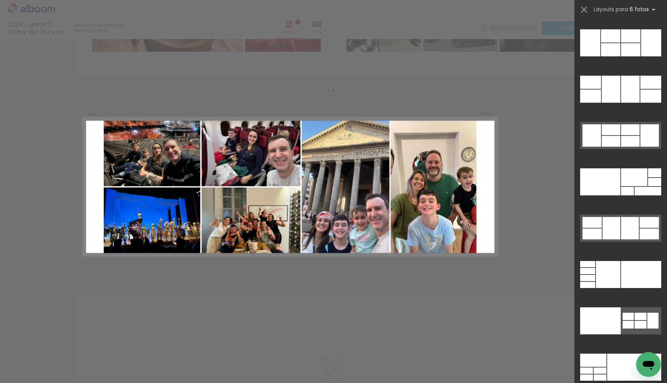
scroll to position [23776, 0]
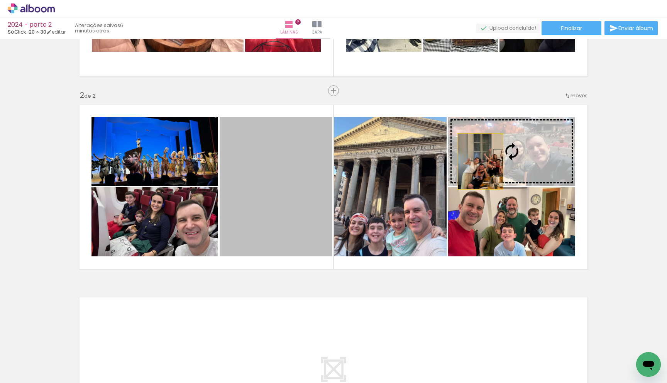
drag, startPoint x: 268, startPoint y: 206, endPoint x: 481, endPoint y: 161, distance: 218.0
click at [0, 0] on slot at bounding box center [0, 0] width 0 height 0
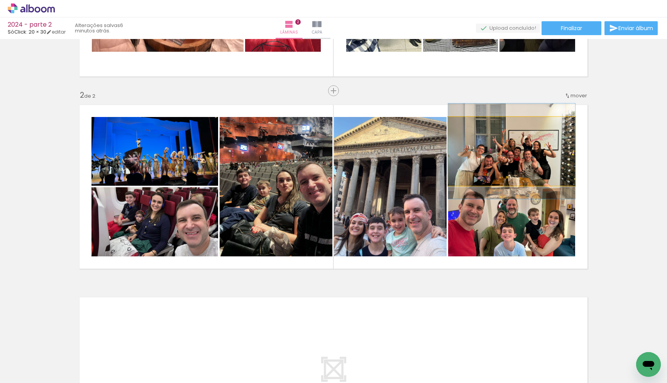
click at [545, 166] on quentale-photo at bounding box center [511, 151] width 127 height 69
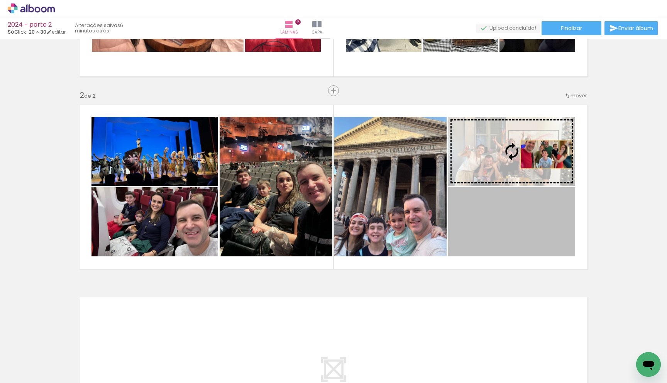
drag, startPoint x: 546, startPoint y: 224, endPoint x: 543, endPoint y: 155, distance: 68.8
click at [0, 0] on slot at bounding box center [0, 0] width 0 height 0
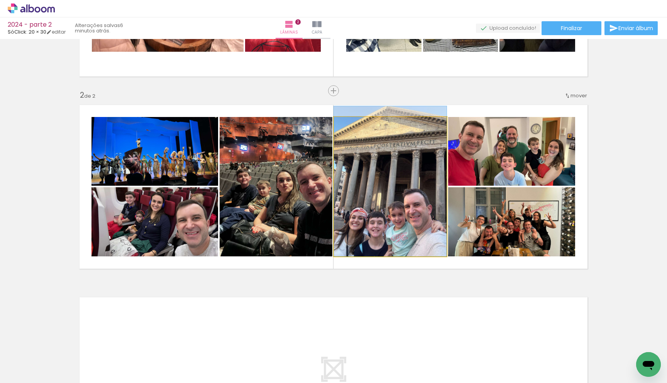
drag, startPoint x: 386, startPoint y: 210, endPoint x: 391, endPoint y: 202, distance: 9.4
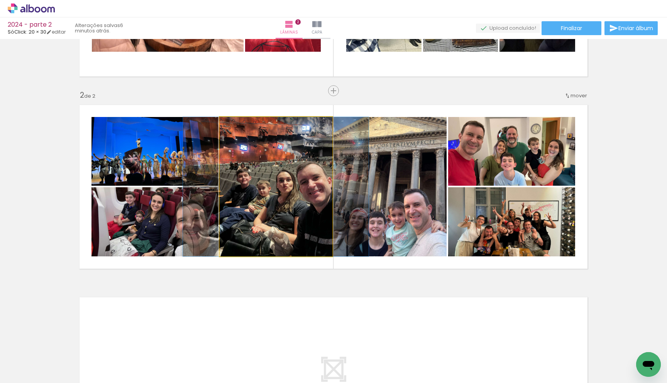
drag, startPoint x: 241, startPoint y: 216, endPoint x: 173, endPoint y: 222, distance: 68.6
click at [0, 0] on slot at bounding box center [0, 0] width 0 height 0
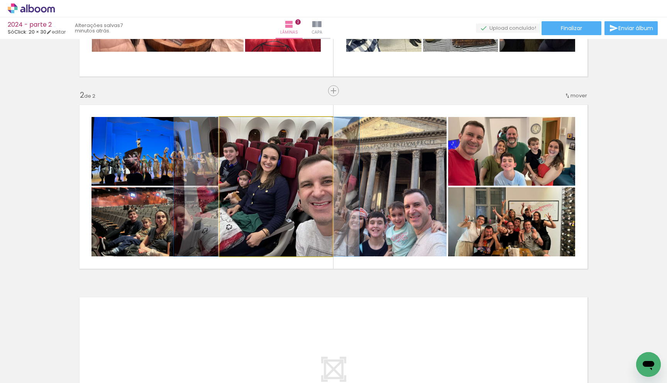
drag, startPoint x: 292, startPoint y: 220, endPoint x: 287, endPoint y: 220, distance: 4.3
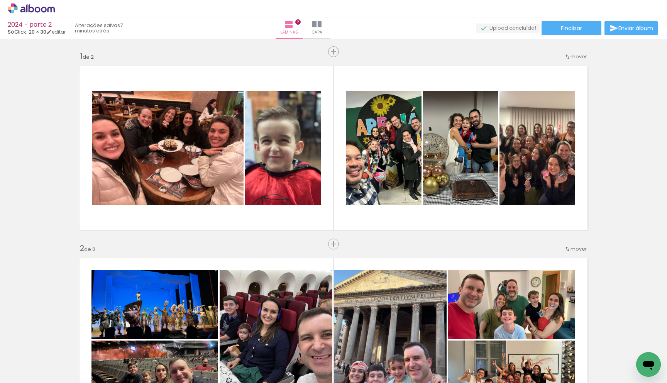
scroll to position [0, 0]
click at [63, 345] on iron-icon at bounding box center [60, 342] width 8 height 8
click at [64, 341] on iron-icon at bounding box center [60, 342] width 8 height 8
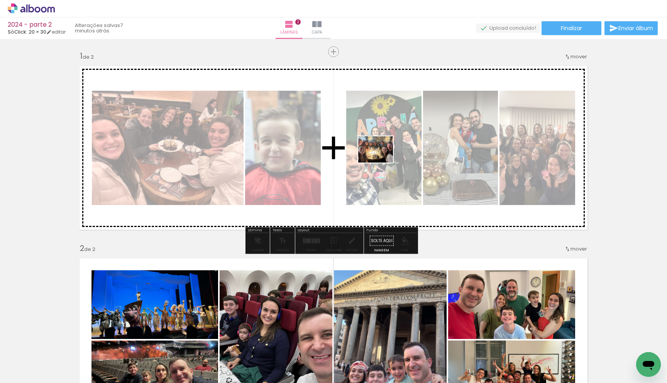
drag, startPoint x: 311, startPoint y: 363, endPoint x: 383, endPoint y: 156, distance: 219.0
click at [383, 156] on quentale-workspace at bounding box center [333, 191] width 667 height 383
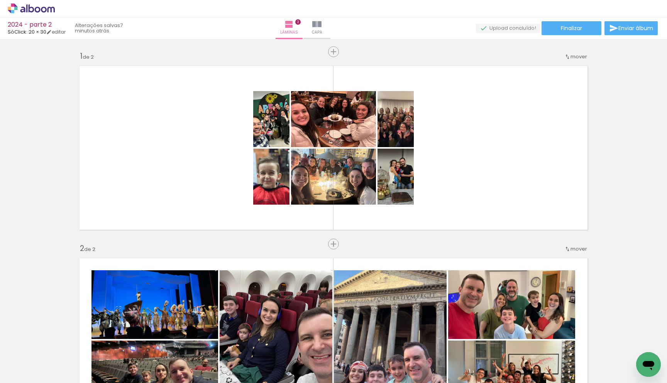
click at [44, 341] on iron-icon at bounding box center [40, 342] width 8 height 8
click at [44, 344] on iron-icon at bounding box center [40, 342] width 8 height 8
click at [44, 343] on iron-icon at bounding box center [40, 342] width 8 height 8
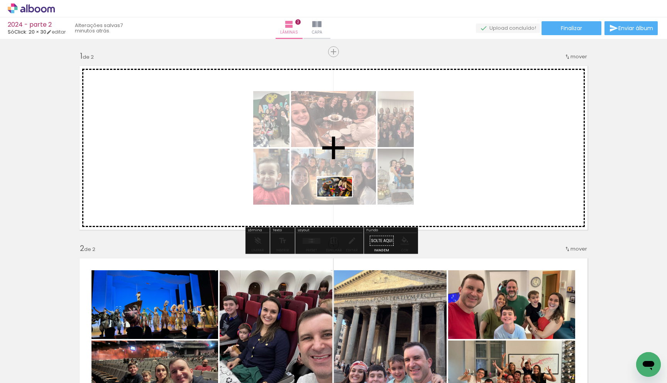
drag, startPoint x: 146, startPoint y: 363, endPoint x: 341, endPoint y: 200, distance: 254.2
click at [341, 200] on quentale-workspace at bounding box center [333, 191] width 667 height 383
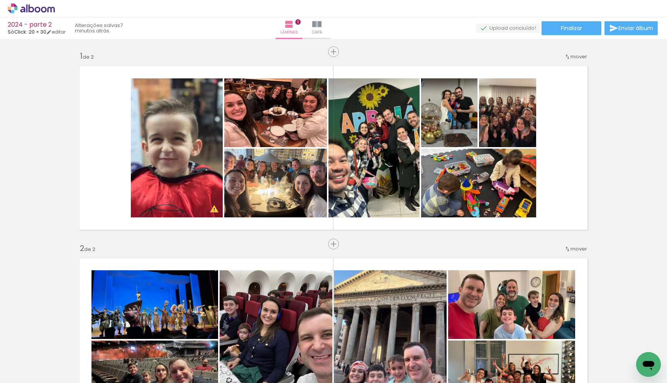
scroll to position [0, 177]
drag, startPoint x: 632, startPoint y: 355, endPoint x: 531, endPoint y: 214, distance: 173.9
click at [532, 213] on quentale-workspace at bounding box center [333, 191] width 667 height 383
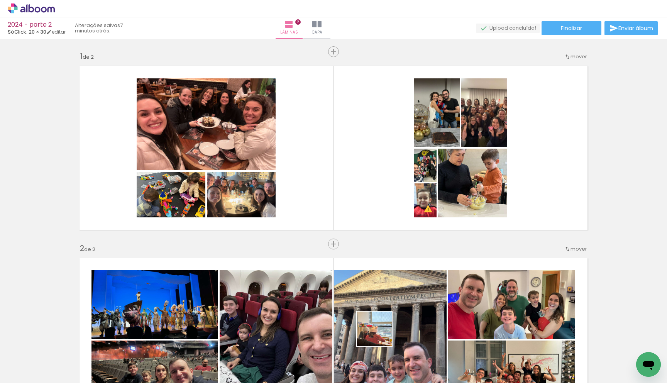
drag, startPoint x: 373, startPoint y: 361, endPoint x: 398, endPoint y: 158, distance: 205.0
click at [398, 158] on quentale-workspace at bounding box center [333, 191] width 667 height 383
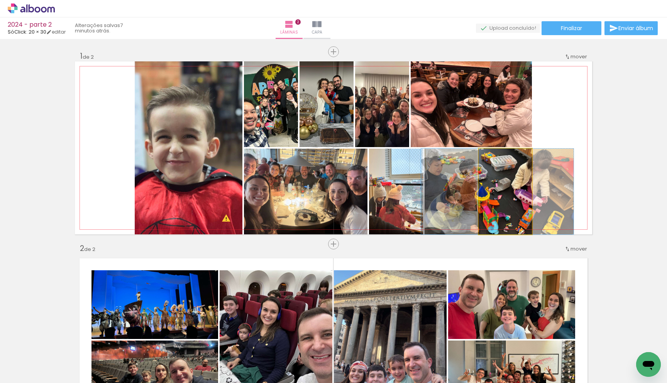
drag, startPoint x: 509, startPoint y: 206, endPoint x: 502, endPoint y: 205, distance: 7.9
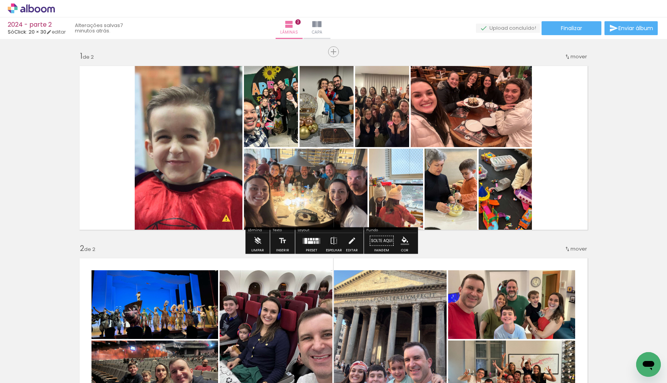
drag, startPoint x: 277, startPoint y: 114, endPoint x: 194, endPoint y: 135, distance: 84.8
click at [0, 0] on slot at bounding box center [0, 0] width 0 height 0
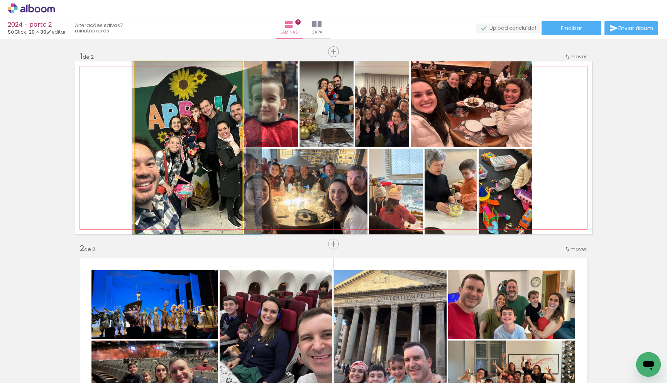
drag, startPoint x: 203, startPoint y: 150, endPoint x: 212, endPoint y: 152, distance: 9.1
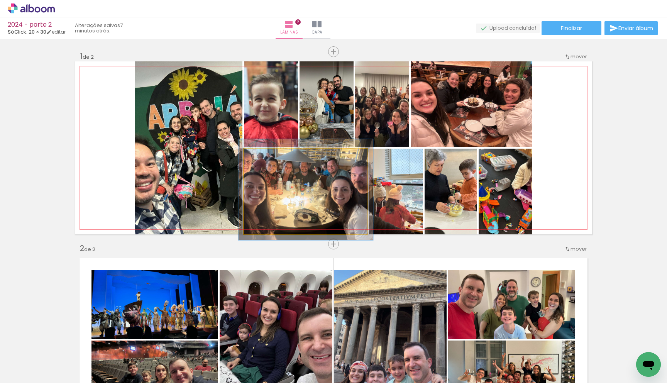
click at [266, 156] on div at bounding box center [264, 157] width 12 height 12
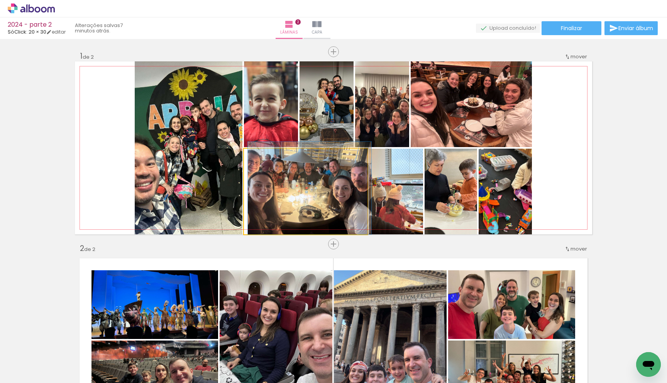
drag, startPoint x: 264, startPoint y: 156, endPoint x: 234, endPoint y: 160, distance: 30.3
type paper-slider "100"
click at [0, 0] on slot at bounding box center [0, 0] width 0 height 0
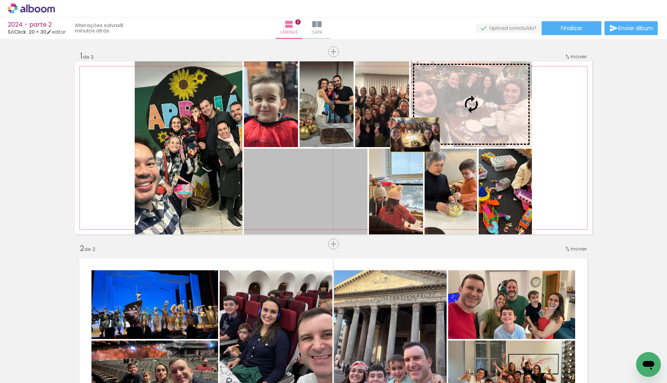
drag, startPoint x: 301, startPoint y: 191, endPoint x: 444, endPoint y: 120, distance: 159.8
click at [0, 0] on slot at bounding box center [0, 0] width 0 height 0
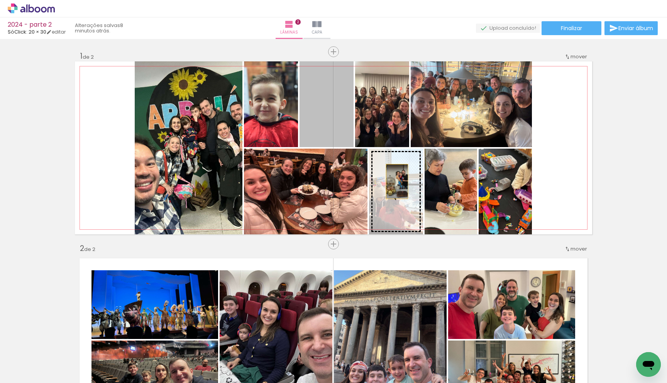
drag, startPoint x: 339, startPoint y: 119, endPoint x: 396, endPoint y: 186, distance: 88.2
click at [0, 0] on slot at bounding box center [0, 0] width 0 height 0
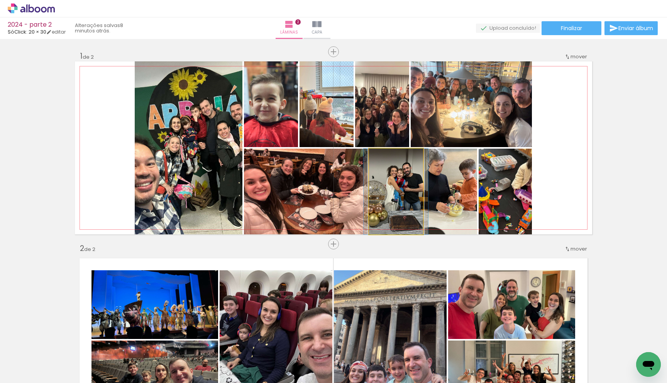
click at [399, 193] on quentale-photo at bounding box center [396, 192] width 54 height 86
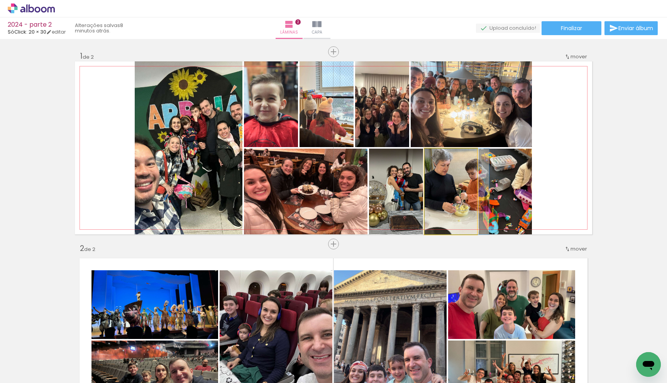
drag, startPoint x: 458, startPoint y: 202, endPoint x: 520, endPoint y: 200, distance: 61.8
click at [0, 0] on slot at bounding box center [0, 0] width 0 height 0
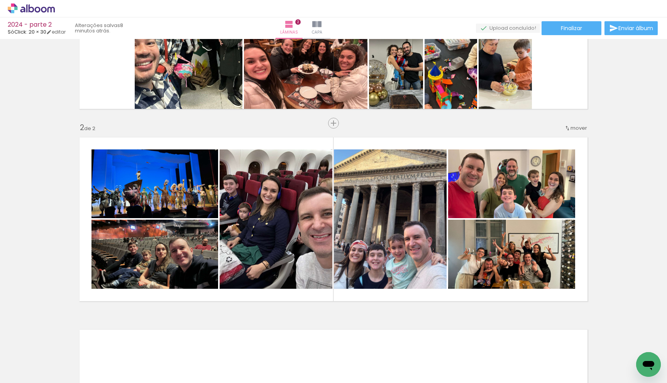
scroll to position [0, 44]
drag, startPoint x: 212, startPoint y: 361, endPoint x: 212, endPoint y: 356, distance: 5.0
click at [215, 356] on div at bounding box center [206, 357] width 29 height 38
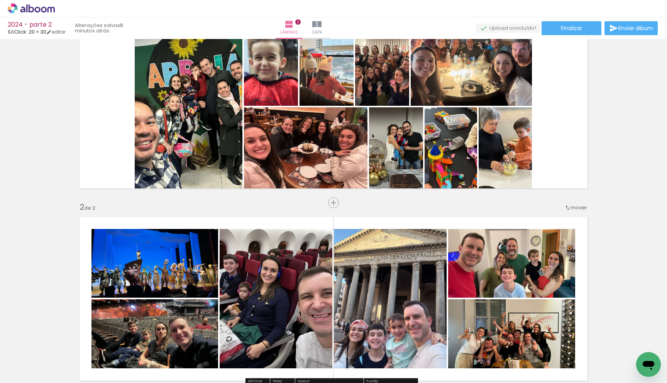
scroll to position [0, 0]
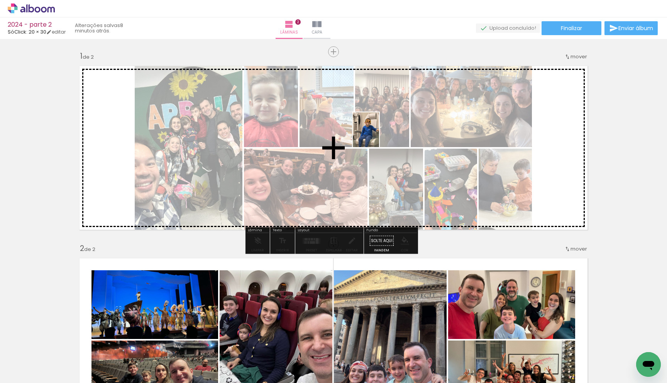
drag, startPoint x: 211, startPoint y: 360, endPoint x: 376, endPoint y: 136, distance: 279.0
click at [376, 136] on quentale-workspace at bounding box center [333, 191] width 667 height 383
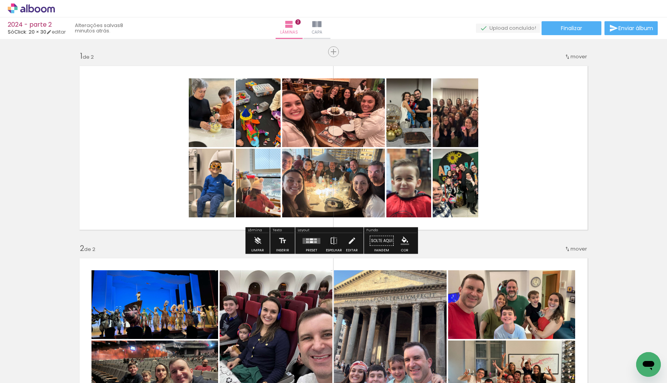
click at [306, 243] on quentale-layouter at bounding box center [312, 241] width 18 height 6
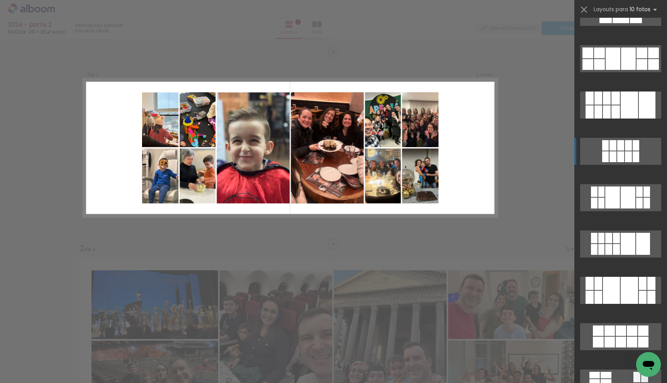
scroll to position [302, 0]
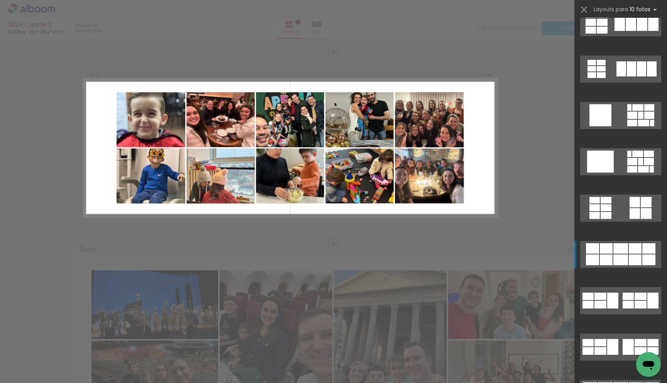
scroll to position [713, 0]
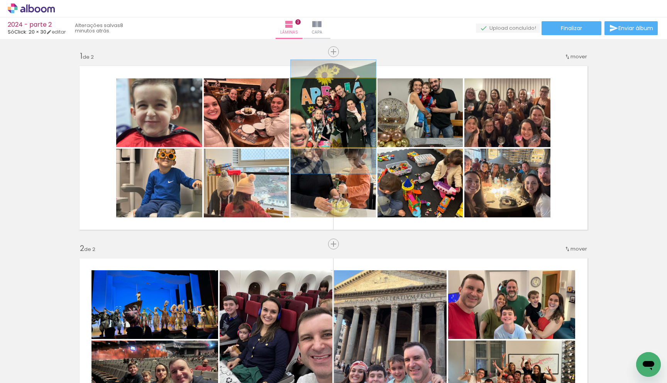
drag, startPoint x: 347, startPoint y: 121, endPoint x: 348, endPoint y: 126, distance: 4.3
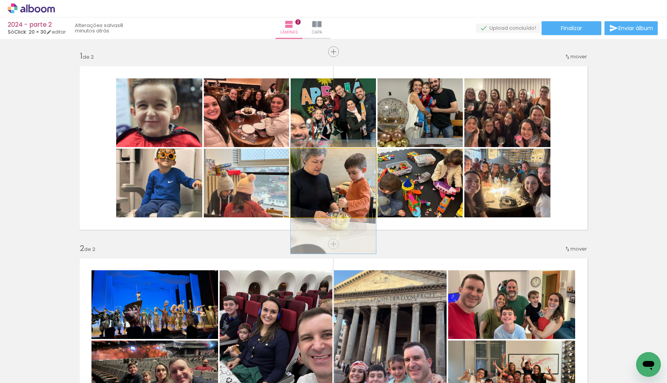
drag, startPoint x: 350, startPoint y: 167, endPoint x: 350, endPoint y: 181, distance: 13.9
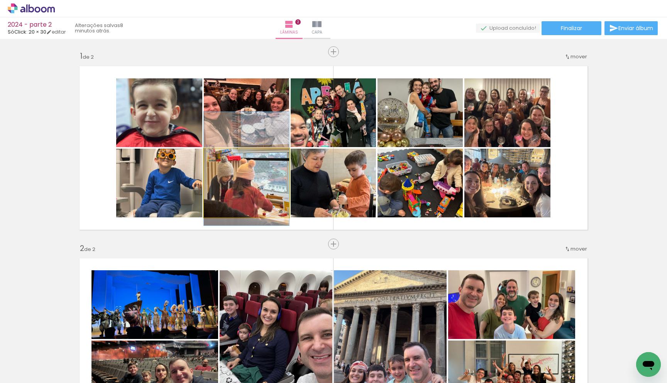
drag, startPoint x: 242, startPoint y: 187, endPoint x: 244, endPoint y: 173, distance: 14.5
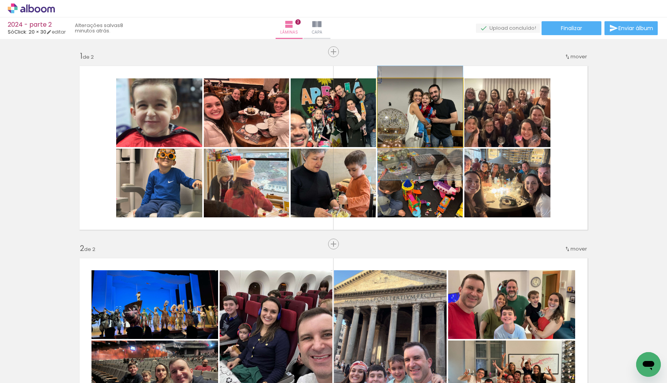
drag, startPoint x: 435, startPoint y: 123, endPoint x: 434, endPoint y: 131, distance: 8.5
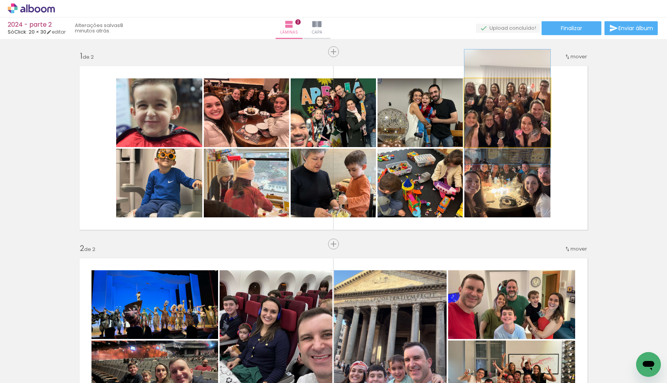
drag, startPoint x: 507, startPoint y: 129, endPoint x: 511, endPoint y: 137, distance: 9.0
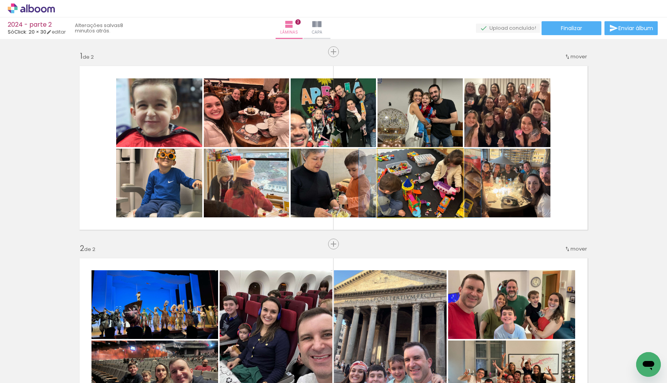
click at [435, 191] on quentale-photo at bounding box center [420, 183] width 85 height 69
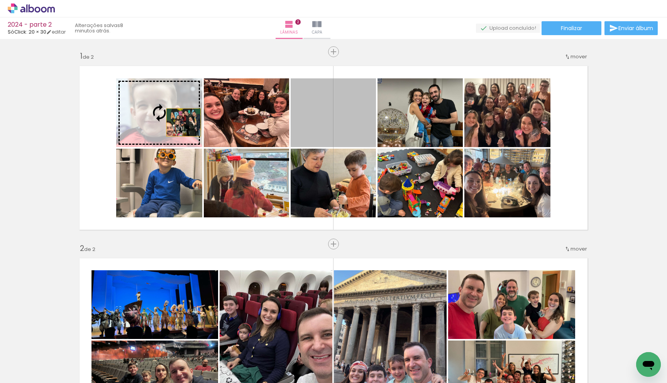
drag, startPoint x: 316, startPoint y: 132, endPoint x: 168, endPoint y: 122, distance: 148.2
click at [0, 0] on slot at bounding box center [0, 0] width 0 height 0
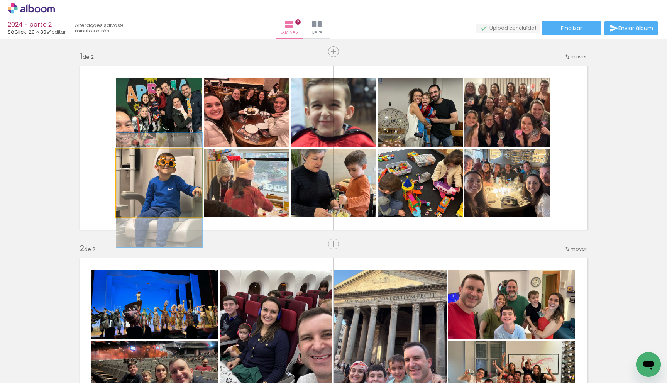
drag, startPoint x: 171, startPoint y: 180, endPoint x: 170, endPoint y: 187, distance: 7.5
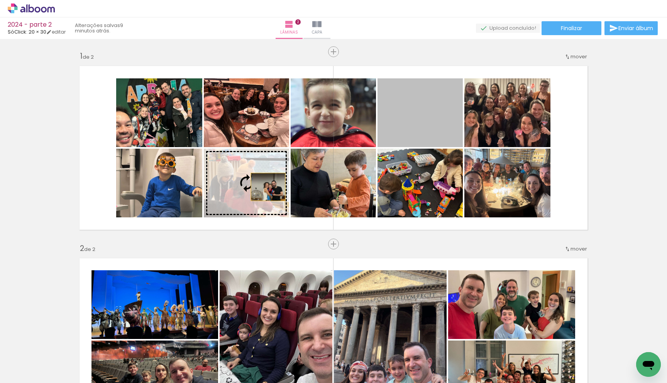
drag, startPoint x: 415, startPoint y: 127, endPoint x: 264, endPoint y: 187, distance: 162.1
click at [0, 0] on slot at bounding box center [0, 0] width 0 height 0
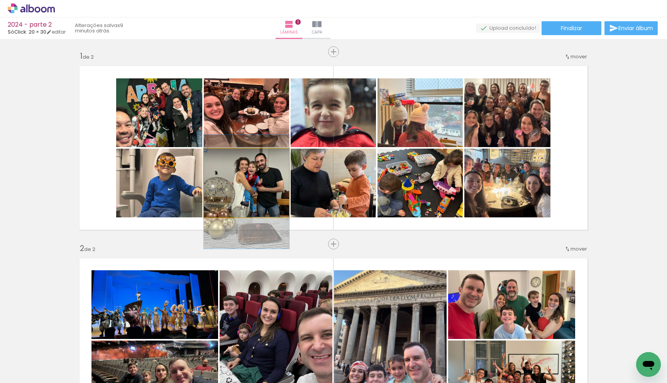
drag, startPoint x: 261, startPoint y: 190, endPoint x: 260, endPoint y: 197, distance: 7.0
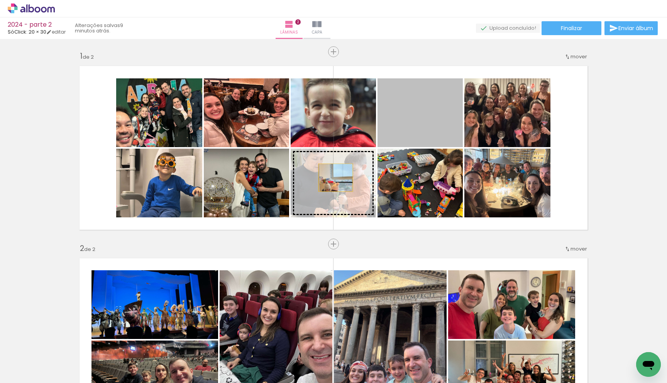
drag, startPoint x: 397, startPoint y: 123, endPoint x: 328, endPoint y: 180, distance: 89.7
click at [0, 0] on slot at bounding box center [0, 0] width 0 height 0
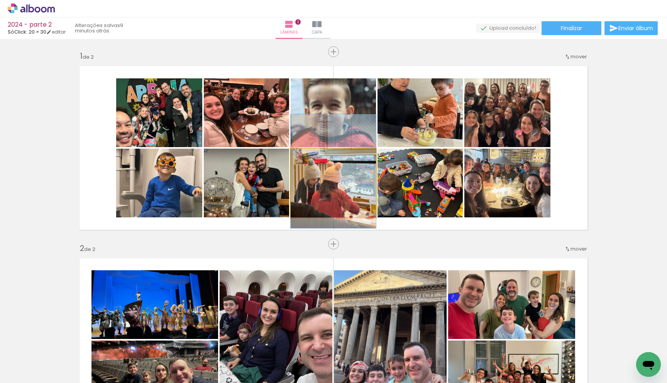
drag, startPoint x: 340, startPoint y: 185, endPoint x: 338, endPoint y: 174, distance: 10.9
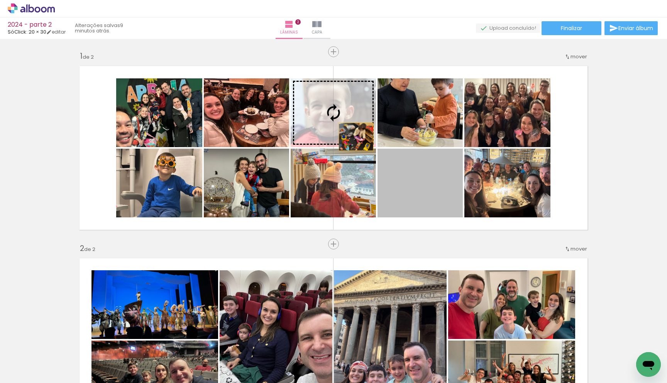
drag, startPoint x: 362, startPoint y: 142, endPoint x: 333, endPoint y: 121, distance: 36.2
click at [0, 0] on slot at bounding box center [0, 0] width 0 height 0
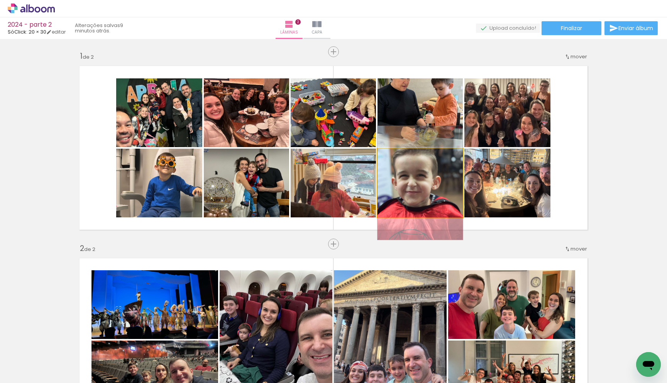
click at [429, 188] on quentale-photo at bounding box center [420, 183] width 85 height 69
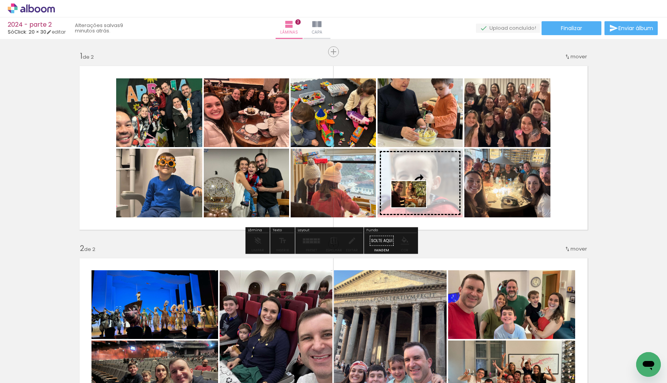
drag, startPoint x: 266, startPoint y: 357, endPoint x: 415, endPoint y: 204, distance: 213.0
click at [415, 204] on quentale-workspace at bounding box center [333, 191] width 667 height 383
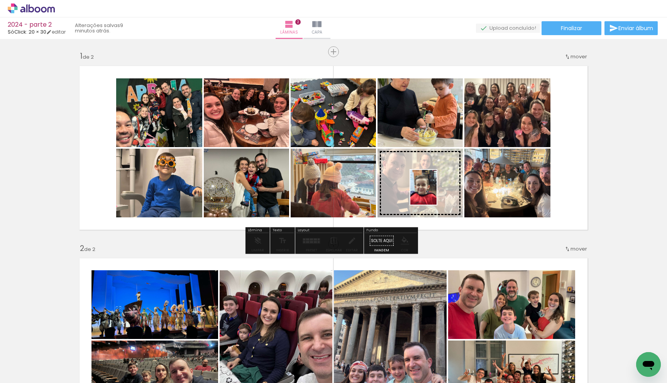
drag, startPoint x: 103, startPoint y: 352, endPoint x: 434, endPoint y: 193, distance: 367.2
click at [434, 193] on quentale-workspace at bounding box center [333, 191] width 667 height 383
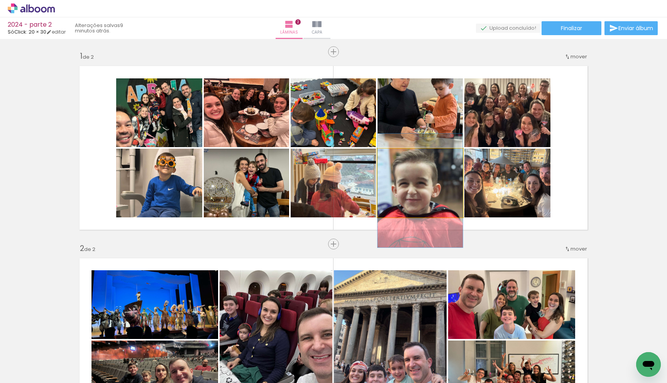
drag, startPoint x: 440, startPoint y: 187, endPoint x: 439, endPoint y: 195, distance: 8.2
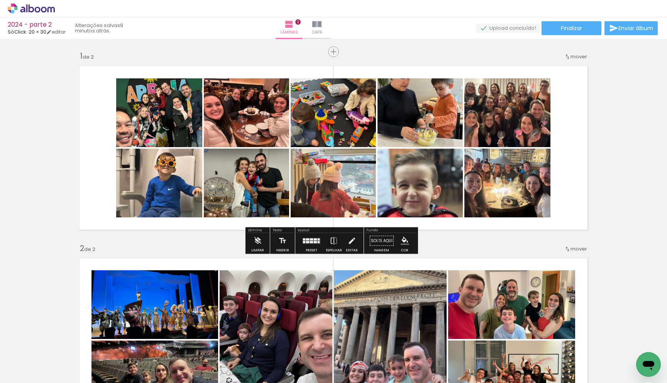
click at [599, 170] on div "Inserir lâmina 1 de 2 Inserir lâmina 2 de 2 O Designbox precisará aumentar a su…" at bounding box center [333, 330] width 667 height 577
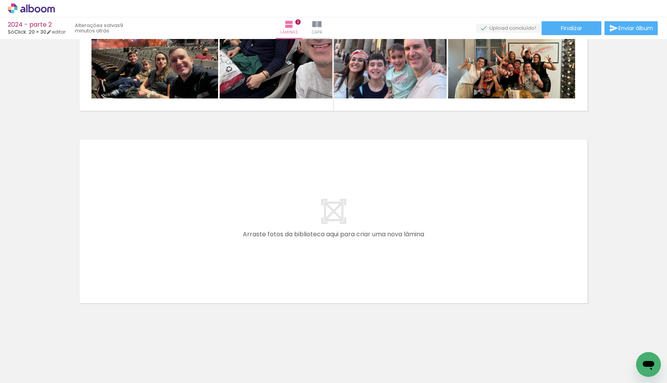
scroll to position [0, 177]
click at [34, 374] on span "Adicionar Fotos" at bounding box center [27, 372] width 23 height 8
click at [0, 0] on input "file" at bounding box center [0, 0] width 0 height 0
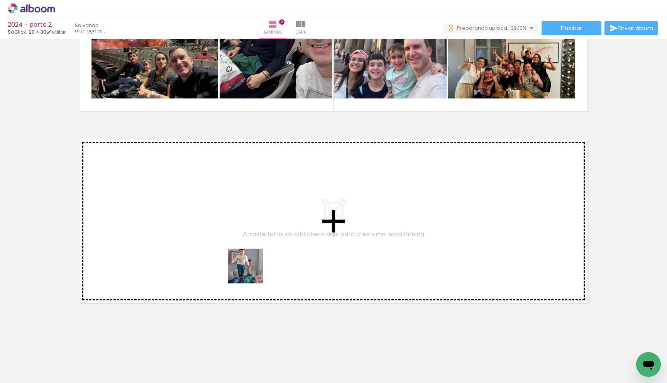
drag, startPoint x: 242, startPoint y: 360, endPoint x: 251, endPoint y: 261, distance: 99.3
click at [251, 261] on quentale-workspace at bounding box center [333, 191] width 667 height 383
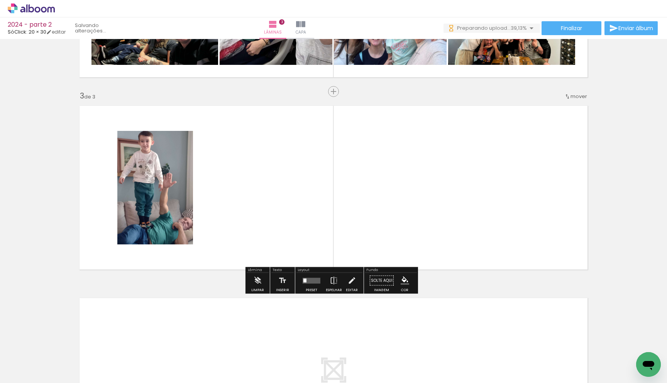
scroll to position [346, 0]
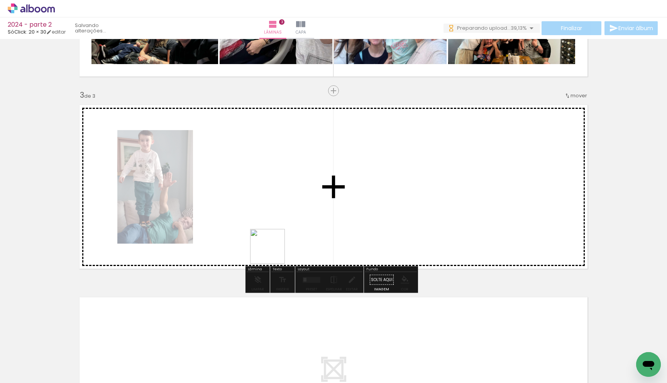
drag, startPoint x: 295, startPoint y: 360, endPoint x: 266, endPoint y: 238, distance: 125.4
click at [266, 238] on quentale-workspace at bounding box center [333, 191] width 667 height 383
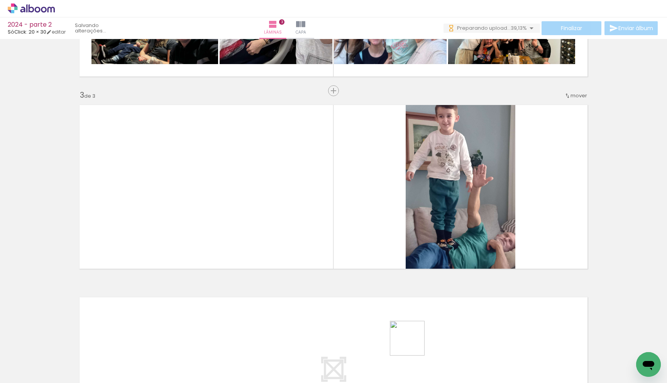
drag, startPoint x: 422, startPoint y: 366, endPoint x: 324, endPoint y: 211, distance: 183.5
click at [324, 210] on quentale-workspace at bounding box center [333, 191] width 667 height 383
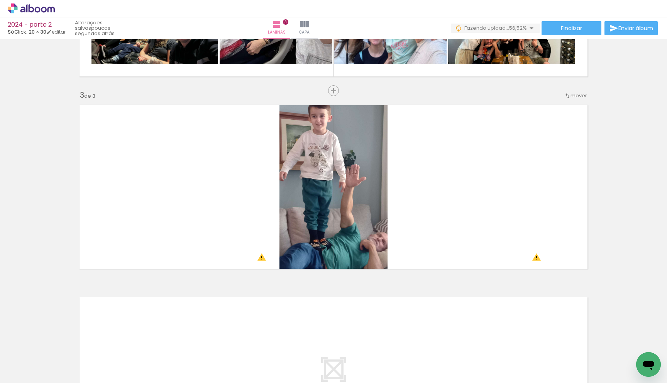
scroll to position [0, 984]
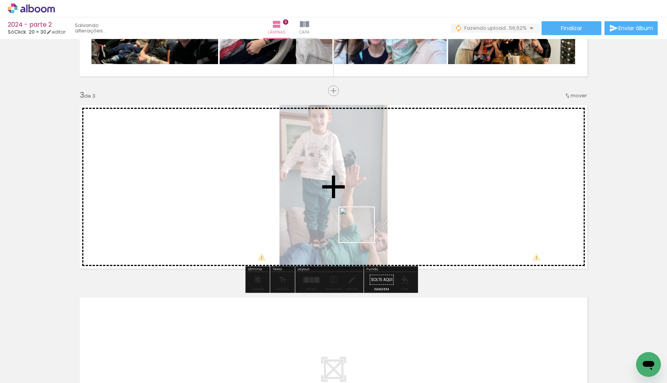
drag, startPoint x: 305, startPoint y: 365, endPoint x: 368, endPoint y: 212, distance: 165.2
click at [368, 211] on quentale-workspace at bounding box center [333, 191] width 667 height 383
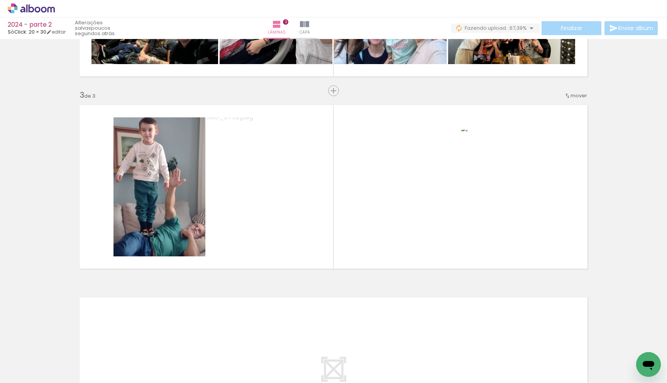
scroll to position [0, 936]
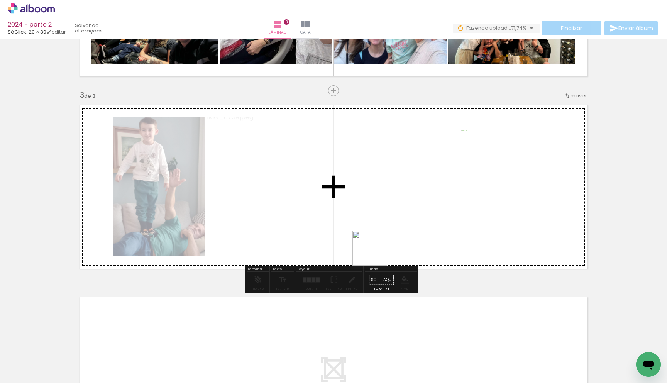
drag, startPoint x: 404, startPoint y: 366, endPoint x: 374, endPoint y: 247, distance: 123.1
click at [374, 247] on quentale-workspace at bounding box center [333, 191] width 667 height 383
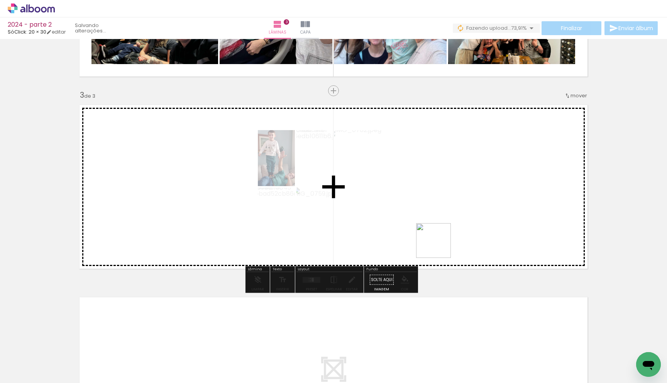
drag, startPoint x: 436, startPoint y: 328, endPoint x: 446, endPoint y: 251, distance: 77.4
click at [440, 229] on quentale-workspace at bounding box center [333, 191] width 667 height 383
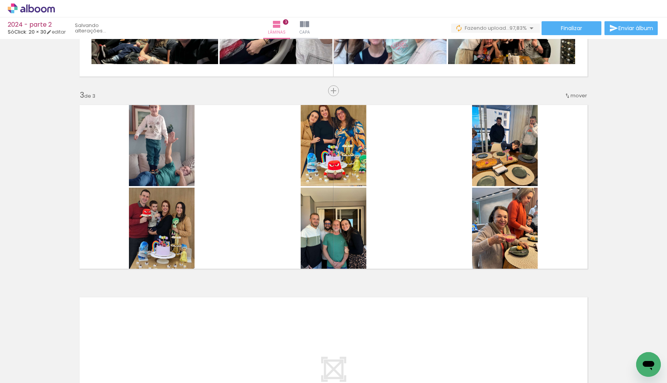
scroll to position [0, 1194]
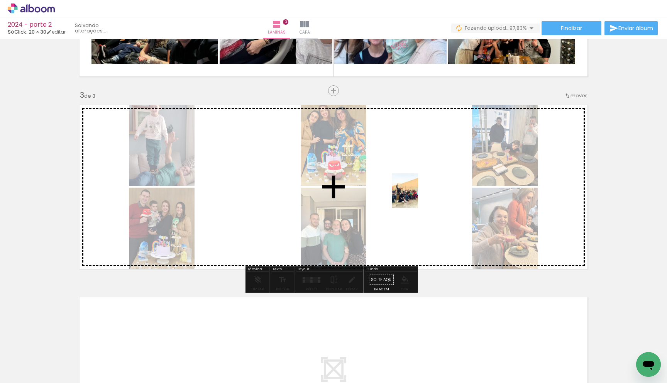
drag, startPoint x: 360, startPoint y: 363, endPoint x: 413, endPoint y: 206, distance: 166.0
click at [415, 197] on quentale-workspace at bounding box center [333, 191] width 667 height 383
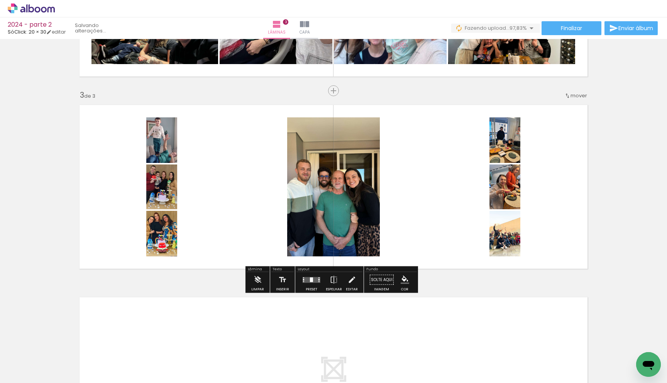
scroll to position [0, 1388]
click at [311, 283] on div at bounding box center [311, 279] width 21 height 15
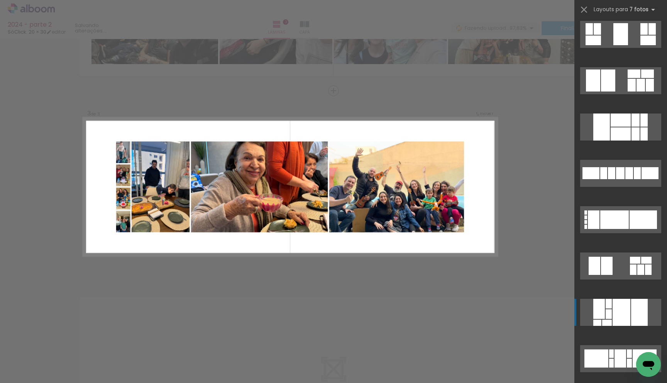
scroll to position [1638, 0]
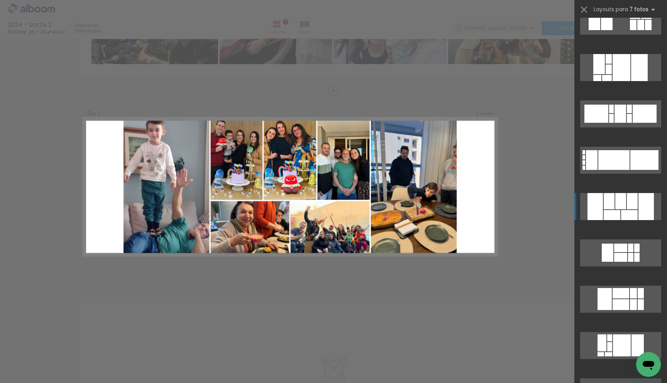
click at [627, 205] on div at bounding box center [632, 201] width 11 height 16
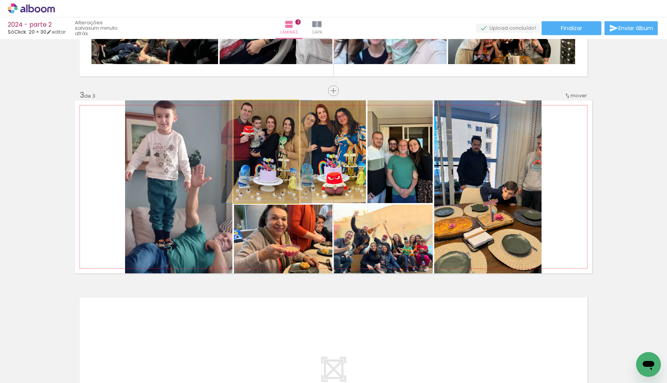
drag, startPoint x: 271, startPoint y: 155, endPoint x: 197, endPoint y: 159, distance: 74.2
click at [0, 0] on slot at bounding box center [0, 0] width 0 height 0
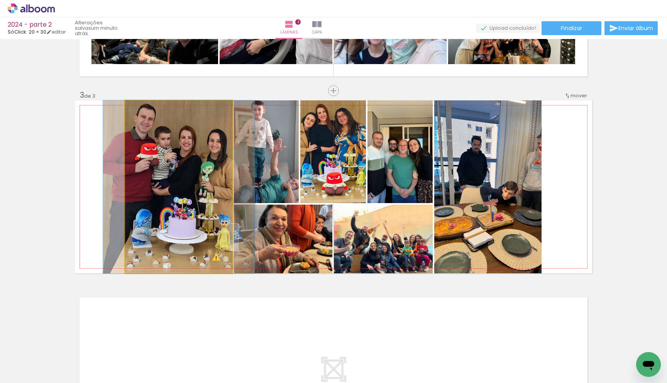
drag, startPoint x: 199, startPoint y: 163, endPoint x: 199, endPoint y: 167, distance: 3.9
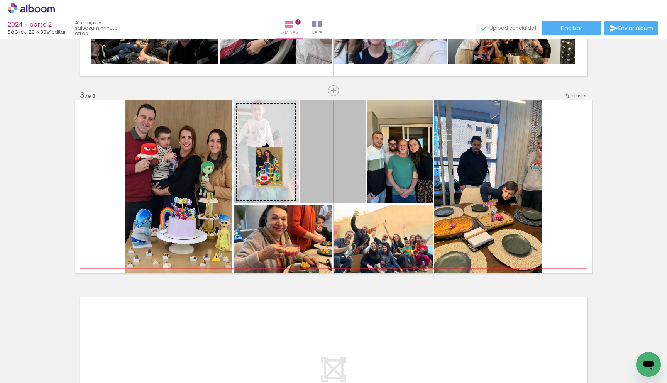
drag, startPoint x: 324, startPoint y: 162, endPoint x: 266, endPoint y: 168, distance: 57.8
click at [0, 0] on slot at bounding box center [0, 0] width 0 height 0
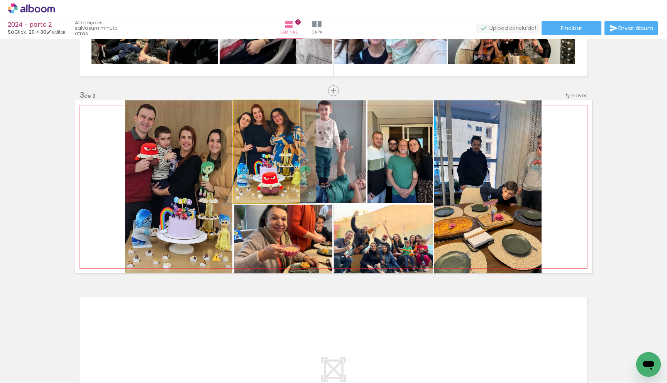
drag, startPoint x: 277, startPoint y: 159, endPoint x: 279, endPoint y: 163, distance: 5.0
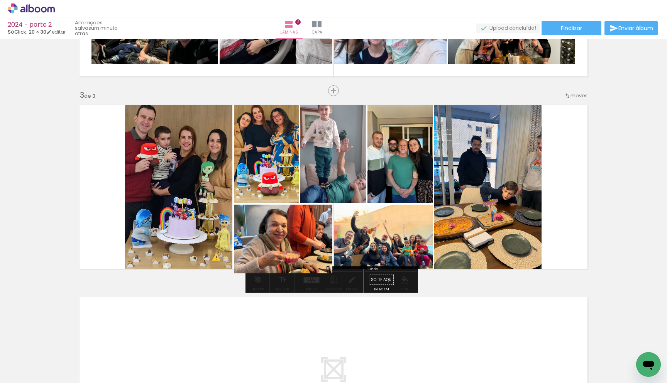
drag, startPoint x: 307, startPoint y: 237, endPoint x: 309, endPoint y: 245, distance: 8.6
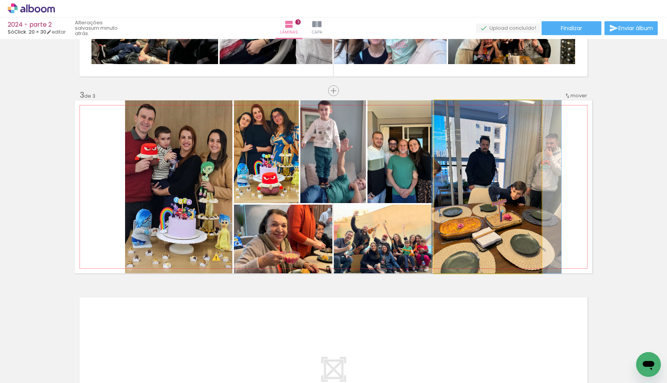
drag, startPoint x: 473, startPoint y: 185, endPoint x: 485, endPoint y: 185, distance: 12.0
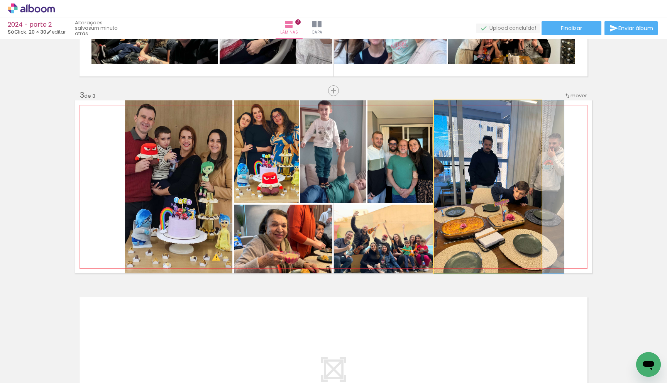
drag, startPoint x: 478, startPoint y: 221, endPoint x: 492, endPoint y: 221, distance: 13.1
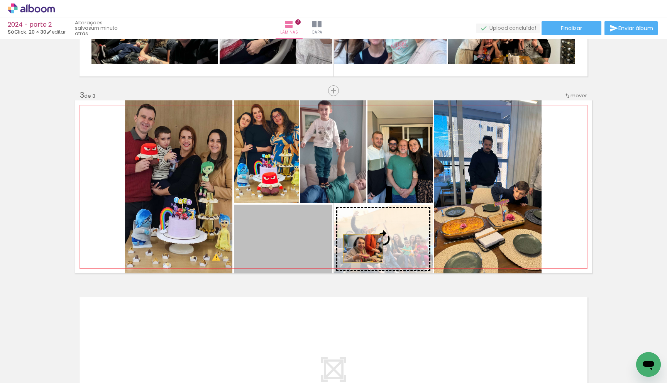
drag, startPoint x: 360, startPoint y: 248, endPoint x: 404, endPoint y: 245, distance: 43.7
click at [0, 0] on slot at bounding box center [0, 0] width 0 height 0
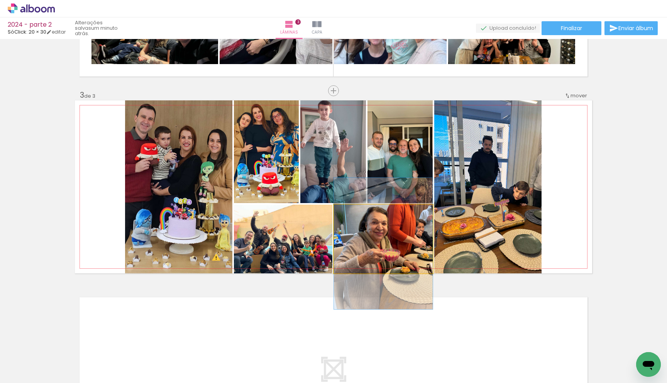
drag, startPoint x: 397, startPoint y: 251, endPoint x: 402, endPoint y: 255, distance: 6.6
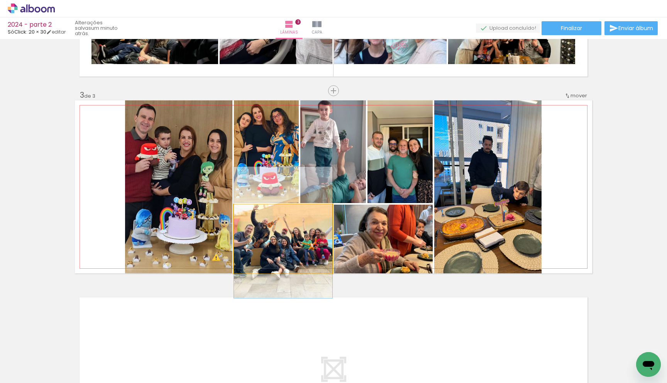
drag, startPoint x: 284, startPoint y: 237, endPoint x: 285, endPoint y: 230, distance: 6.7
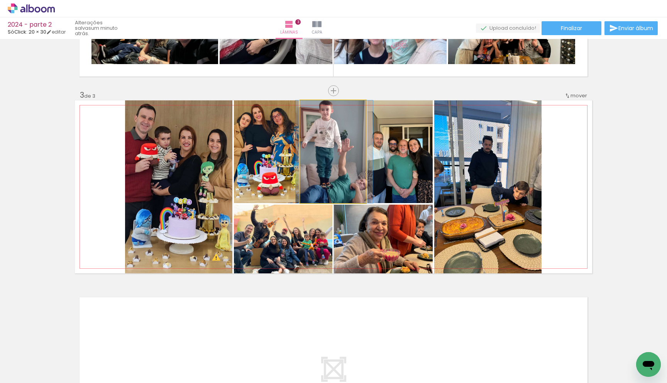
drag, startPoint x: 339, startPoint y: 173, endPoint x: 340, endPoint y: 178, distance: 5.9
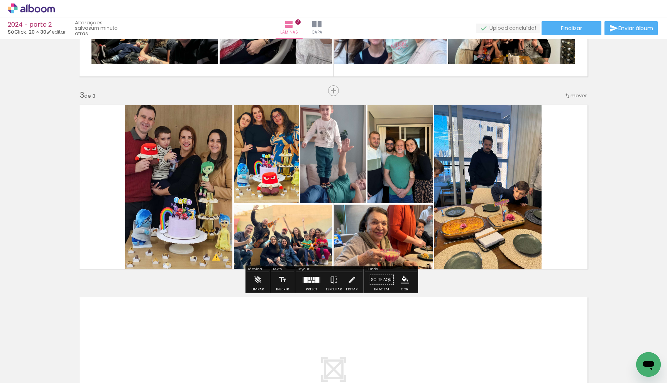
scroll to position [446, 0]
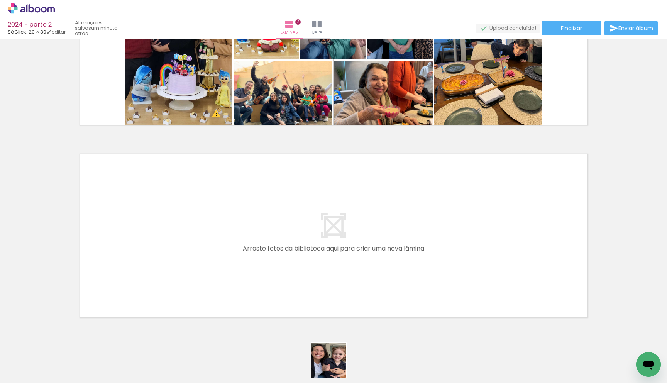
drag, startPoint x: 335, startPoint y: 366, endPoint x: 325, endPoint y: 286, distance: 80.9
click at [325, 286] on quentale-workspace at bounding box center [333, 191] width 667 height 383
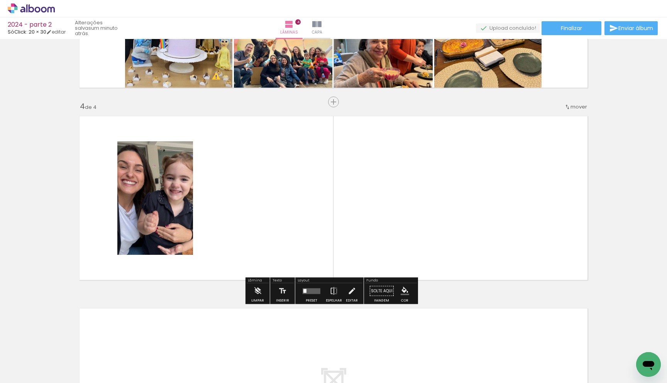
scroll to position [538, 0]
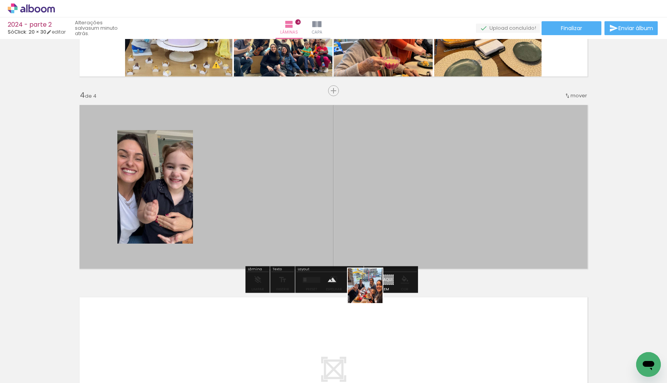
drag, startPoint x: 378, startPoint y: 332, endPoint x: 368, endPoint y: 266, distance: 66.0
click at [350, 226] on quentale-workspace at bounding box center [333, 191] width 667 height 383
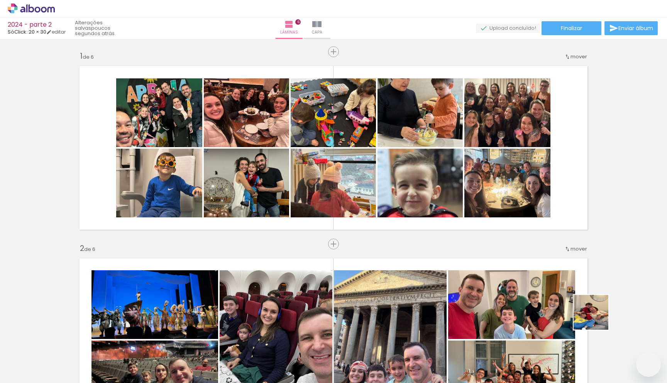
click at [479, 193] on quentale-workspace at bounding box center [333, 191] width 667 height 383
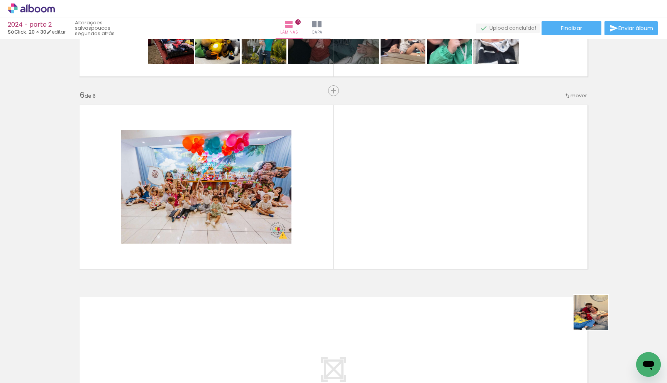
scroll to position [0, 4199]
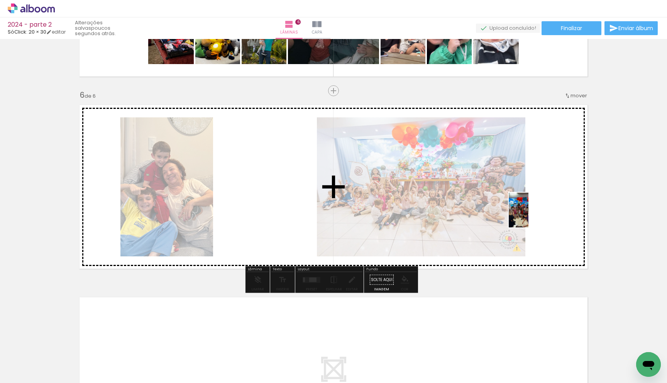
drag, startPoint x: 580, startPoint y: 337, endPoint x: 532, endPoint y: 216, distance: 130.4
click at [532, 216] on quentale-workspace at bounding box center [333, 191] width 667 height 383
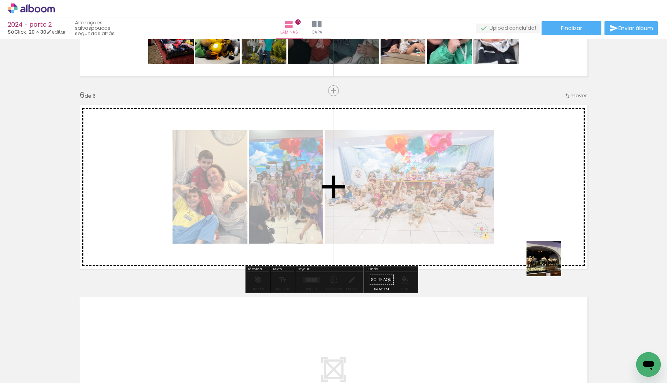
drag, startPoint x: 558, startPoint y: 350, endPoint x: 511, endPoint y: 290, distance: 76.2
click at [539, 213] on quentale-workspace at bounding box center [333, 191] width 667 height 383
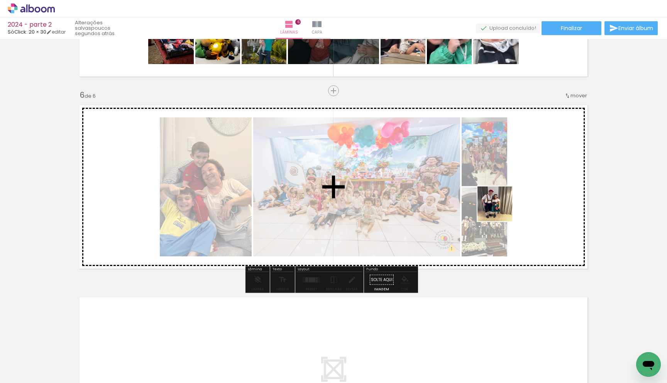
drag, startPoint x: 468, startPoint y: 356, endPoint x: 499, endPoint y: 221, distance: 138.7
click at [501, 209] on quentale-workspace at bounding box center [333, 191] width 667 height 383
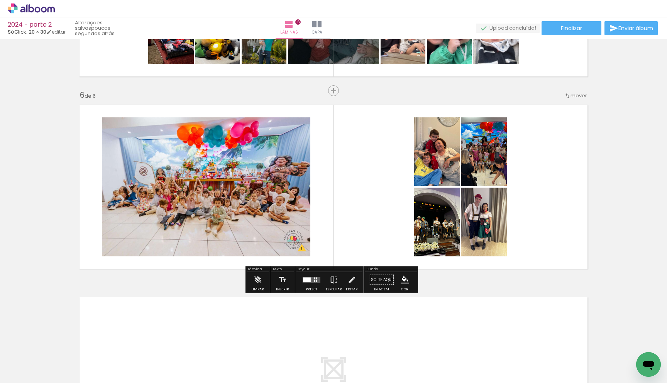
drag, startPoint x: 509, startPoint y: 350, endPoint x: 488, endPoint y: 240, distance: 111.6
click at [489, 243] on quentale-workspace at bounding box center [333, 191] width 667 height 383
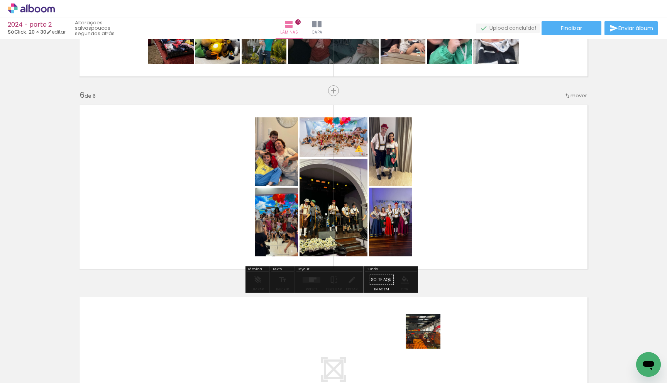
drag, startPoint x: 424, startPoint y: 363, endPoint x: 433, endPoint y: 289, distance: 74.7
click at [457, 227] on quentale-workspace at bounding box center [333, 191] width 667 height 383
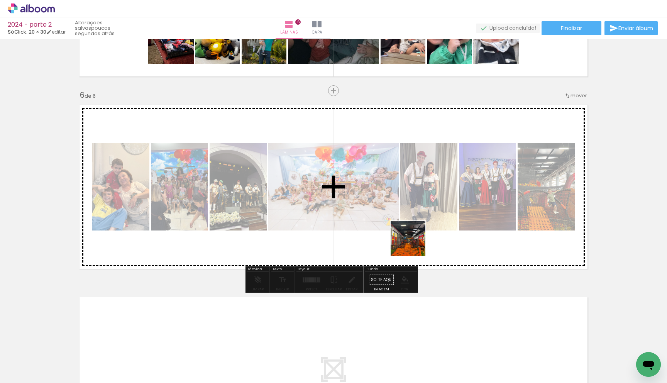
drag, startPoint x: 385, startPoint y: 358, endPoint x: 375, endPoint y: 309, distance: 50.4
click at [417, 229] on quentale-workspace at bounding box center [333, 191] width 667 height 383
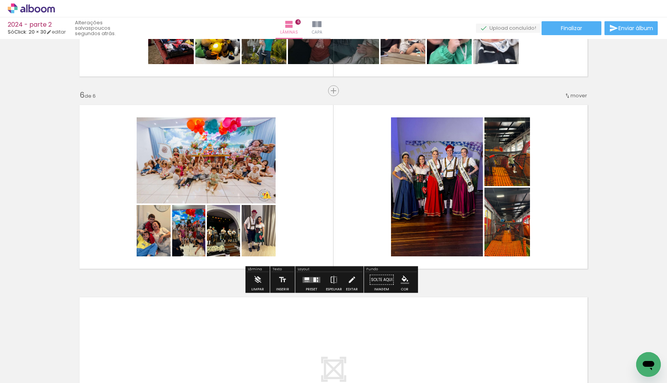
drag, startPoint x: 332, startPoint y: 362, endPoint x: 378, endPoint y: 218, distance: 151.6
click at [378, 218] on quentale-workspace at bounding box center [333, 191] width 667 height 383
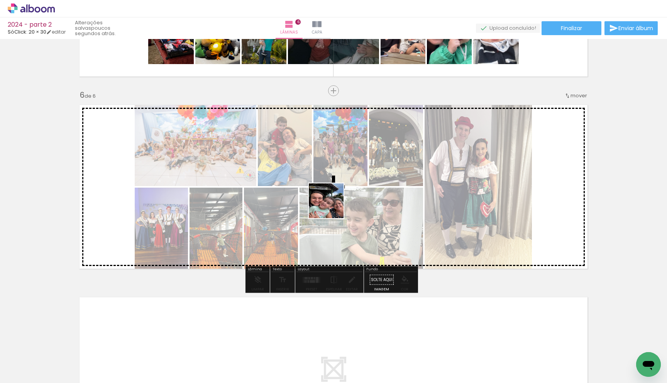
drag, startPoint x: 285, startPoint y: 362, endPoint x: 332, endPoint y: 204, distance: 165.1
click at [332, 205] on quentale-workspace at bounding box center [333, 191] width 667 height 383
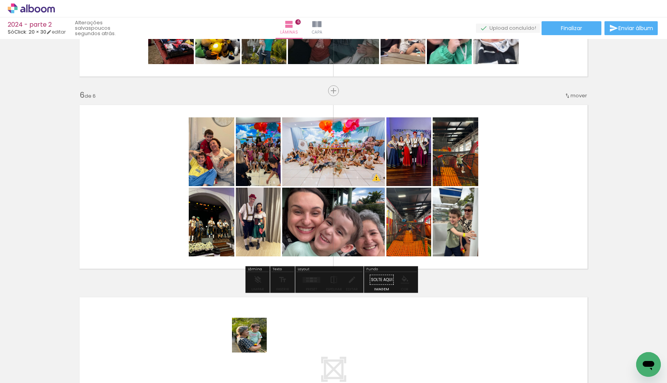
drag, startPoint x: 250, startPoint y: 353, endPoint x: 271, endPoint y: 227, distance: 128.4
click at [271, 227] on quentale-workspace at bounding box center [333, 191] width 667 height 383
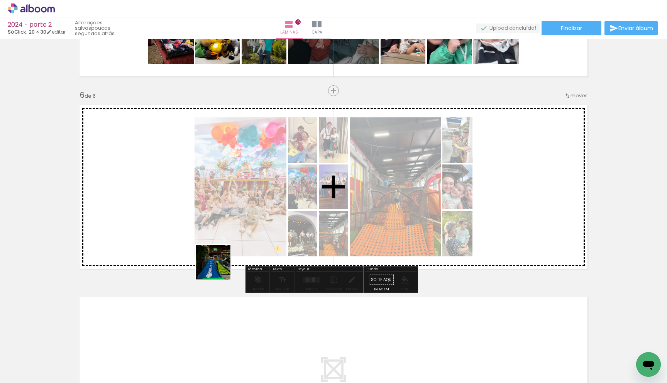
drag, startPoint x: 205, startPoint y: 360, endPoint x: 174, endPoint y: 276, distance: 89.8
click at [248, 181] on quentale-workspace at bounding box center [333, 191] width 667 height 383
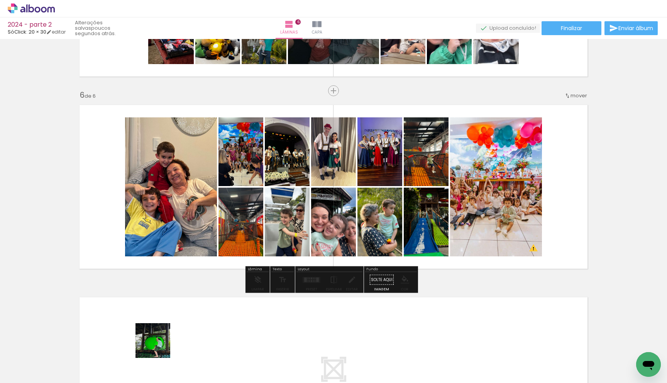
drag, startPoint x: 152, startPoint y: 357, endPoint x: 156, endPoint y: 285, distance: 72.3
click at [173, 259] on quentale-workspace at bounding box center [333, 191] width 667 height 383
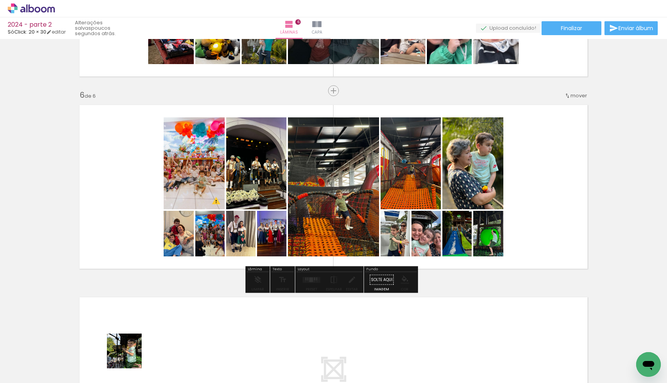
drag, startPoint x: 130, startPoint y: 357, endPoint x: 204, endPoint y: 198, distance: 175.5
click at [205, 196] on quentale-workspace at bounding box center [333, 191] width 667 height 383
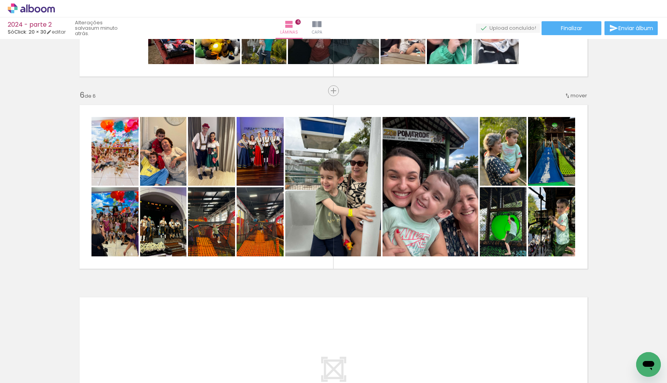
scroll to position [0, 3883]
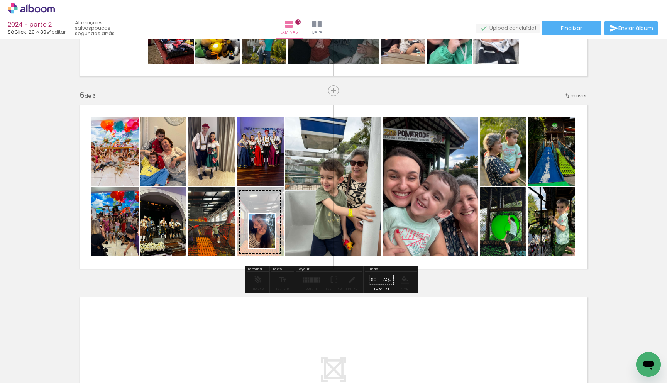
drag, startPoint x: 382, startPoint y: 353, endPoint x: 272, endPoint y: 237, distance: 160.4
click at [272, 237] on quentale-workspace at bounding box center [333, 191] width 667 height 383
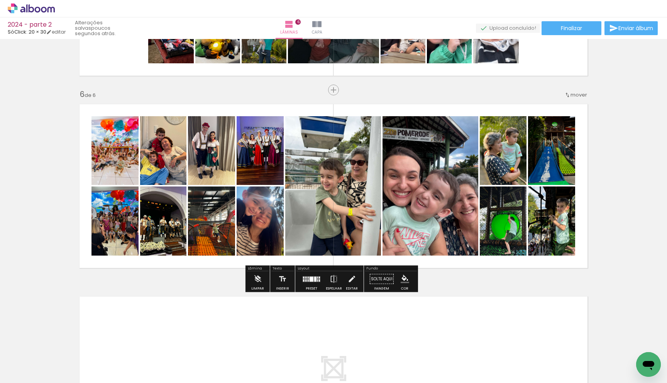
scroll to position [924, 0]
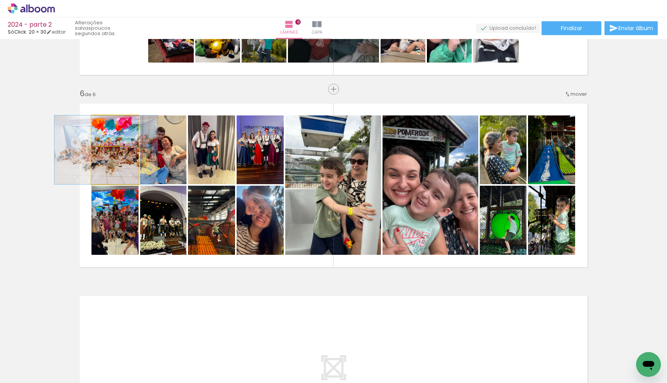
drag, startPoint x: 124, startPoint y: 153, endPoint x: 115, endPoint y: 157, distance: 9.5
click at [120, 173] on quentale-photo at bounding box center [115, 149] width 47 height 69
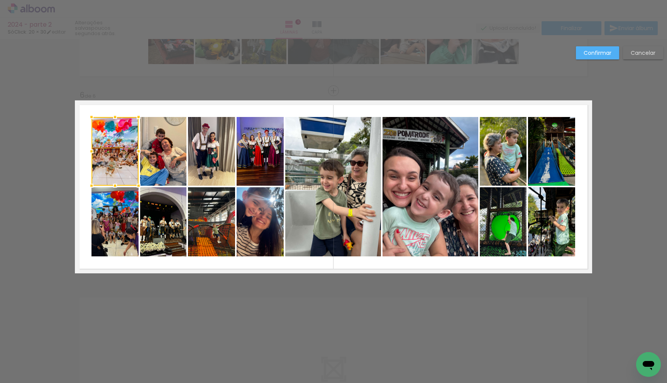
scroll to position [923, 0]
click at [172, 113] on quentale-layouter at bounding box center [333, 186] width 517 height 173
click at [0, 0] on slot "Cancelar" at bounding box center [0, 0] width 0 height 0
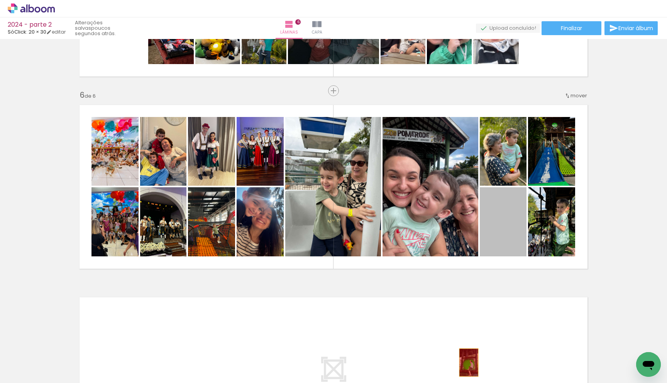
drag, startPoint x: 504, startPoint y: 229, endPoint x: 466, endPoint y: 363, distance: 139.3
click at [466, 363] on quentale-workspace at bounding box center [333, 191] width 667 height 383
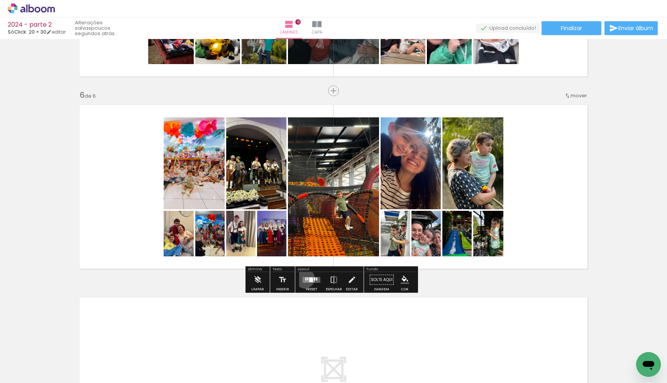
click at [305, 280] on quentale-layouter at bounding box center [312, 280] width 18 height 6
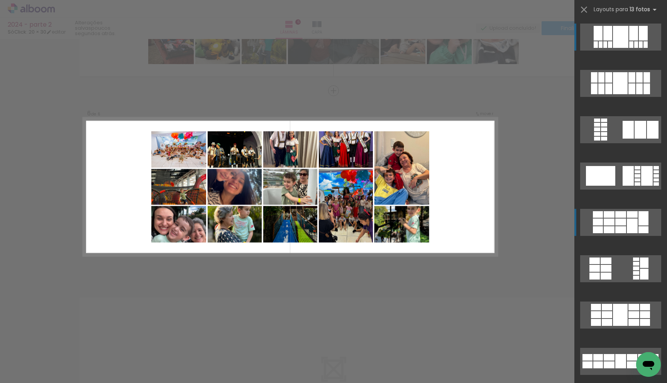
click at [620, 217] on div at bounding box center [621, 214] width 11 height 7
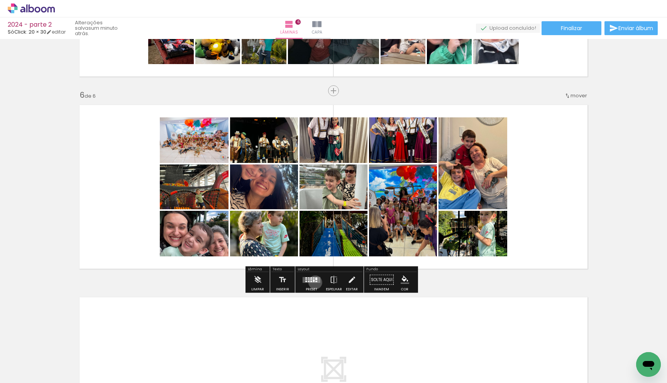
click at [314, 283] on div at bounding box center [311, 279] width 21 height 15
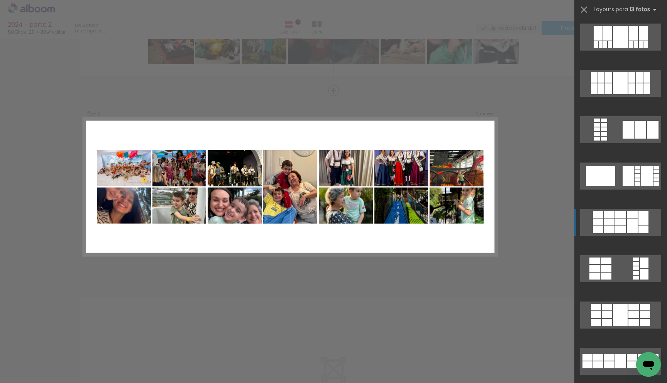
scroll to position [0, 0]
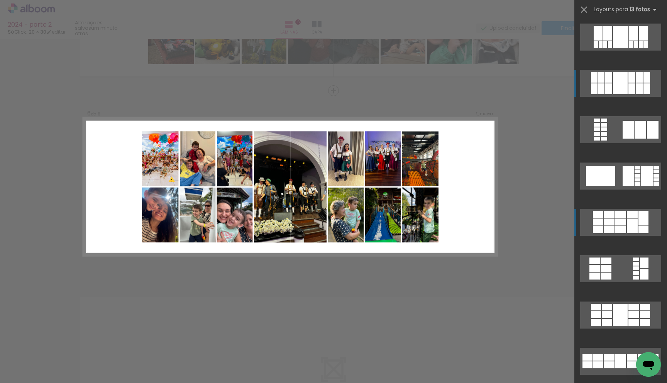
click at [624, 354] on div at bounding box center [621, 361] width 11 height 14
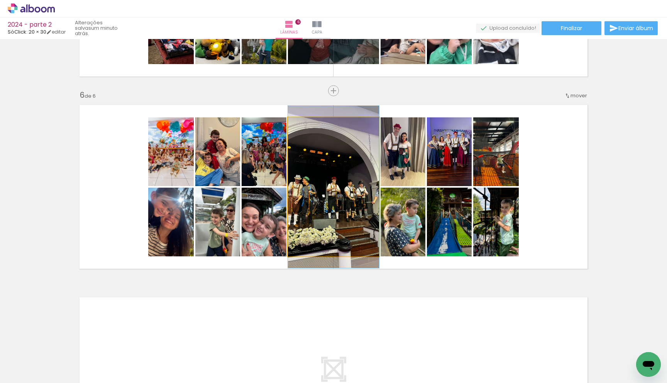
drag, startPoint x: 353, startPoint y: 198, endPoint x: 360, endPoint y: 198, distance: 7.3
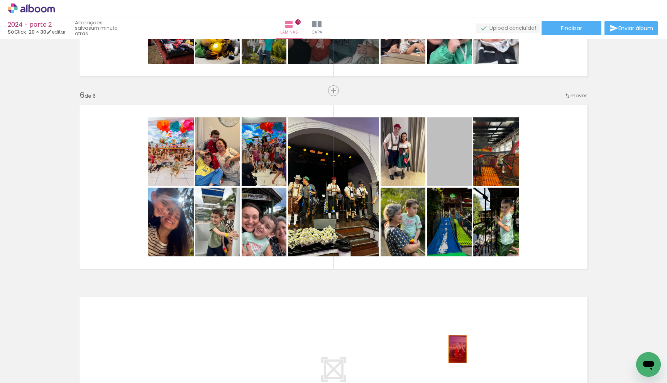
drag, startPoint x: 454, startPoint y: 160, endPoint x: 451, endPoint y: 350, distance: 189.6
click at [453, 355] on quentale-workspace at bounding box center [333, 191] width 667 height 383
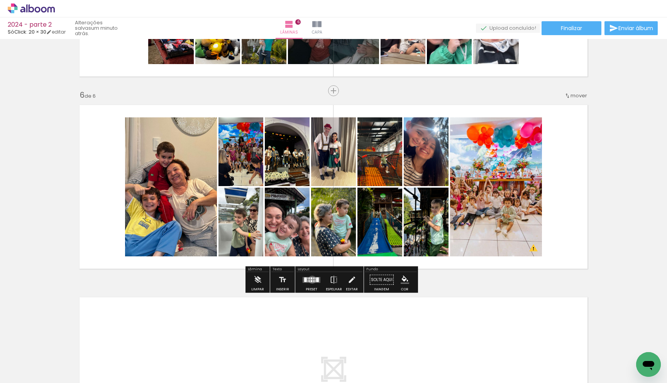
click at [310, 280] on quentale-layouter at bounding box center [312, 280] width 18 height 6
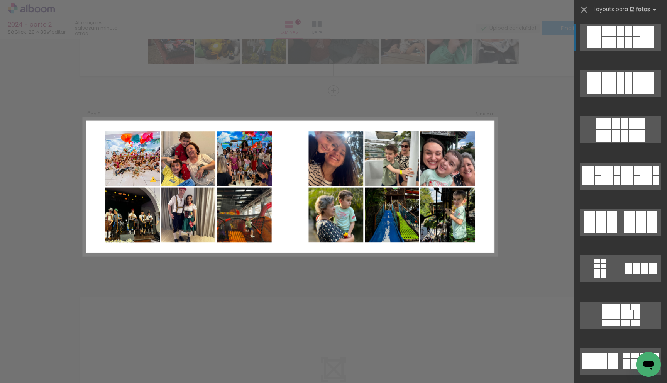
scroll to position [338, 0]
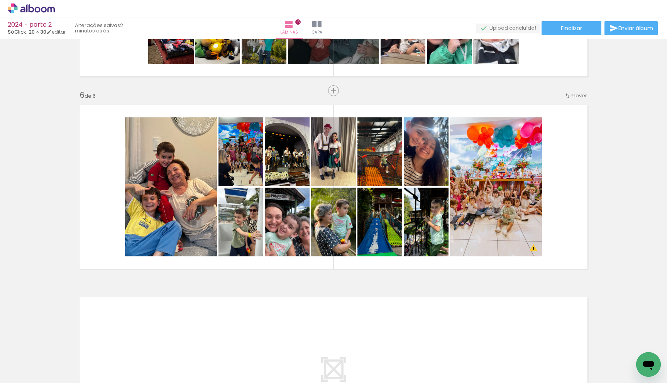
scroll to position [0, 3883]
